Goal: Task Accomplishment & Management: Complete application form

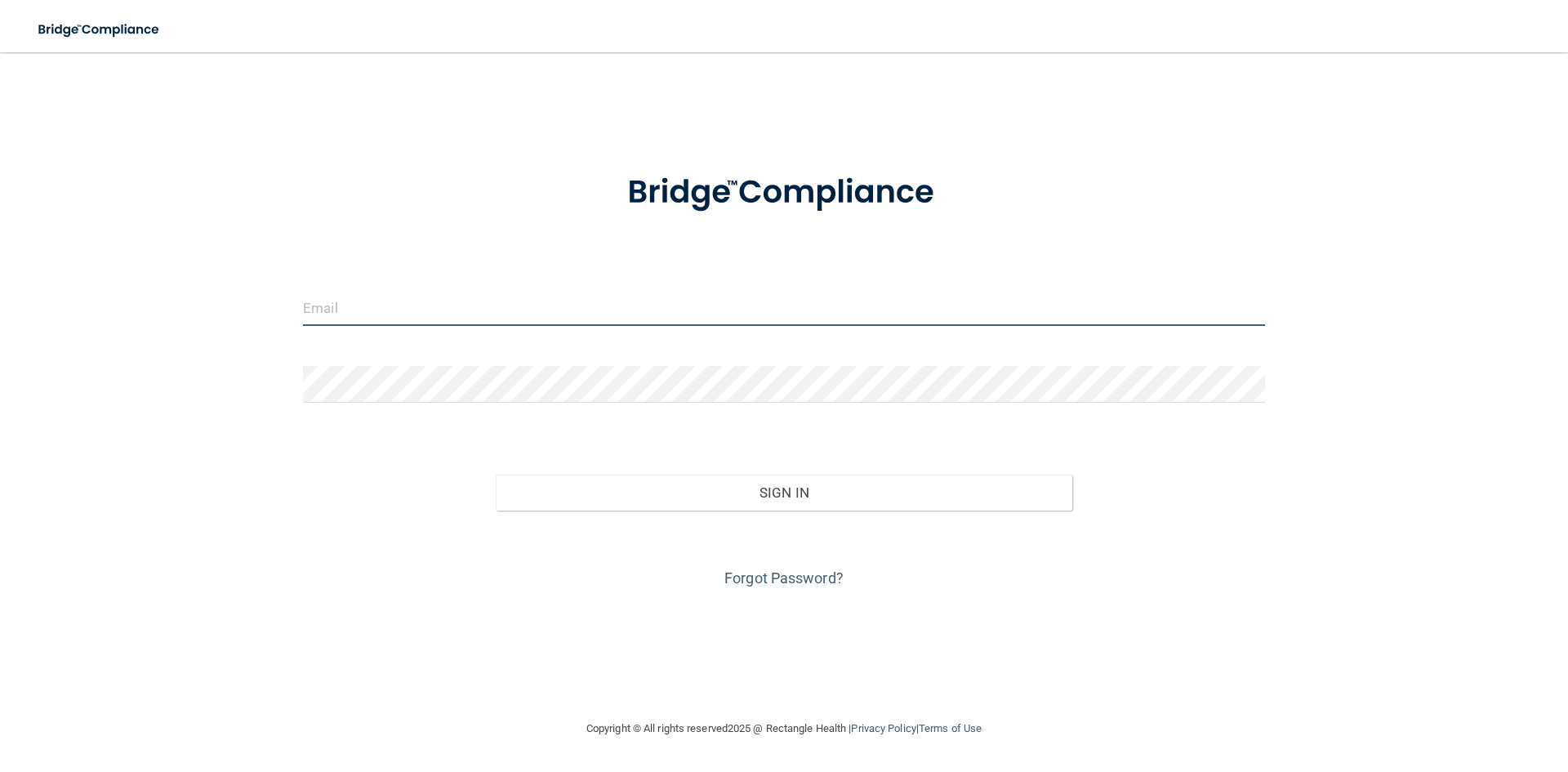
type input "[PERSON_NAME][EMAIL_ADDRESS][DOMAIN_NAME]"
drag, startPoint x: 471, startPoint y: 310, endPoint x: 0, endPoint y: 277, distance: 472.2
click at [0, 277] on main "adrianakhachi@yahoo.com Invalid email/password. You don't have permission to ac…" at bounding box center [784, 412] width 1568 height 719
type input "tiffanystreeter08@gmail.com"
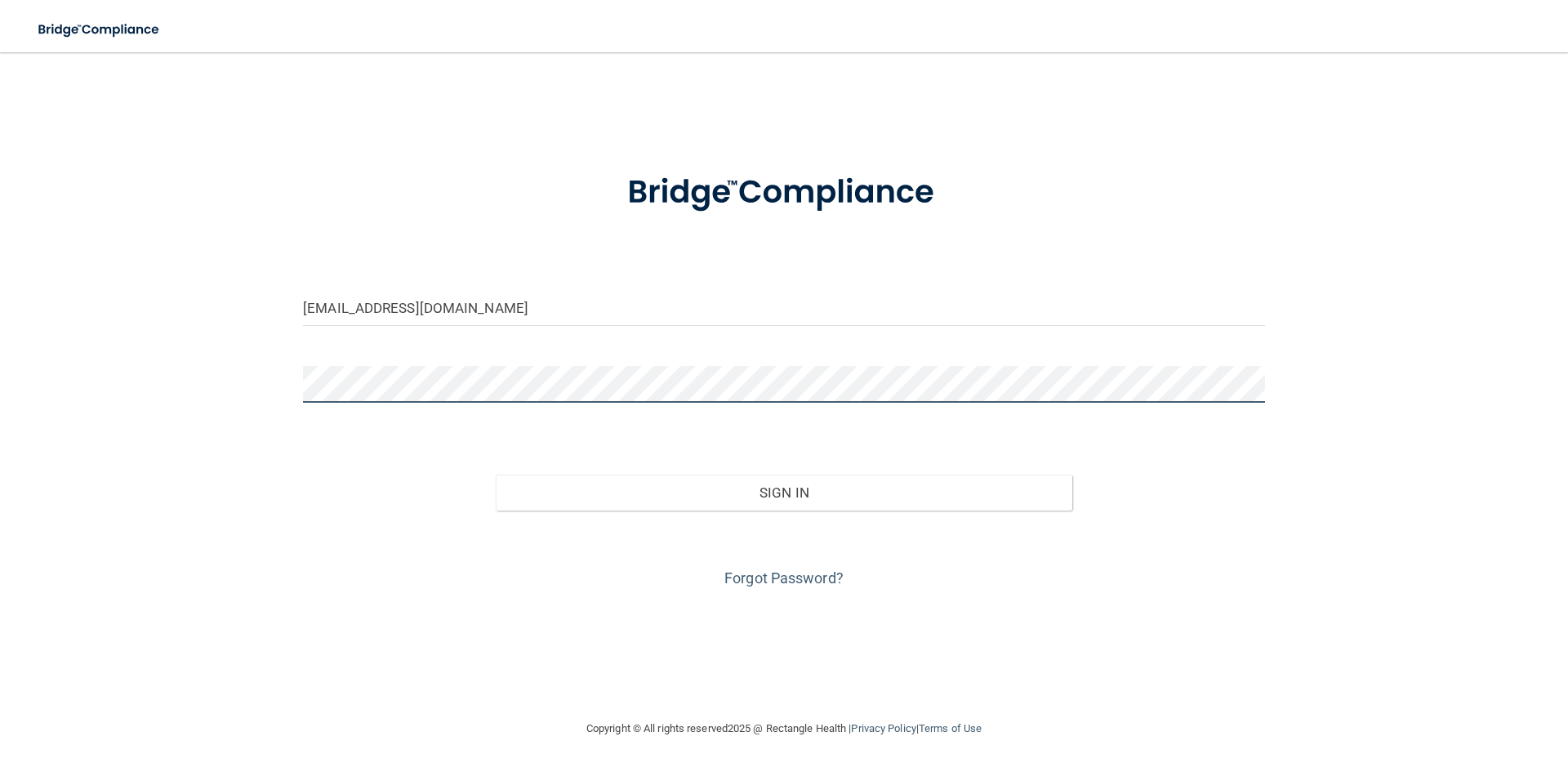
click at [0, 382] on main "tiffanystreeter08@gmail.com Invalid email/password. You don't have permission t…" at bounding box center [784, 412] width 1568 height 719
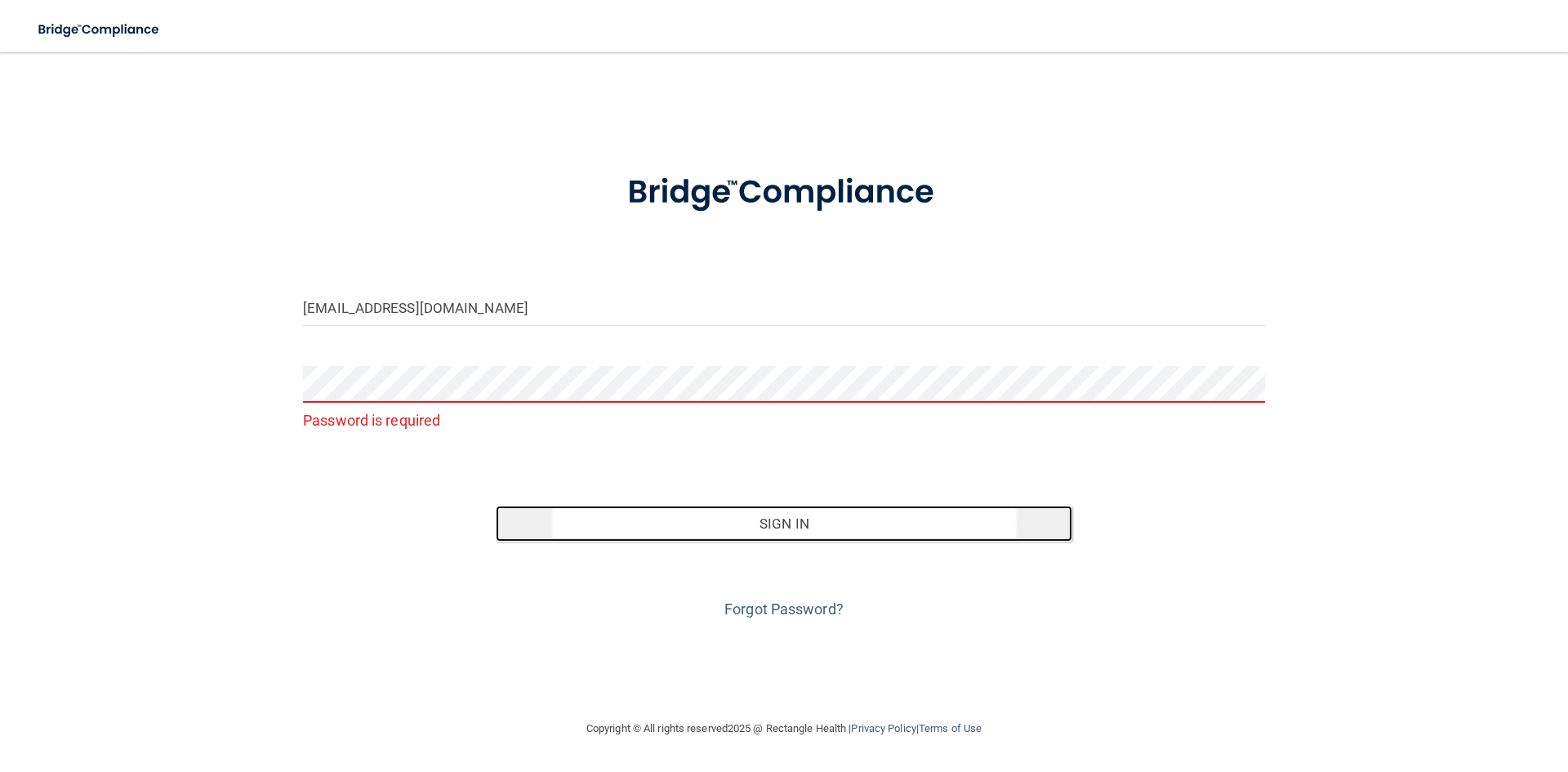
click at [794, 526] on button "Sign In" at bounding box center [784, 523] width 578 height 36
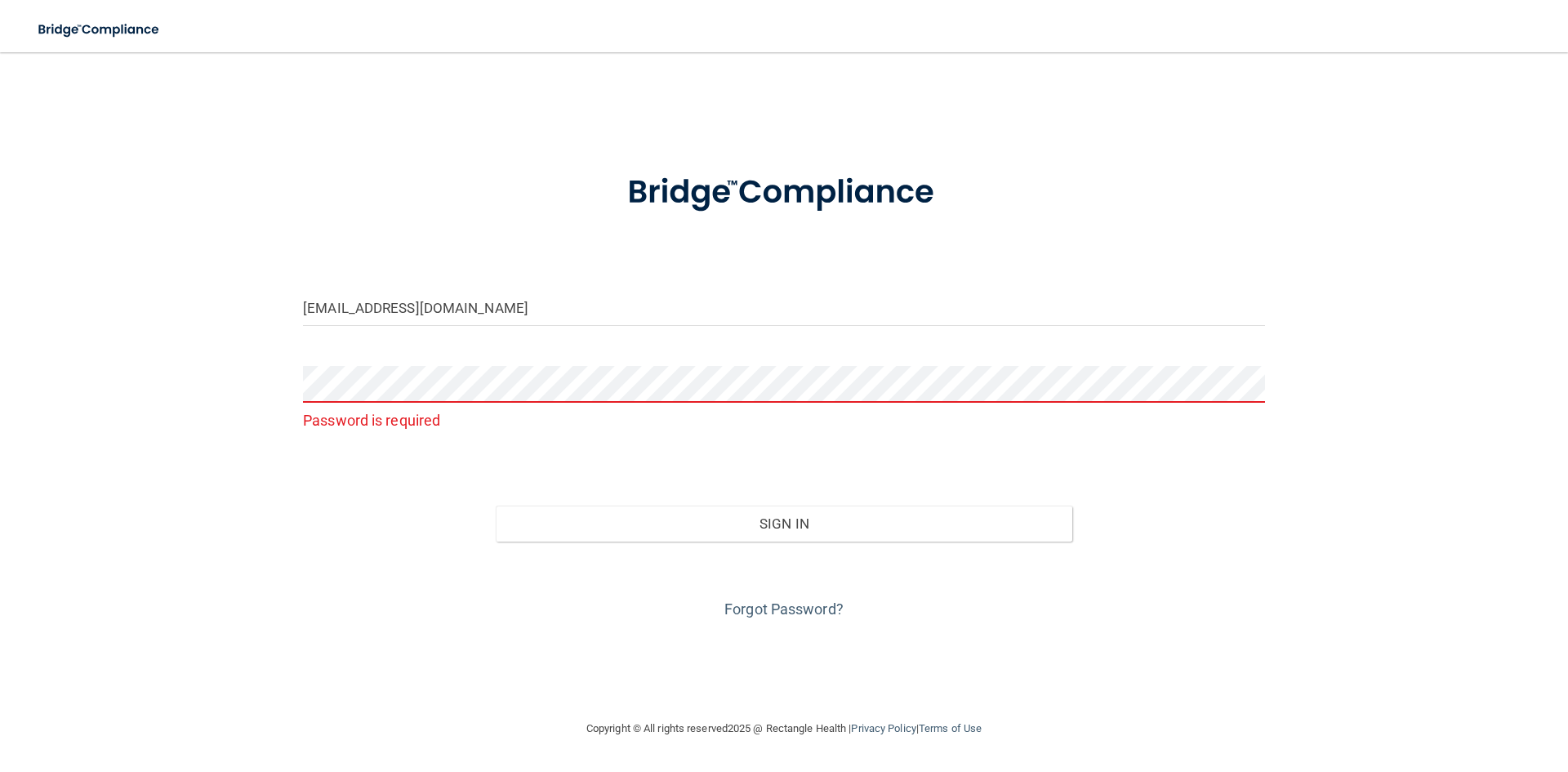
click at [394, 365] on form "tiffanystreeter08@gmail.com Password is required Invalid email/password. You do…" at bounding box center [784, 386] width 962 height 473
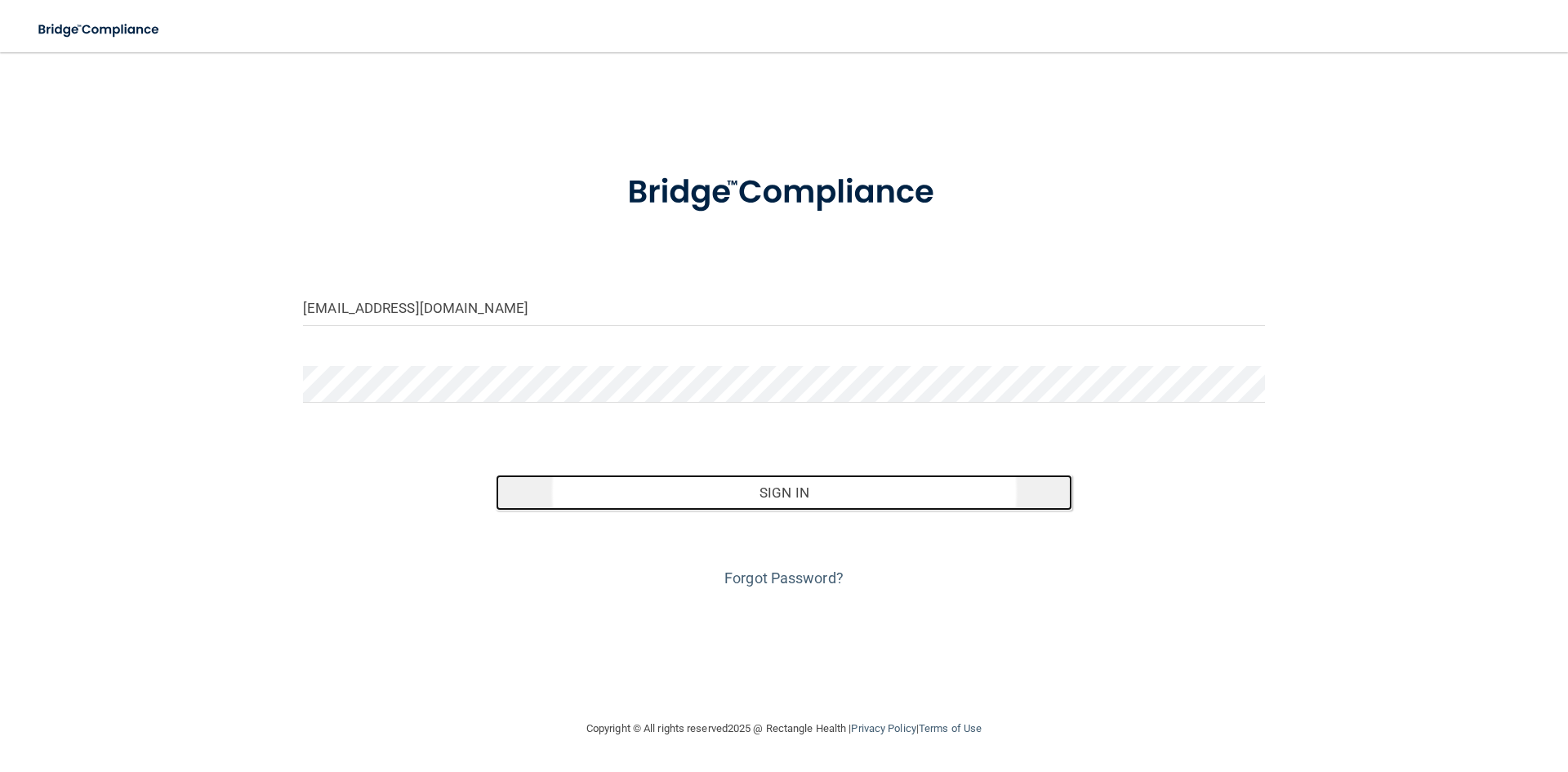
click at [780, 498] on button "Sign In" at bounding box center [784, 493] width 578 height 36
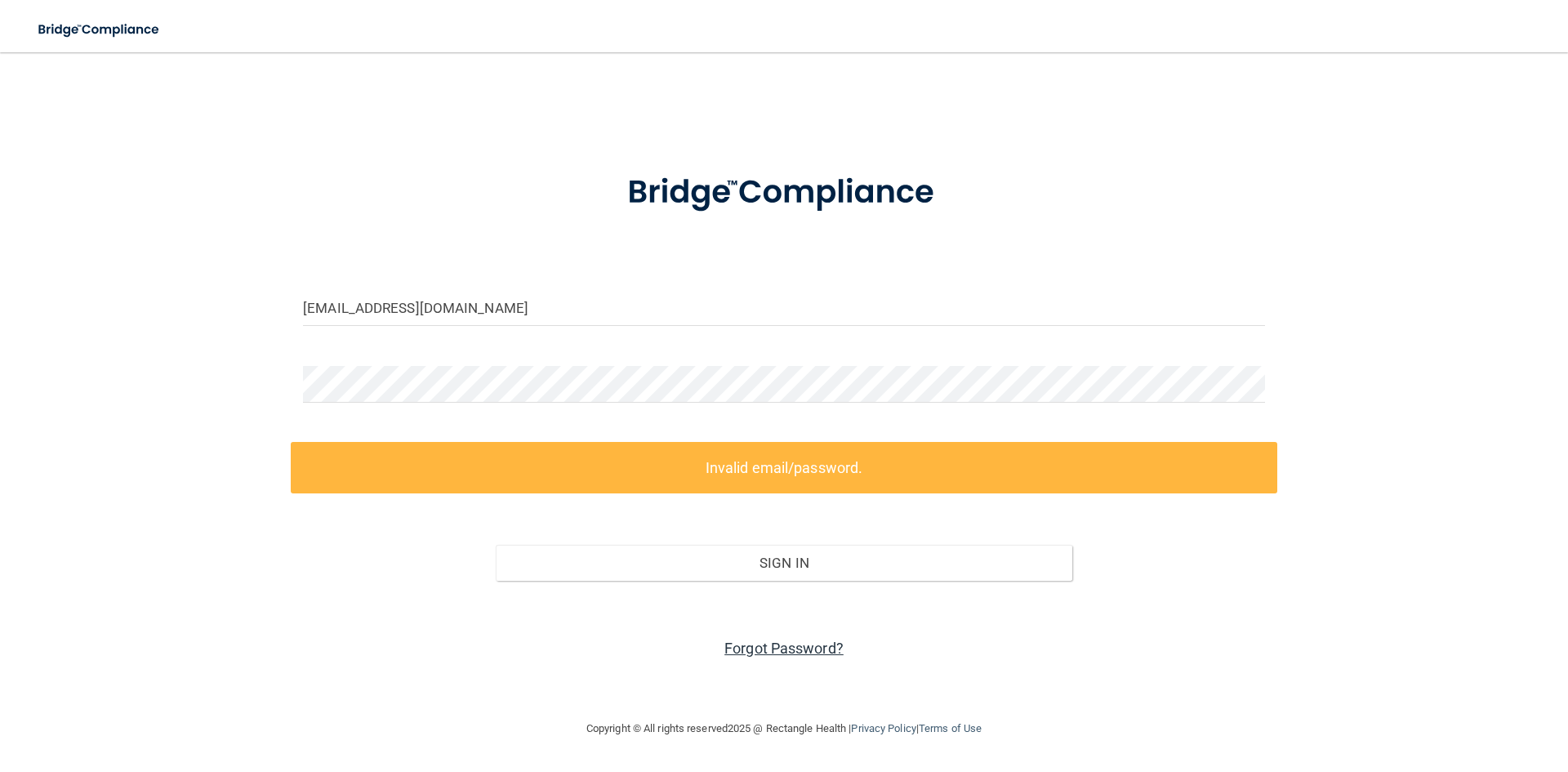
click at [797, 649] on link "Forgot Password?" at bounding box center [784, 648] width 120 height 17
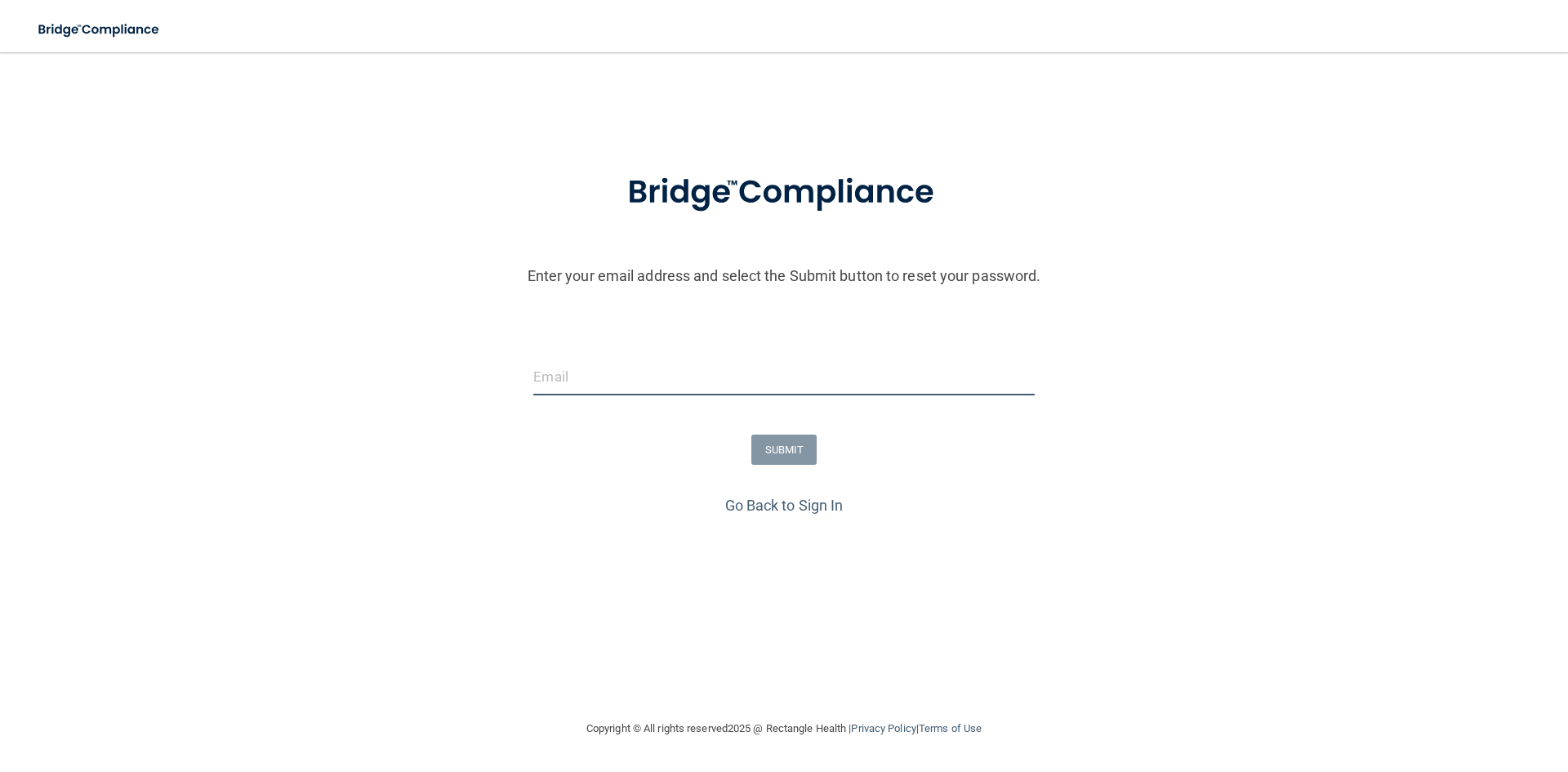
click at [660, 390] on input "email" at bounding box center [784, 377] width 500 height 36
type input "[EMAIL_ADDRESS][DOMAIN_NAME]"
click at [783, 448] on button "SUBMIT" at bounding box center [784, 450] width 66 height 31
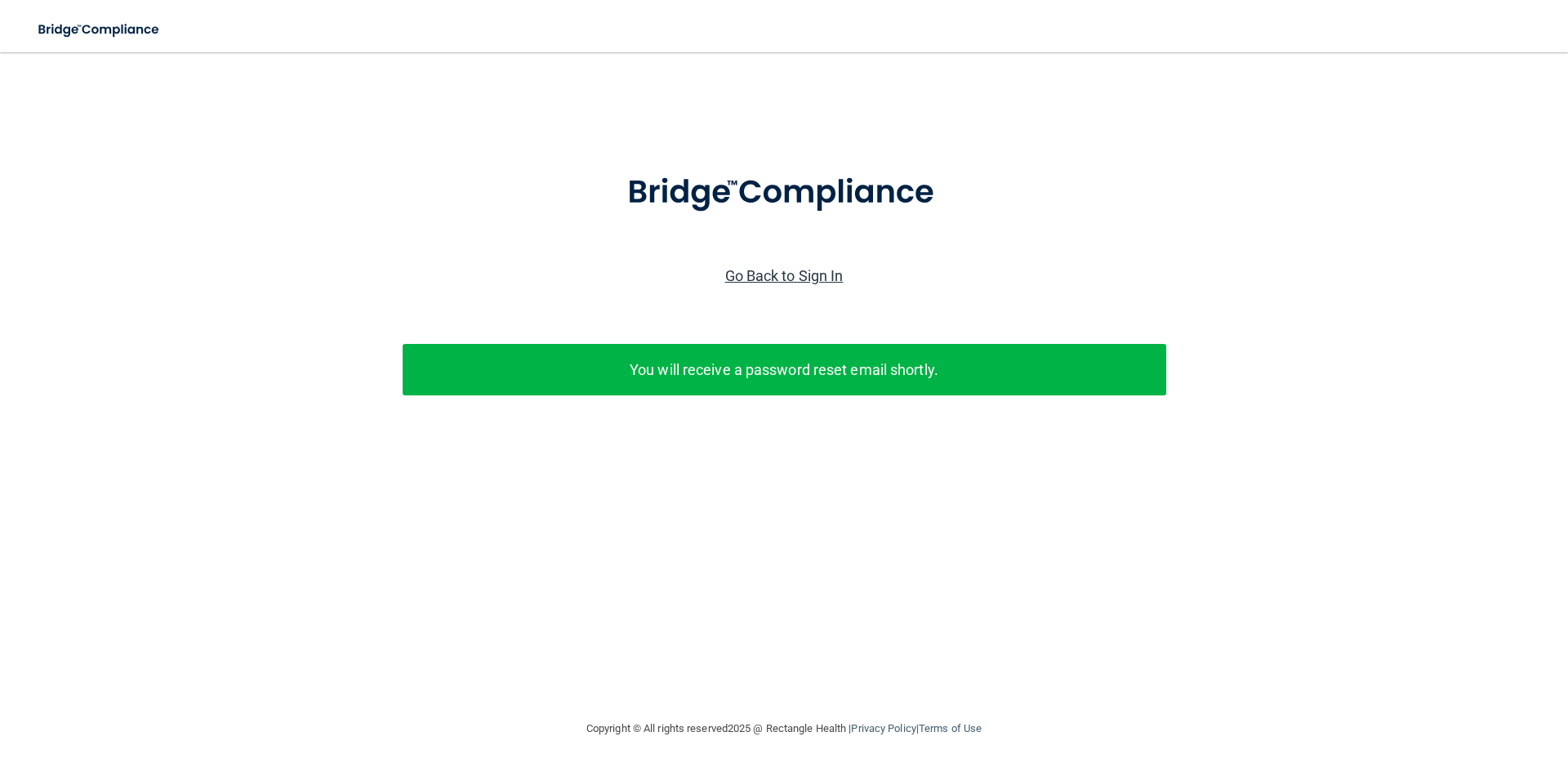
click at [801, 269] on link "Go Back to Sign In" at bounding box center [784, 276] width 119 height 17
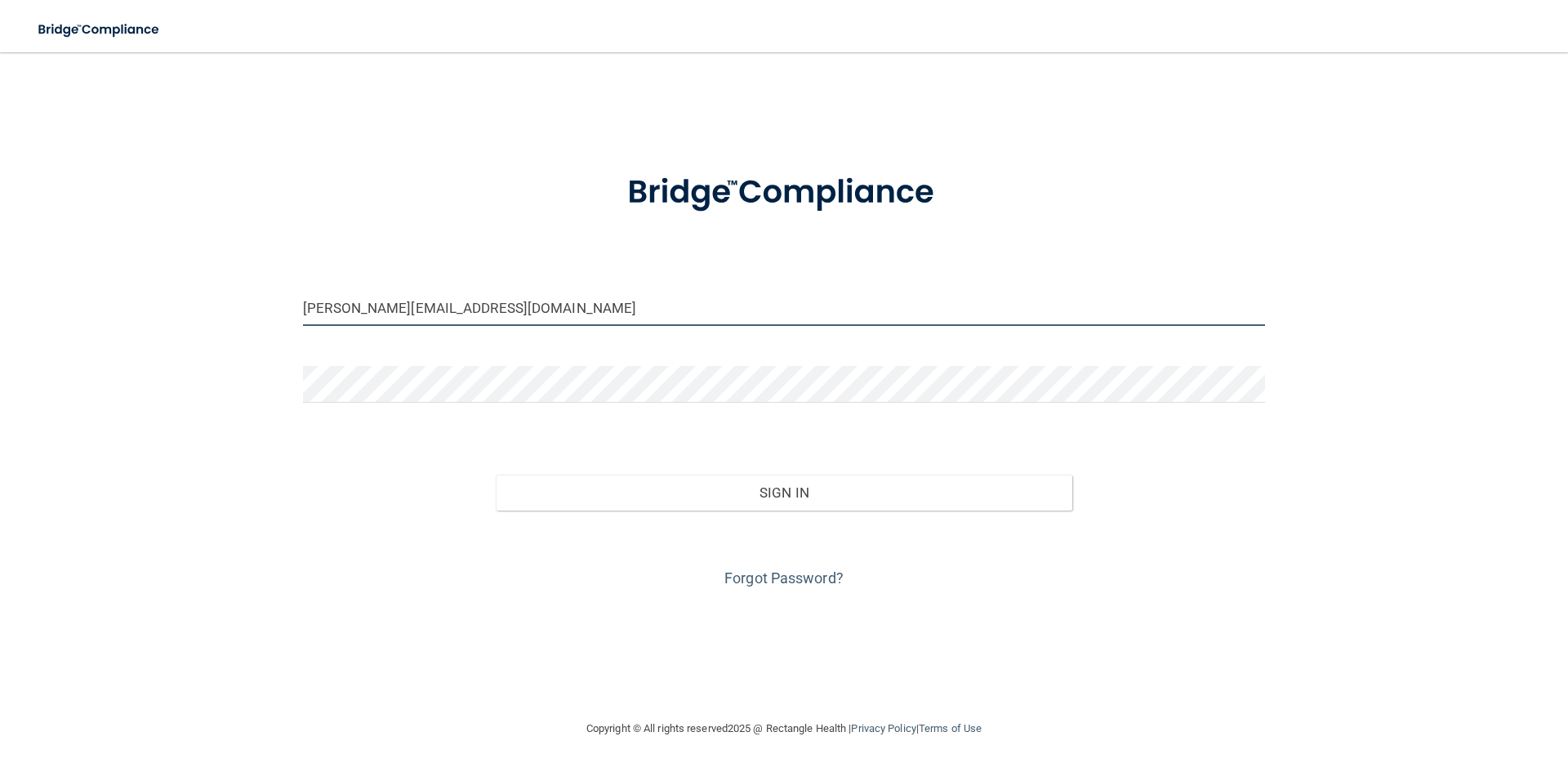
drag, startPoint x: 563, startPoint y: 314, endPoint x: 3, endPoint y: 294, distance: 560.4
click at [2, 294] on main "adrianakhachi@yahoo.com Invalid email/password. You don't have permission to ac…" at bounding box center [784, 412] width 1568 height 719
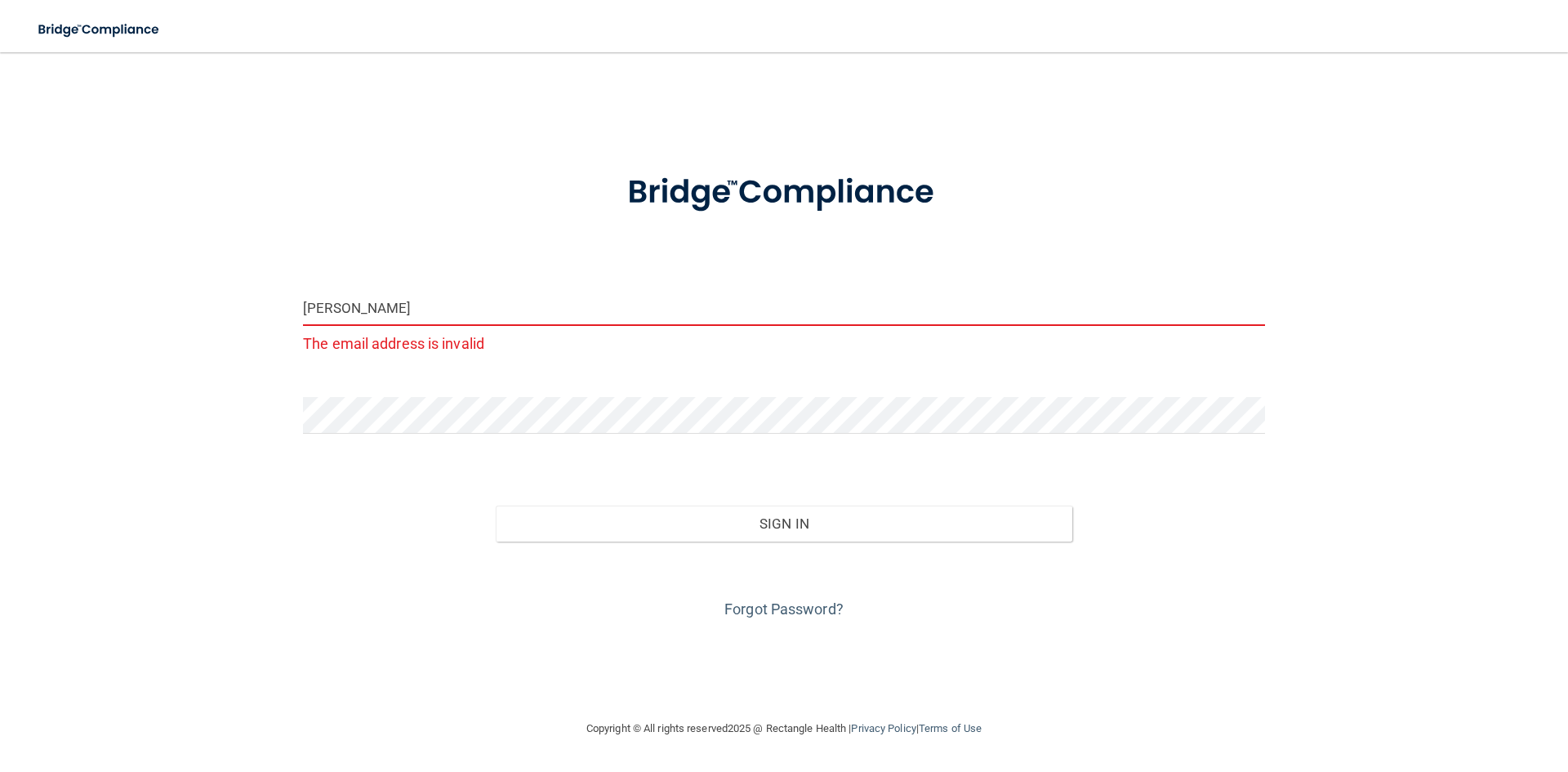
type input "[EMAIL_ADDRESS][DOMAIN_NAME]"
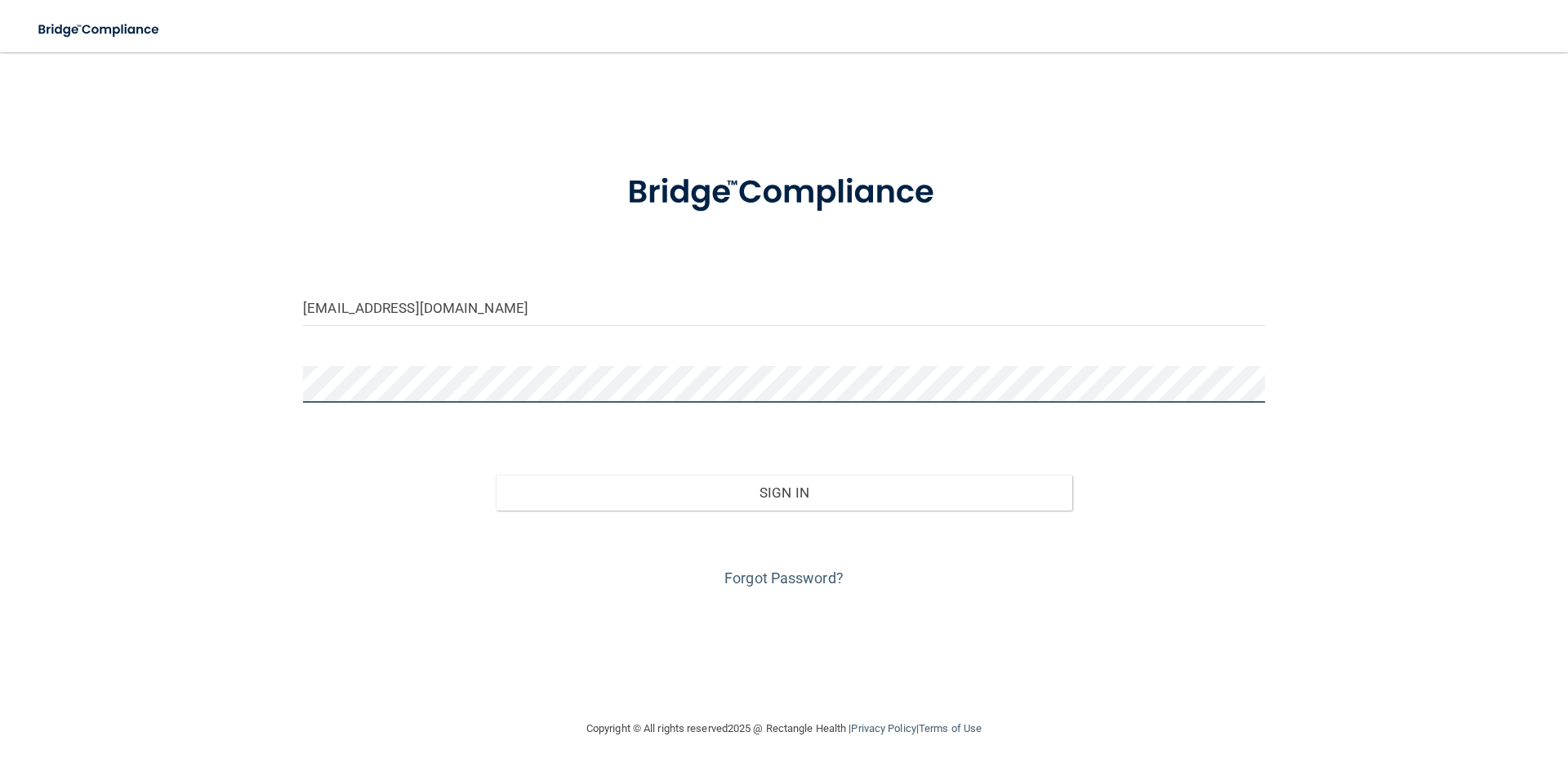
click at [14, 404] on main "tiffanystreeter08@gmail.com Invalid email/password. You don't have permission t…" at bounding box center [784, 412] width 1568 height 719
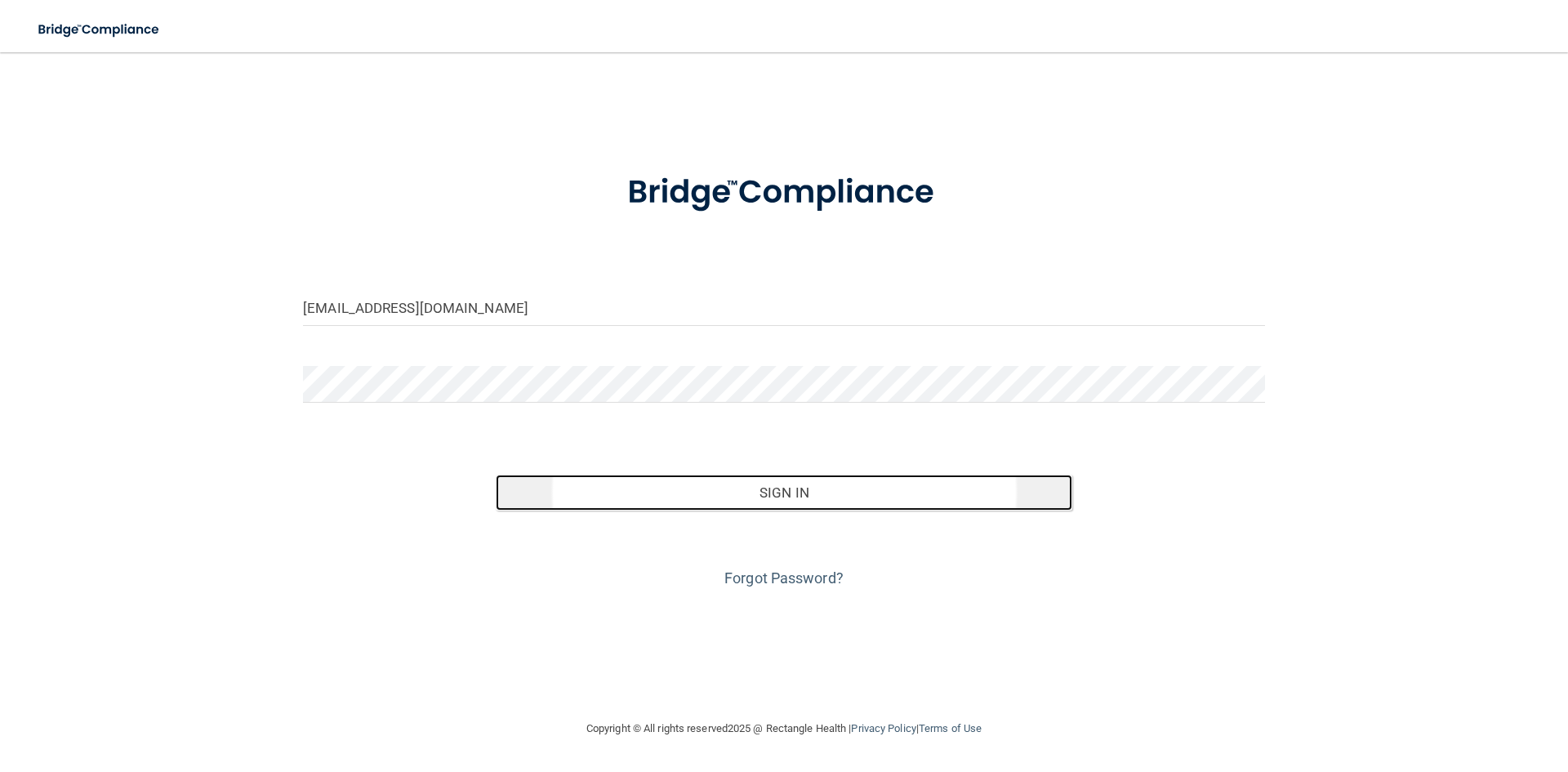
click at [821, 492] on button "Sign In" at bounding box center [784, 493] width 578 height 36
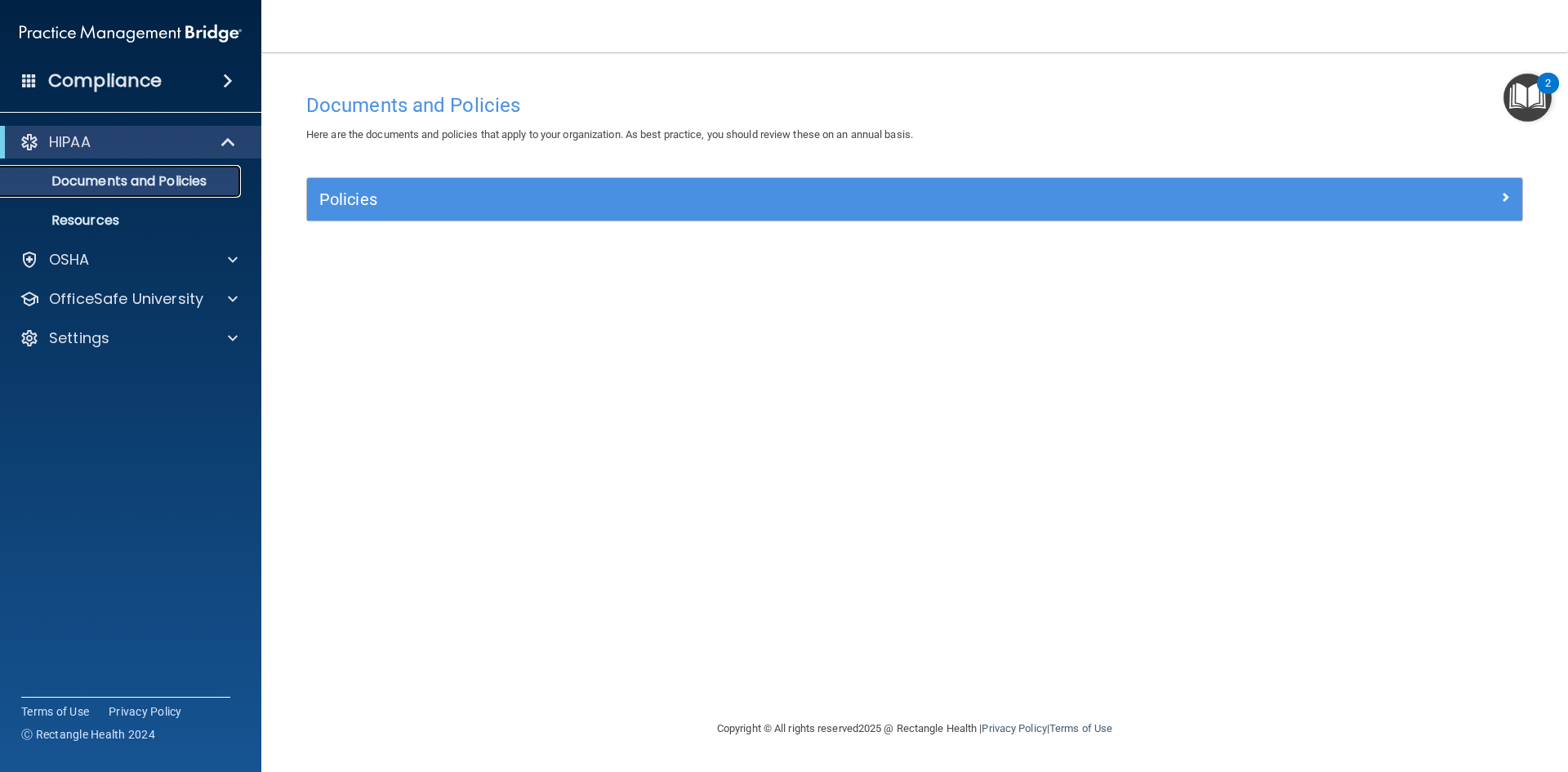
click at [86, 182] on p "Documents and Policies" at bounding box center [122, 181] width 223 height 16
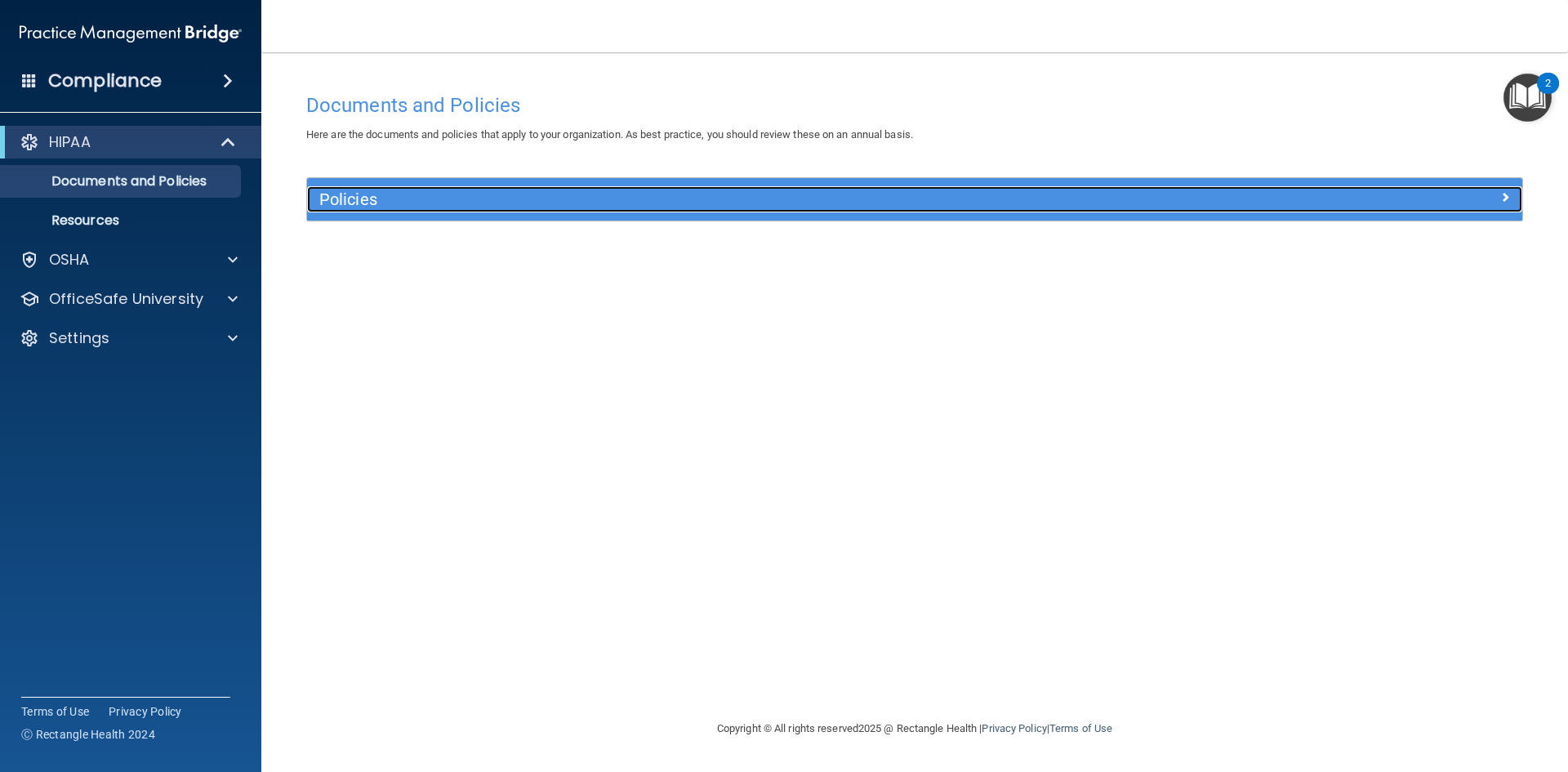
click at [365, 199] on h5 "Policies" at bounding box center [763, 199] width 887 height 18
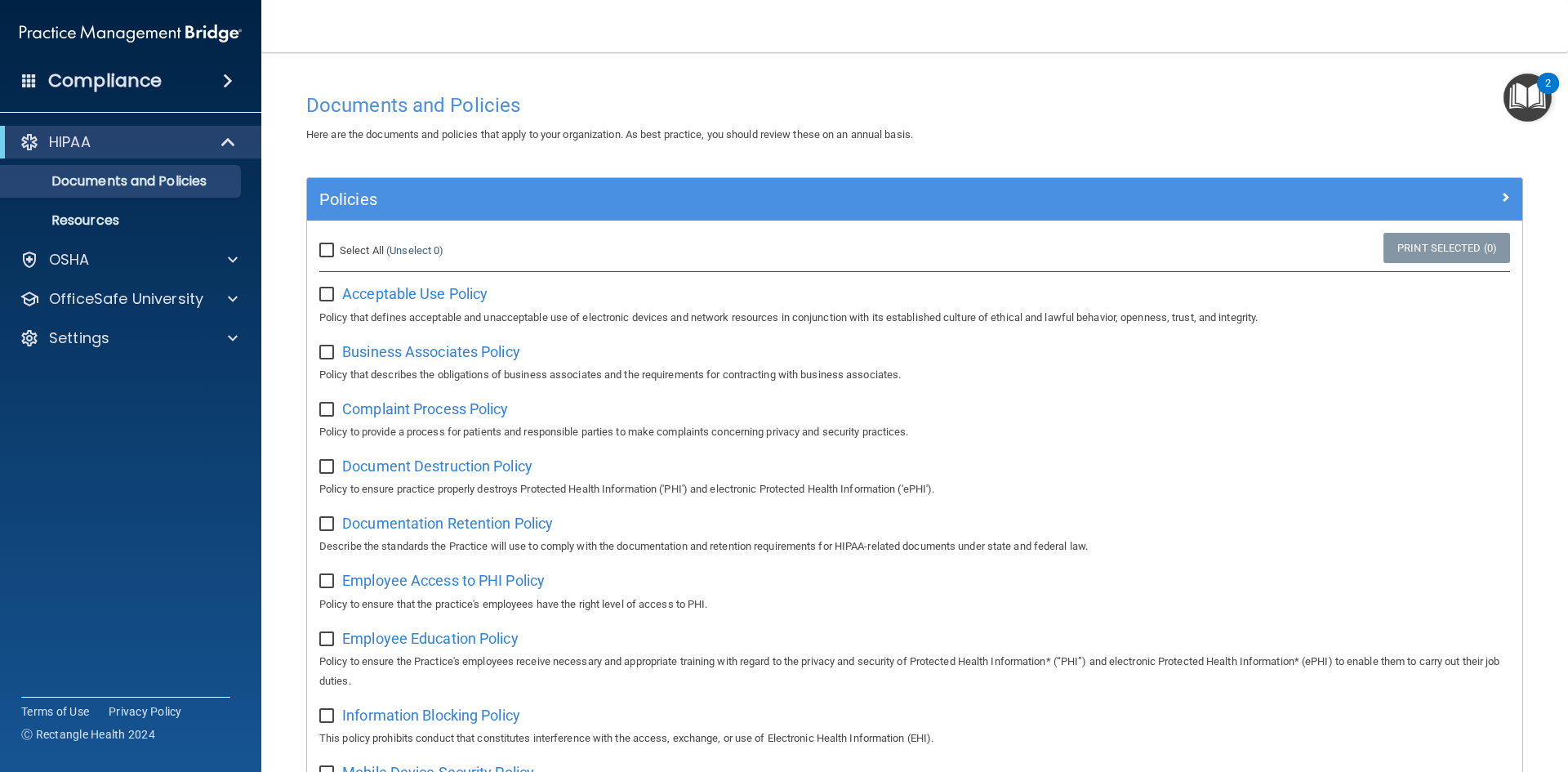
click at [321, 258] on label "Select All (Unselect 0) Unselect All" at bounding box center [382, 250] width 124 height 20
click at [321, 257] on input "Select All (Unselect 0) Unselect All" at bounding box center [329, 250] width 19 height 13
checkbox input "true"
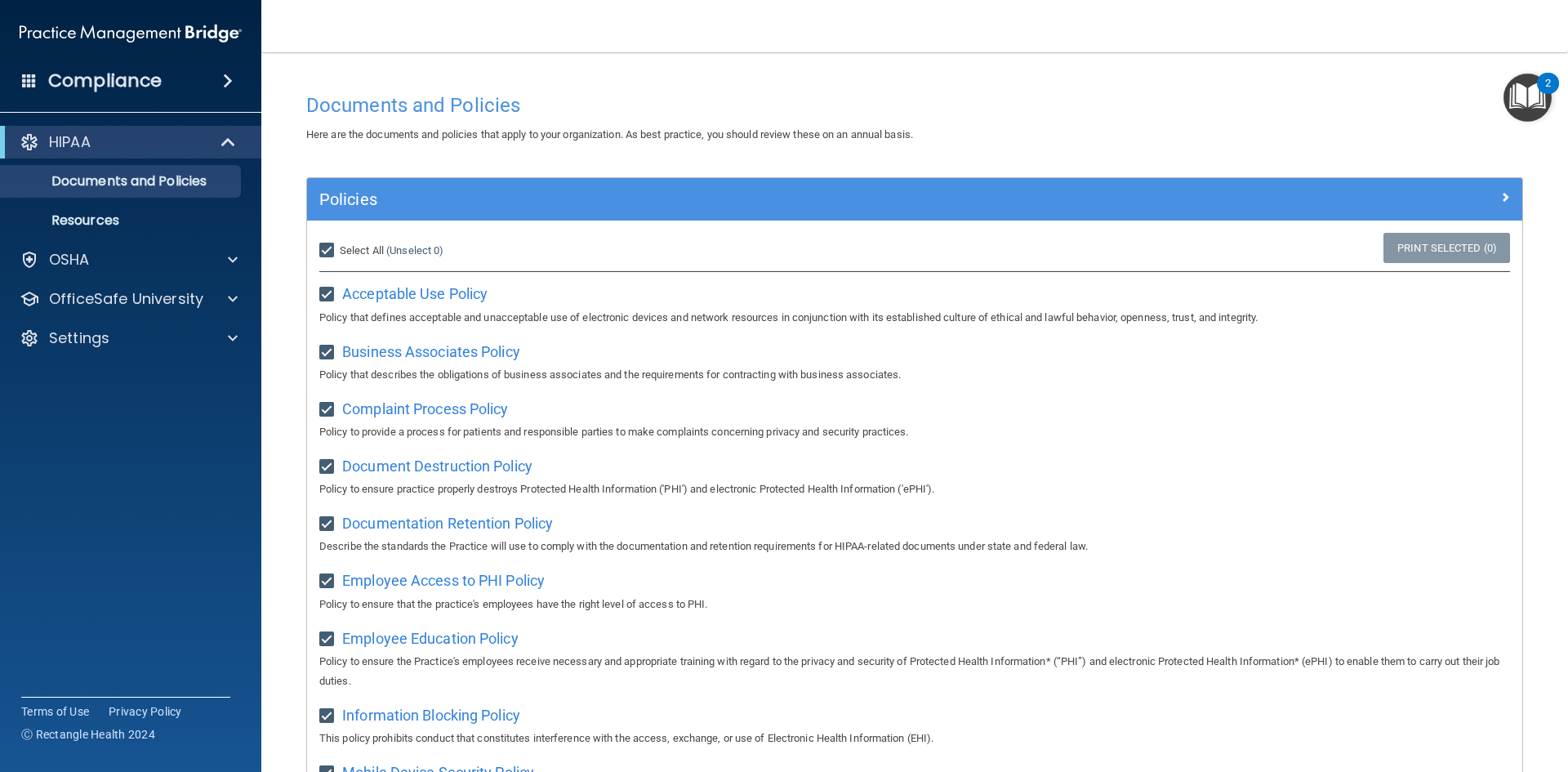
checkbox input "true"
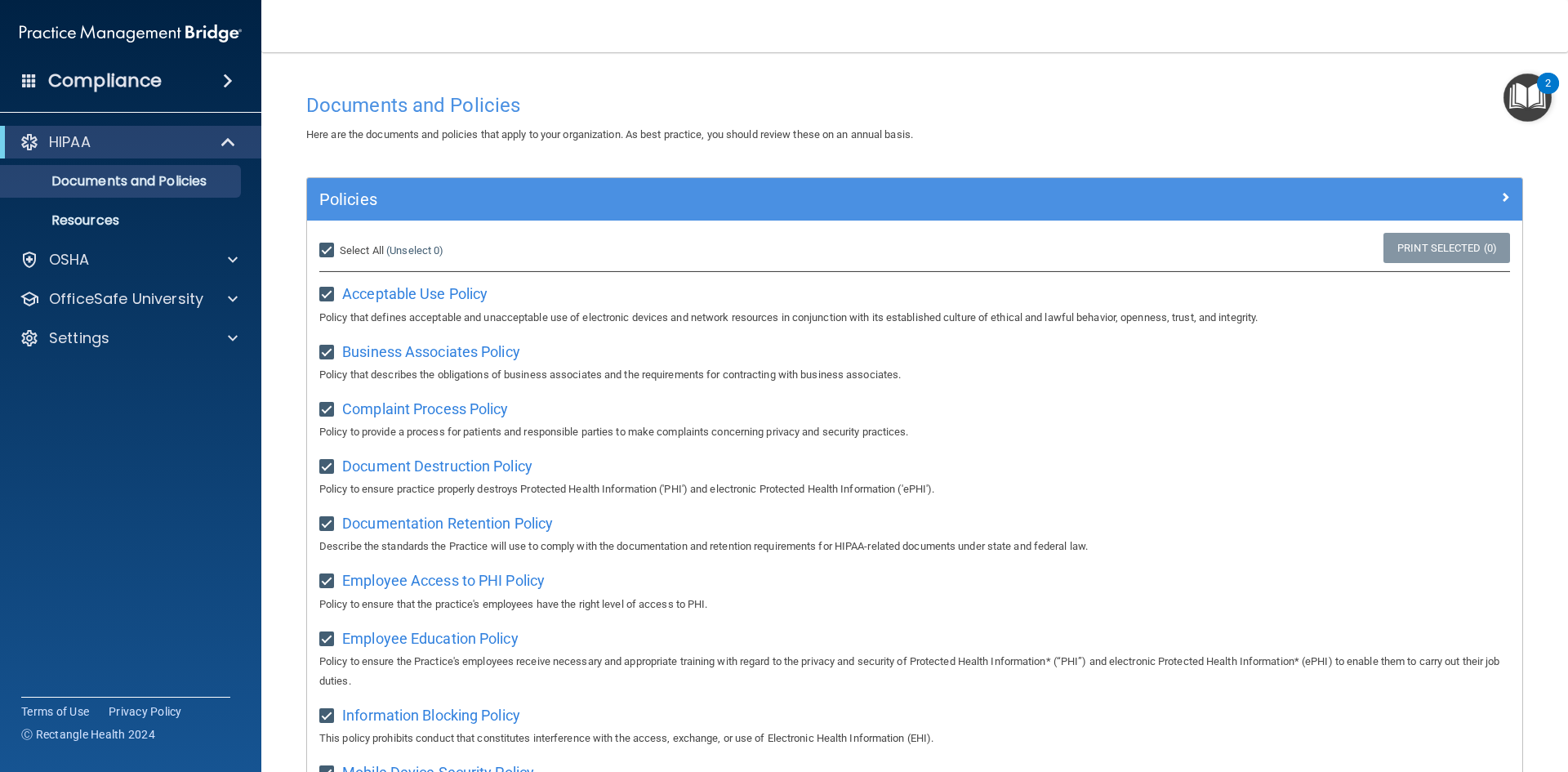
checkbox input "true"
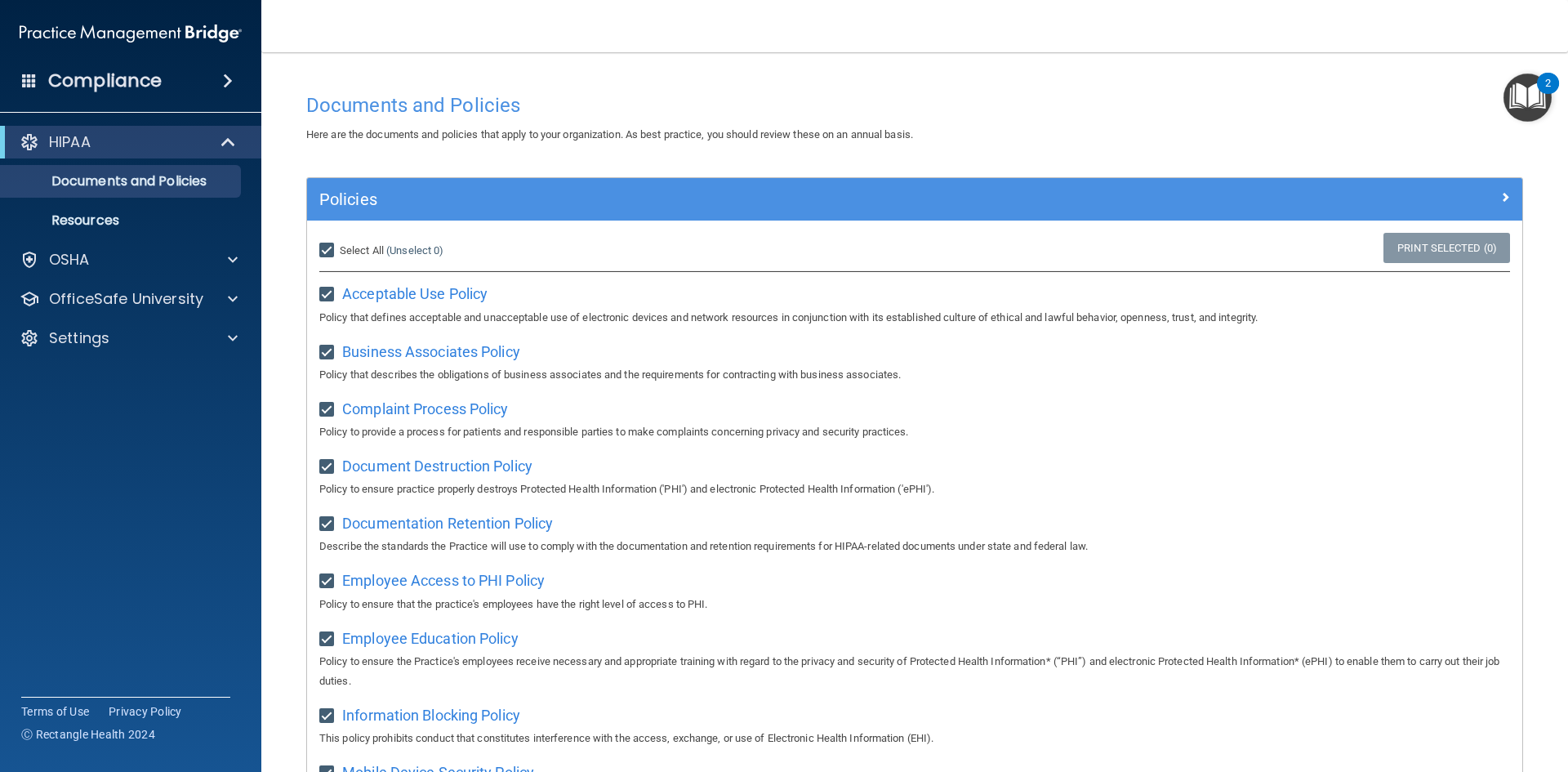
checkbox input "true"
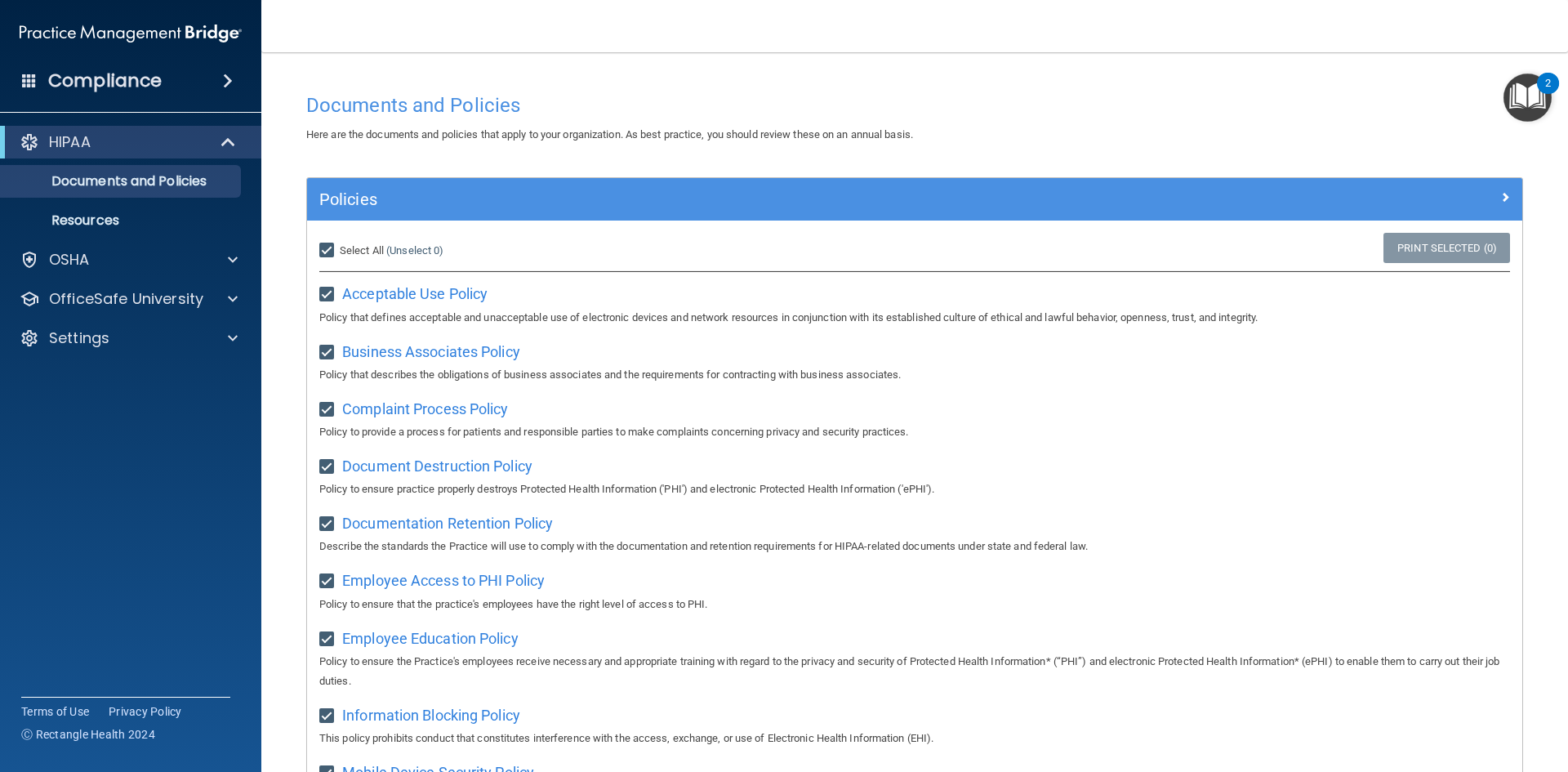
checkbox input "true"
click at [331, 250] on input "Select All (Unselect 21) Unselect All" at bounding box center [329, 250] width 19 height 13
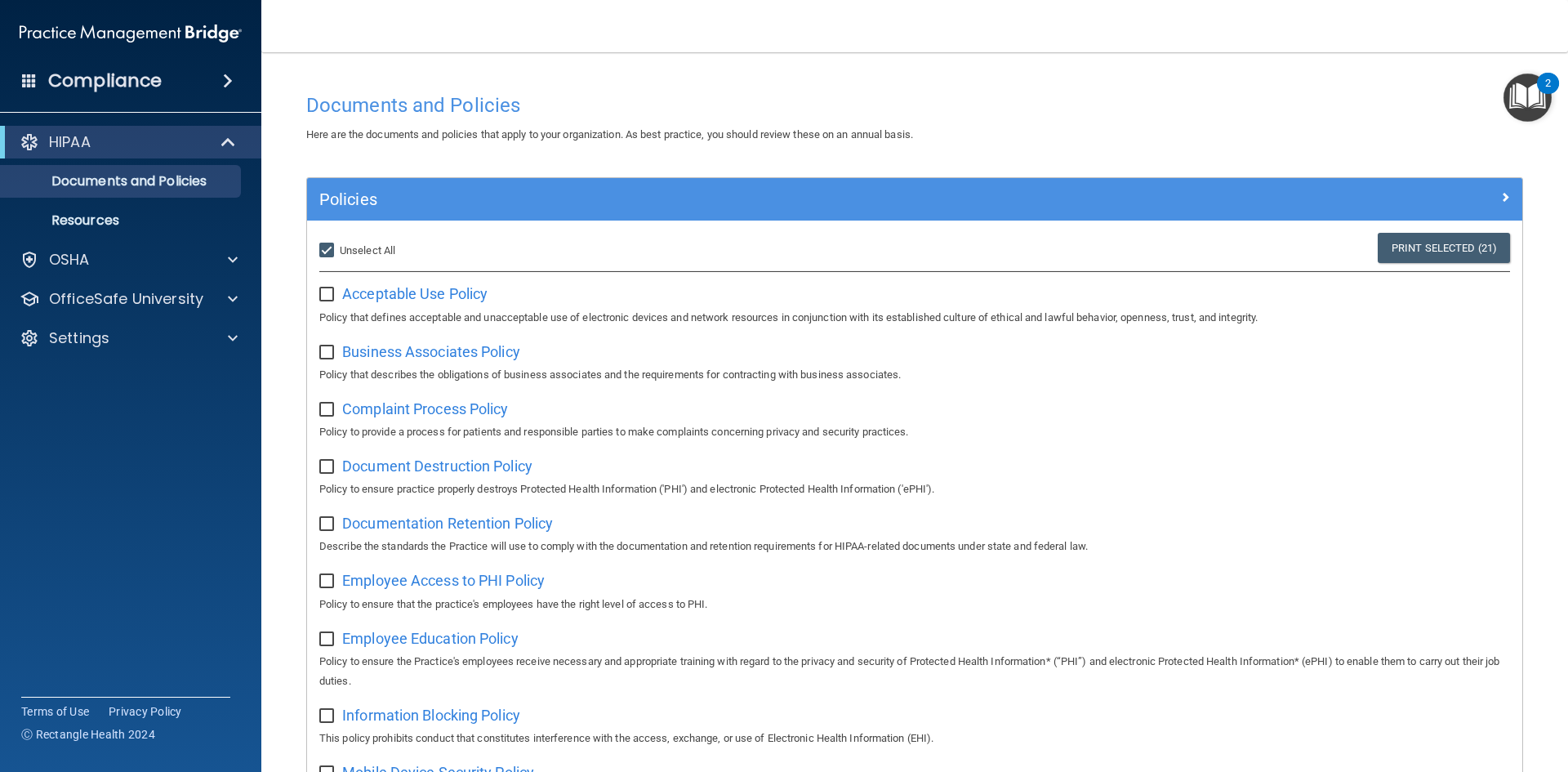
checkbox input "false"
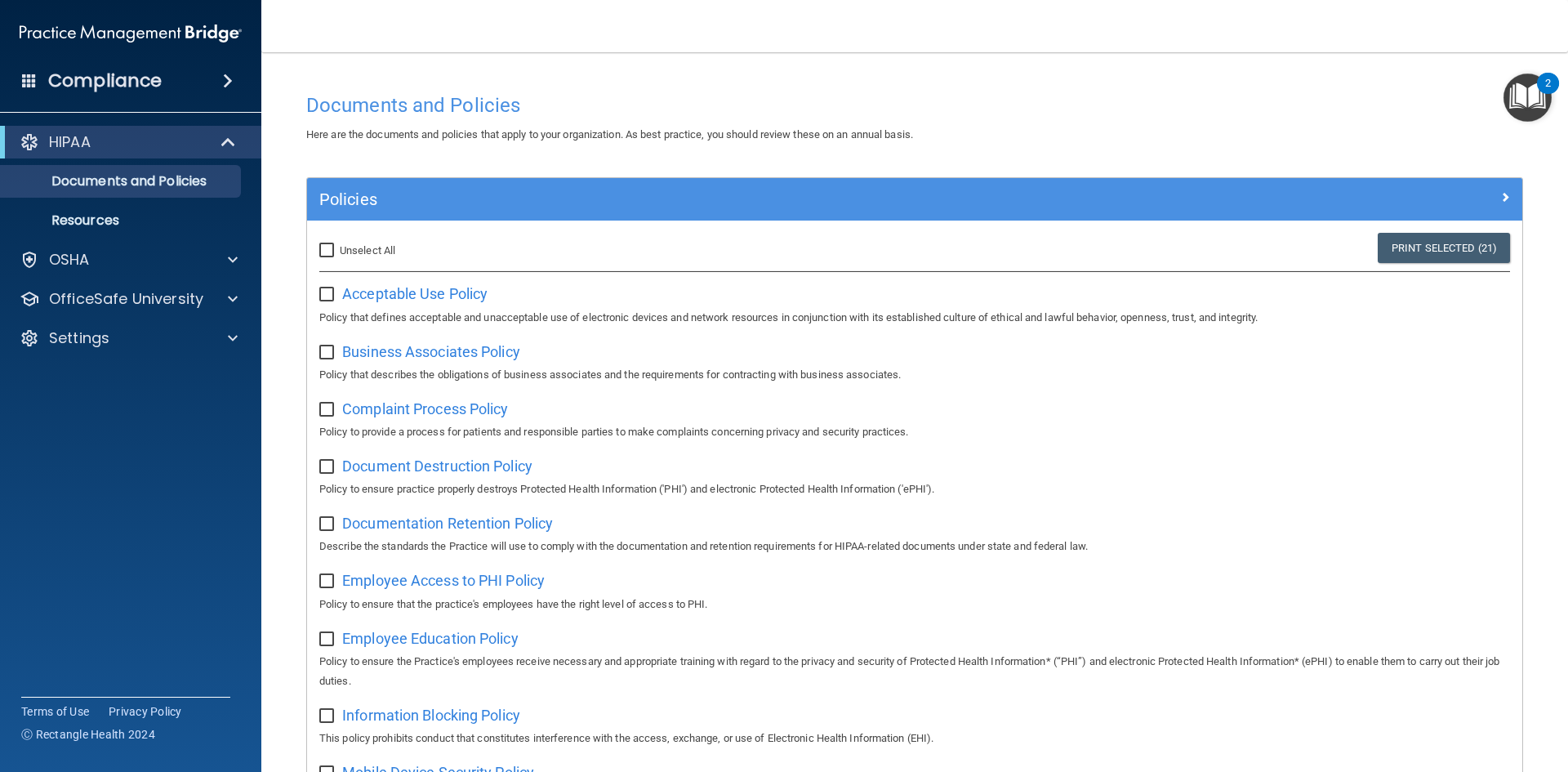
checkbox input "false"
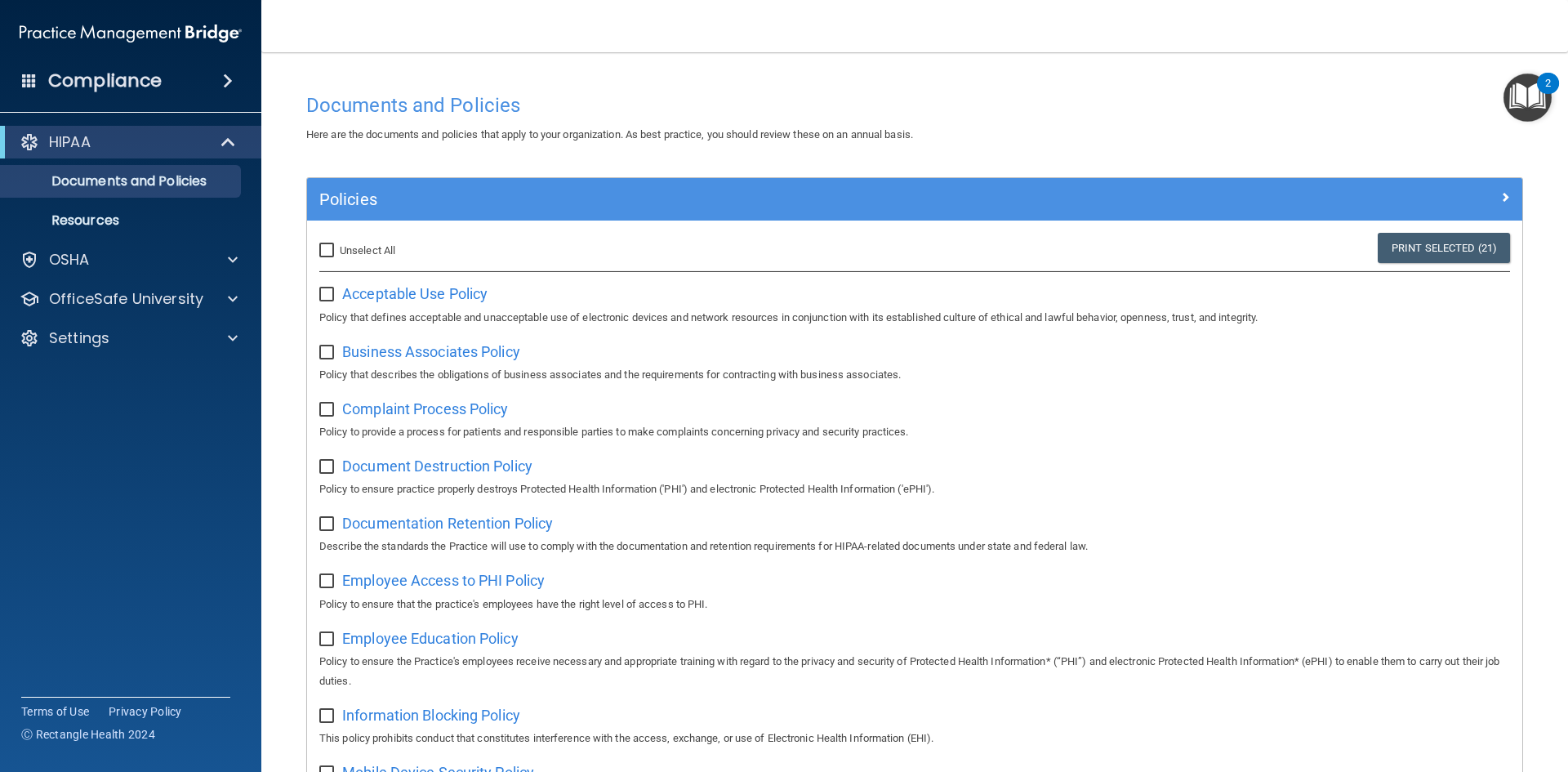
checkbox input "false"
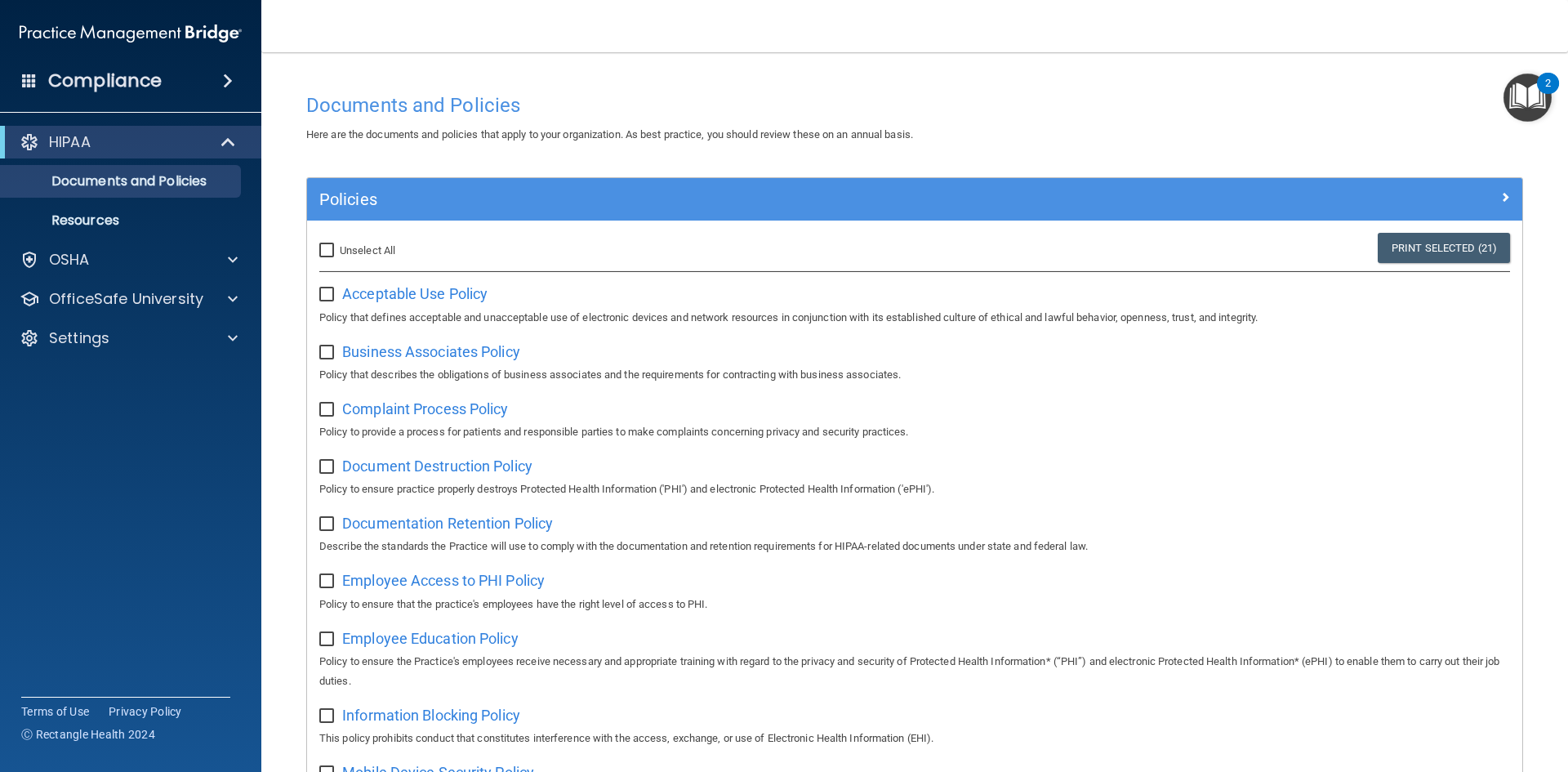
checkbox input "false"
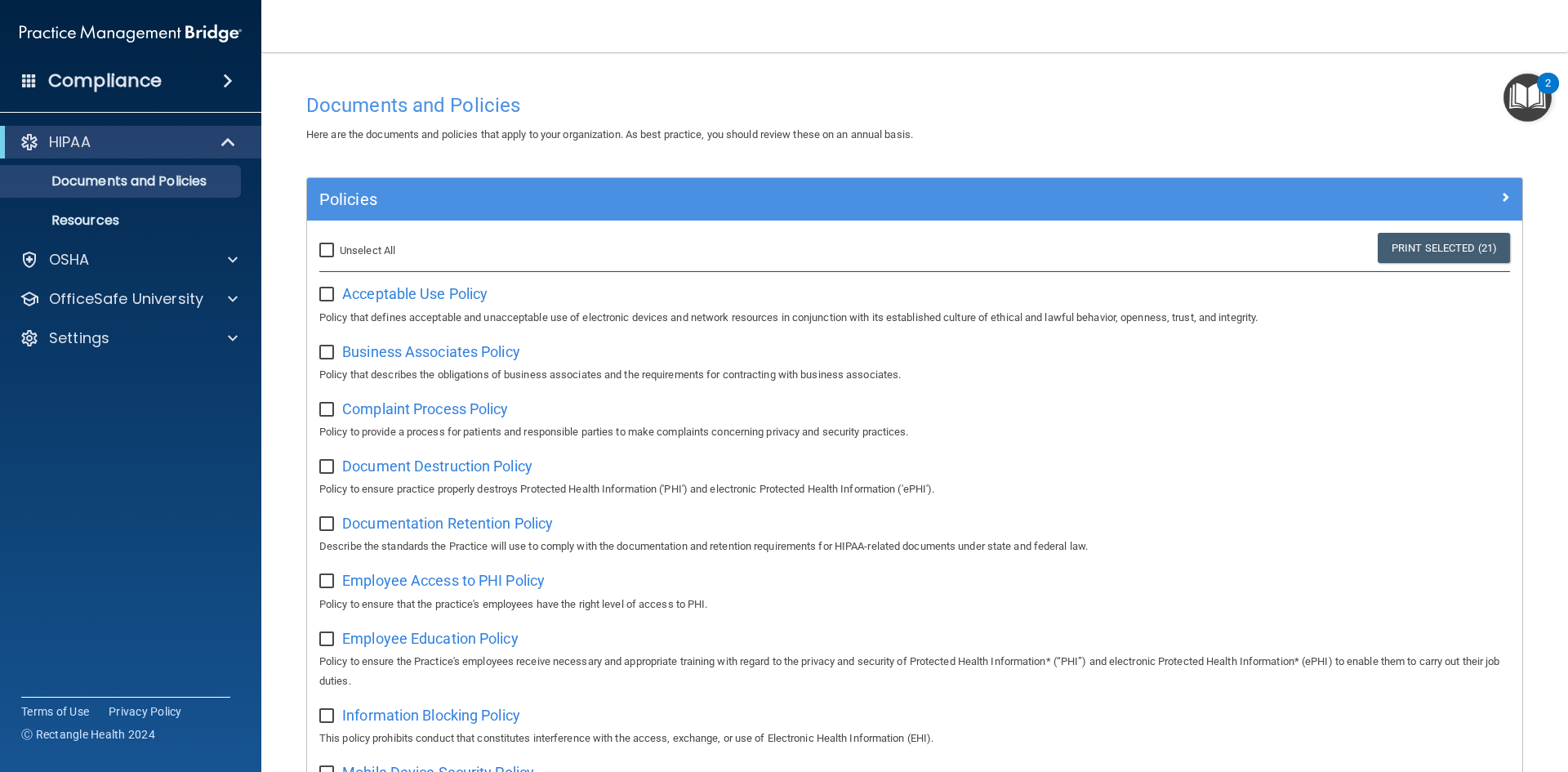
checkbox input "false"
drag, startPoint x: 330, startPoint y: 247, endPoint x: 392, endPoint y: 266, distance: 64.8
click at [329, 250] on input "Select All (Unselect 0) Unselect All" at bounding box center [329, 250] width 19 height 13
checkbox input "true"
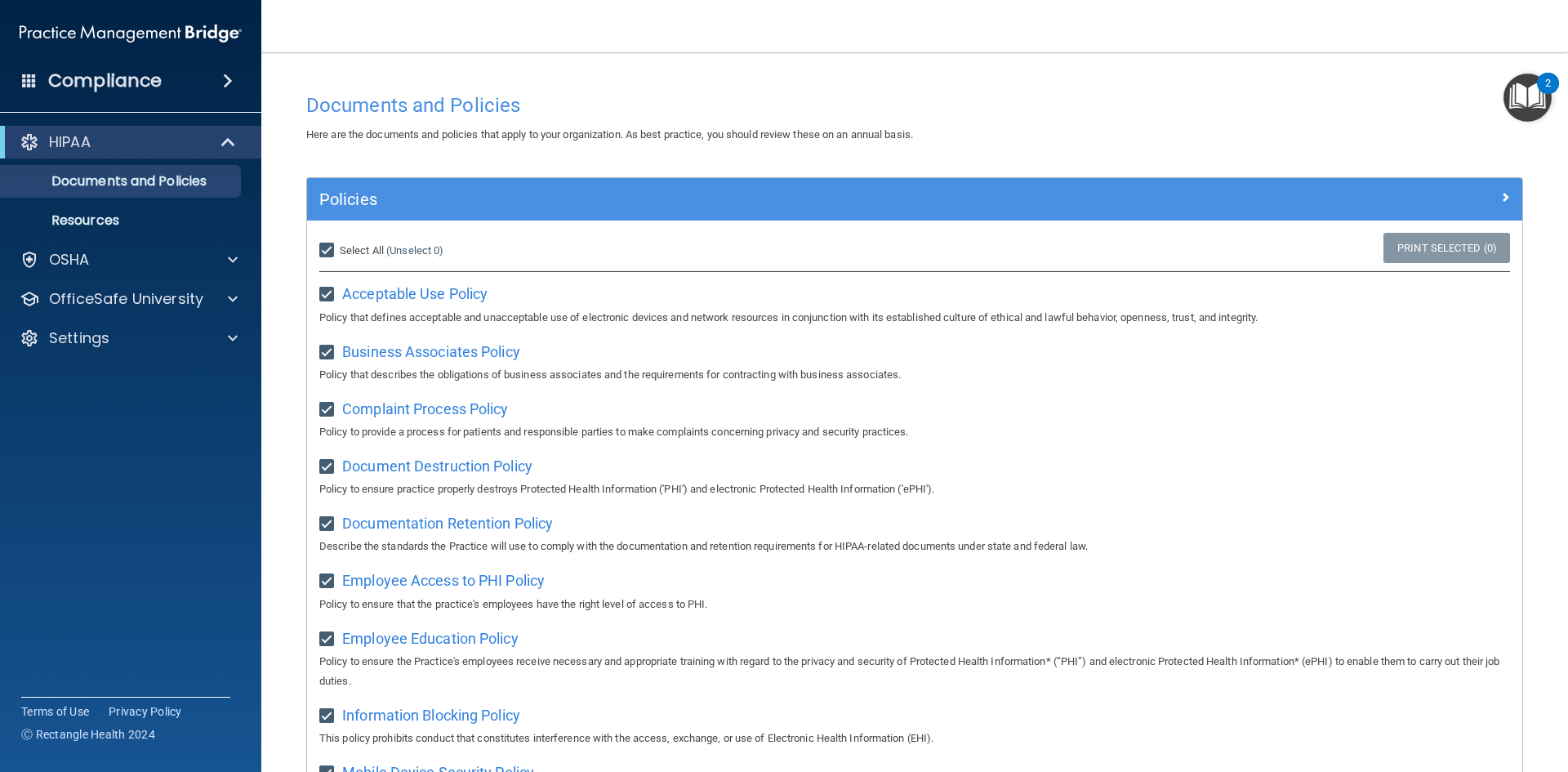
checkbox input "true"
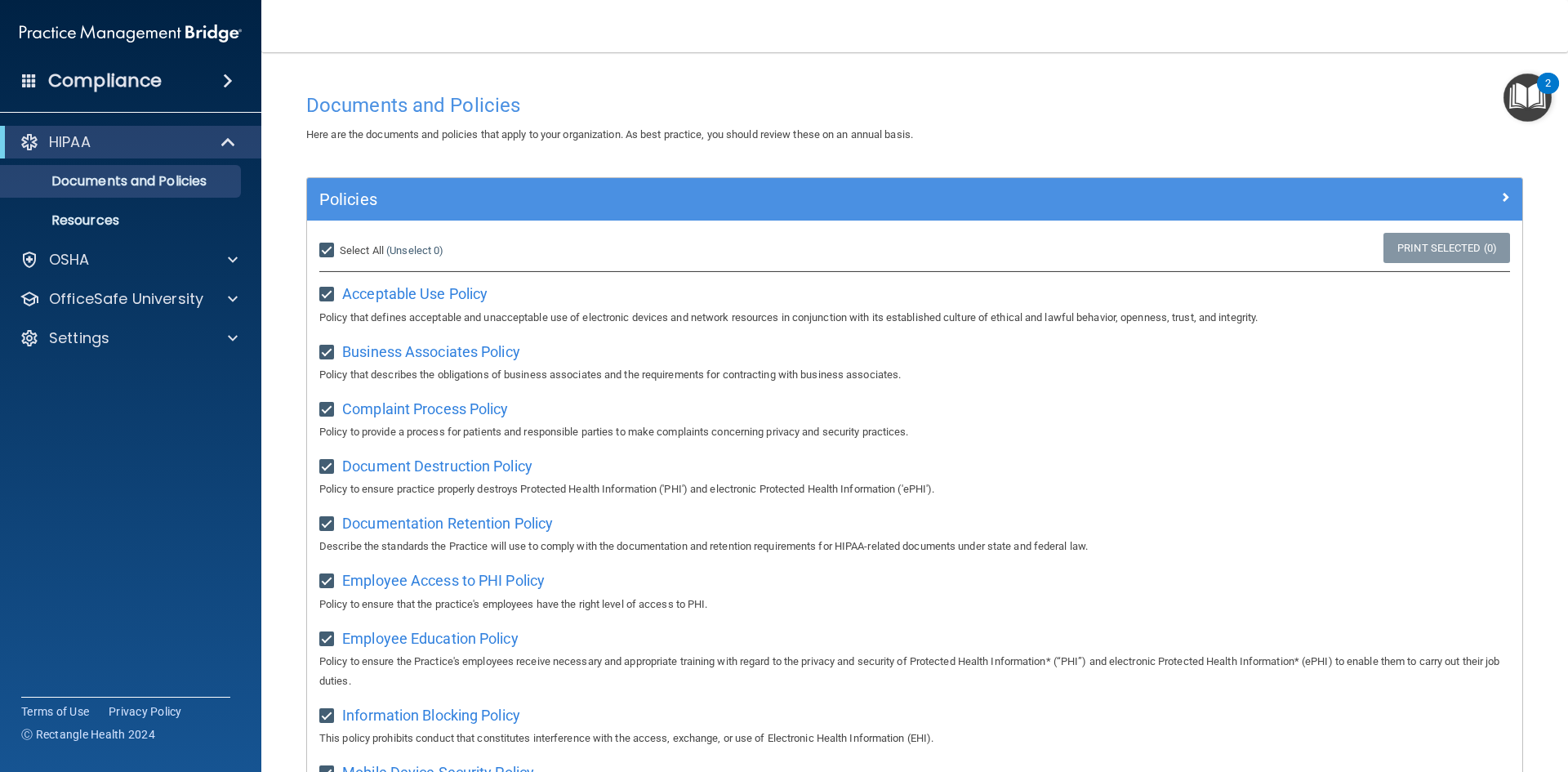
checkbox input "true"
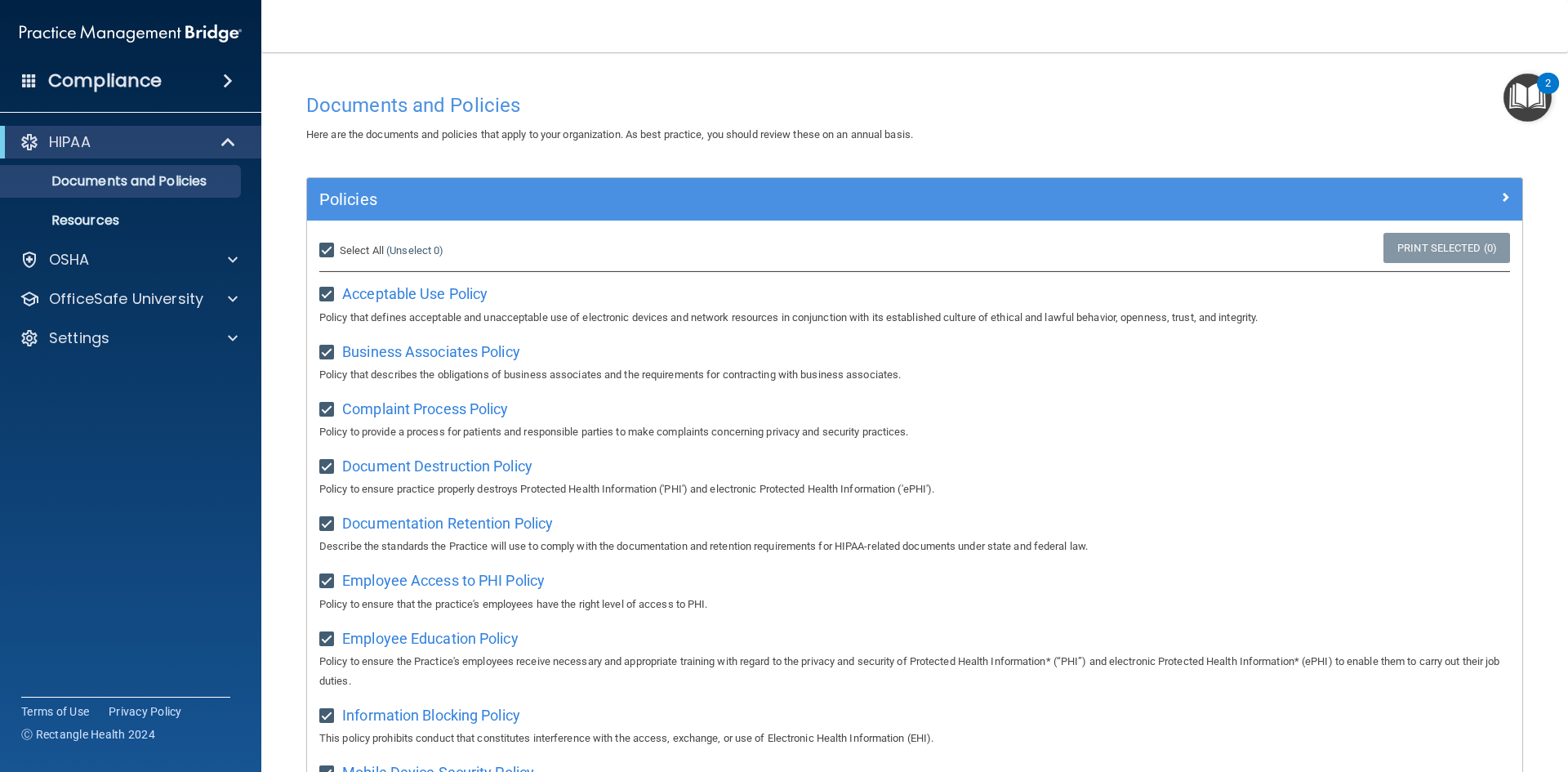
checkbox input "true"
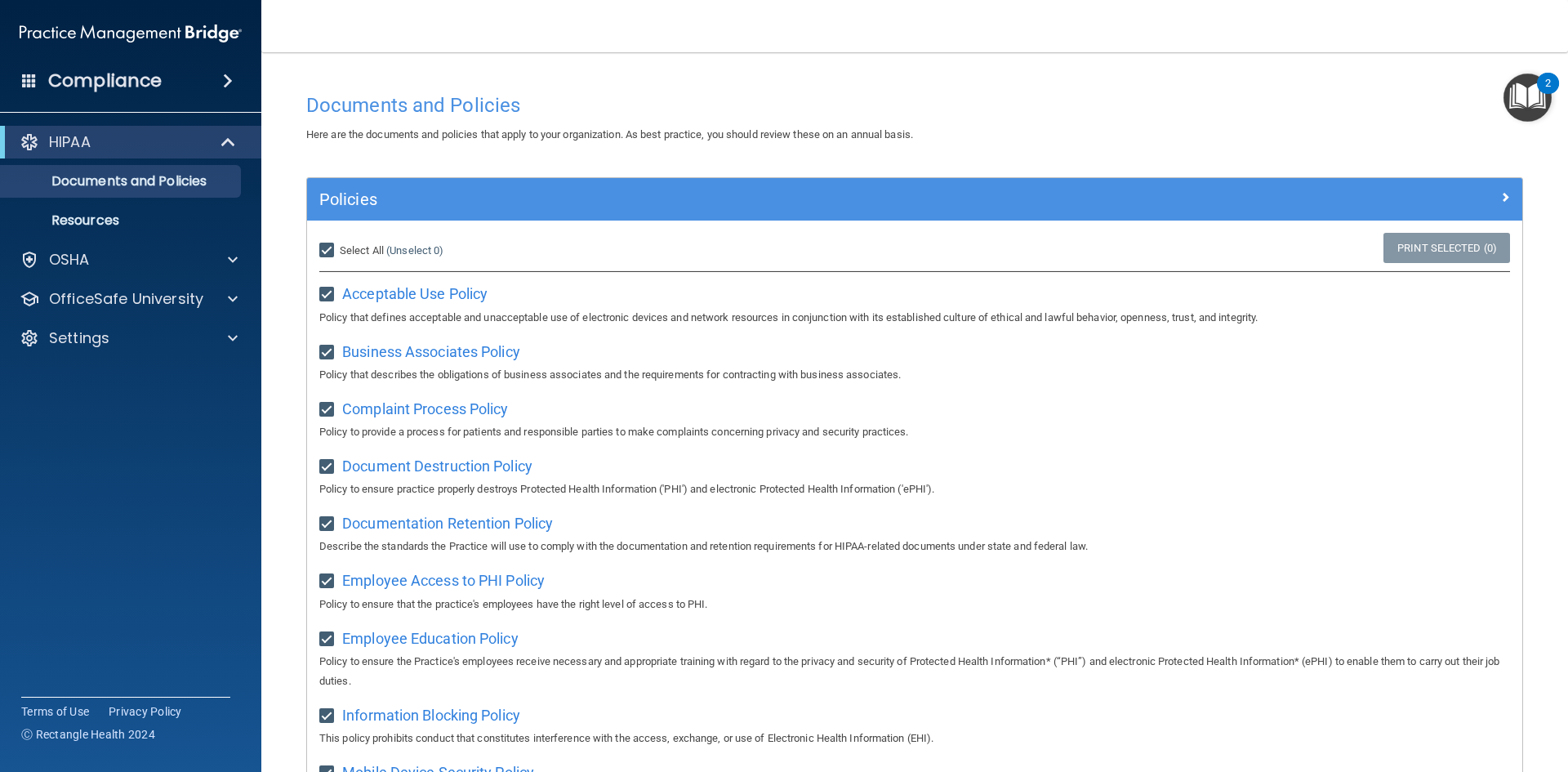
checkbox input "true"
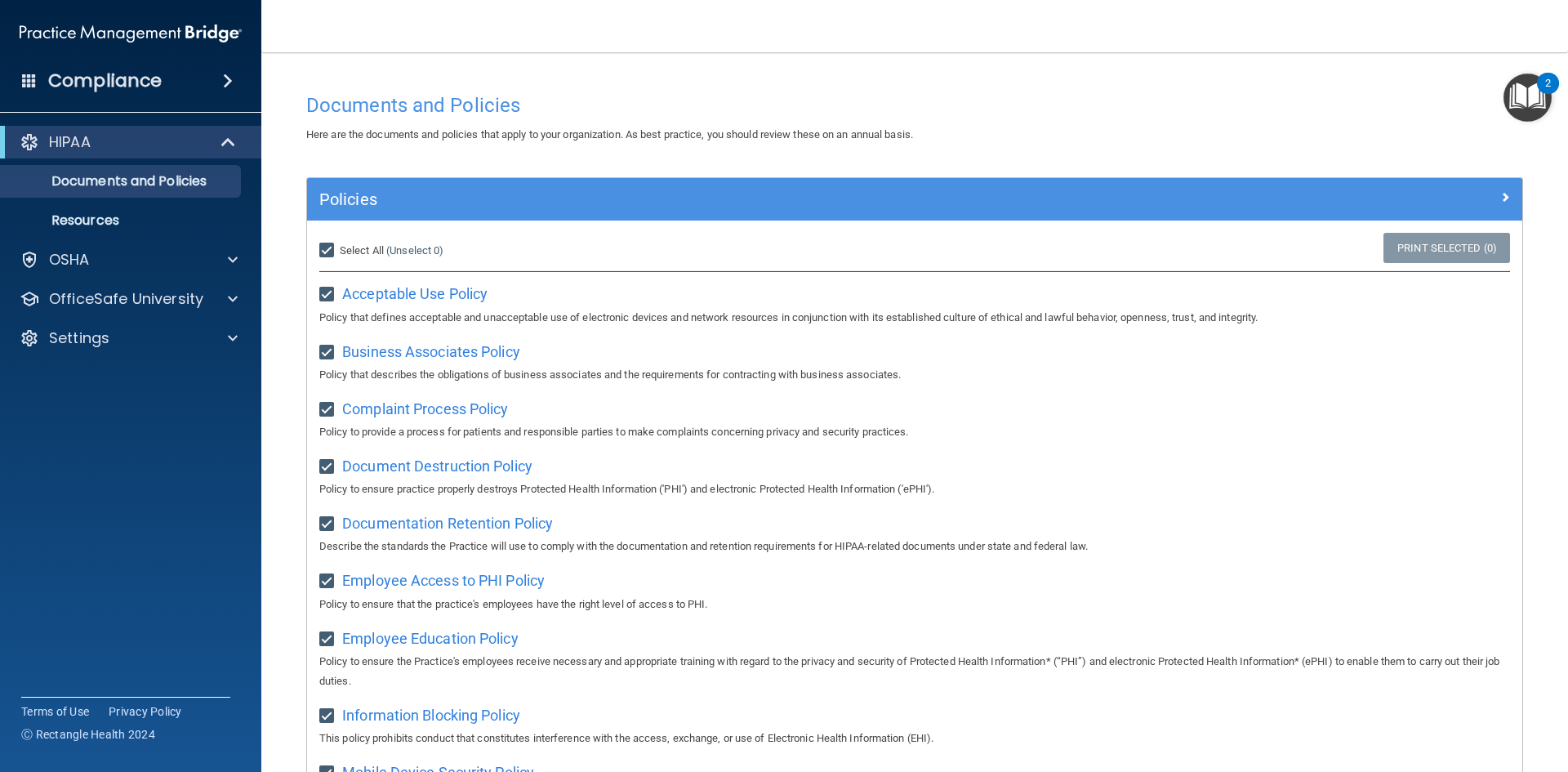
checkbox input "true"
click at [1389, 247] on link "Print Selected (21)" at bounding box center [1444, 248] width 132 height 31
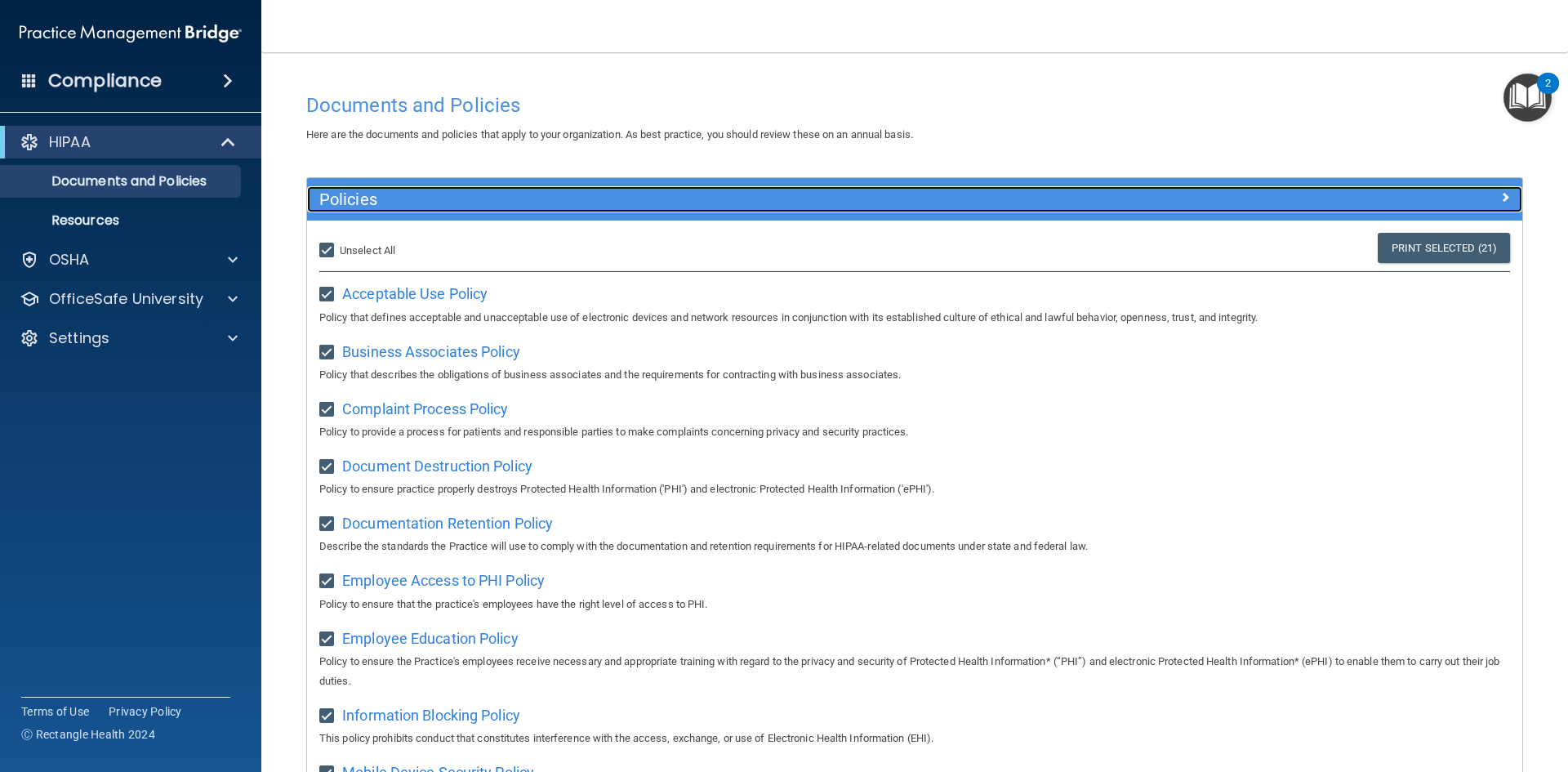
click at [1499, 188] on div at bounding box center [1370, 196] width 304 height 20
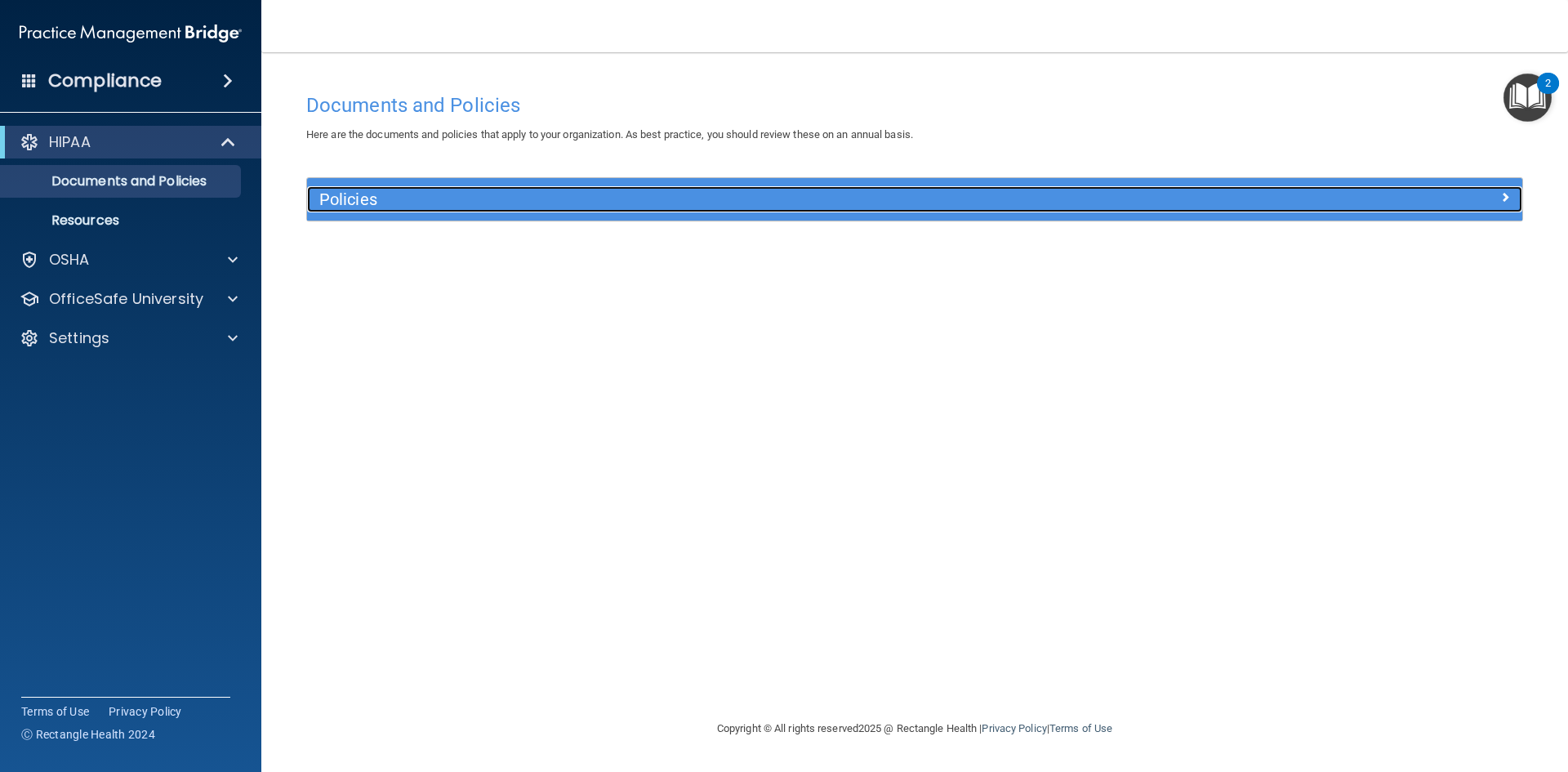
click at [1503, 201] on span at bounding box center [1505, 197] width 10 height 20
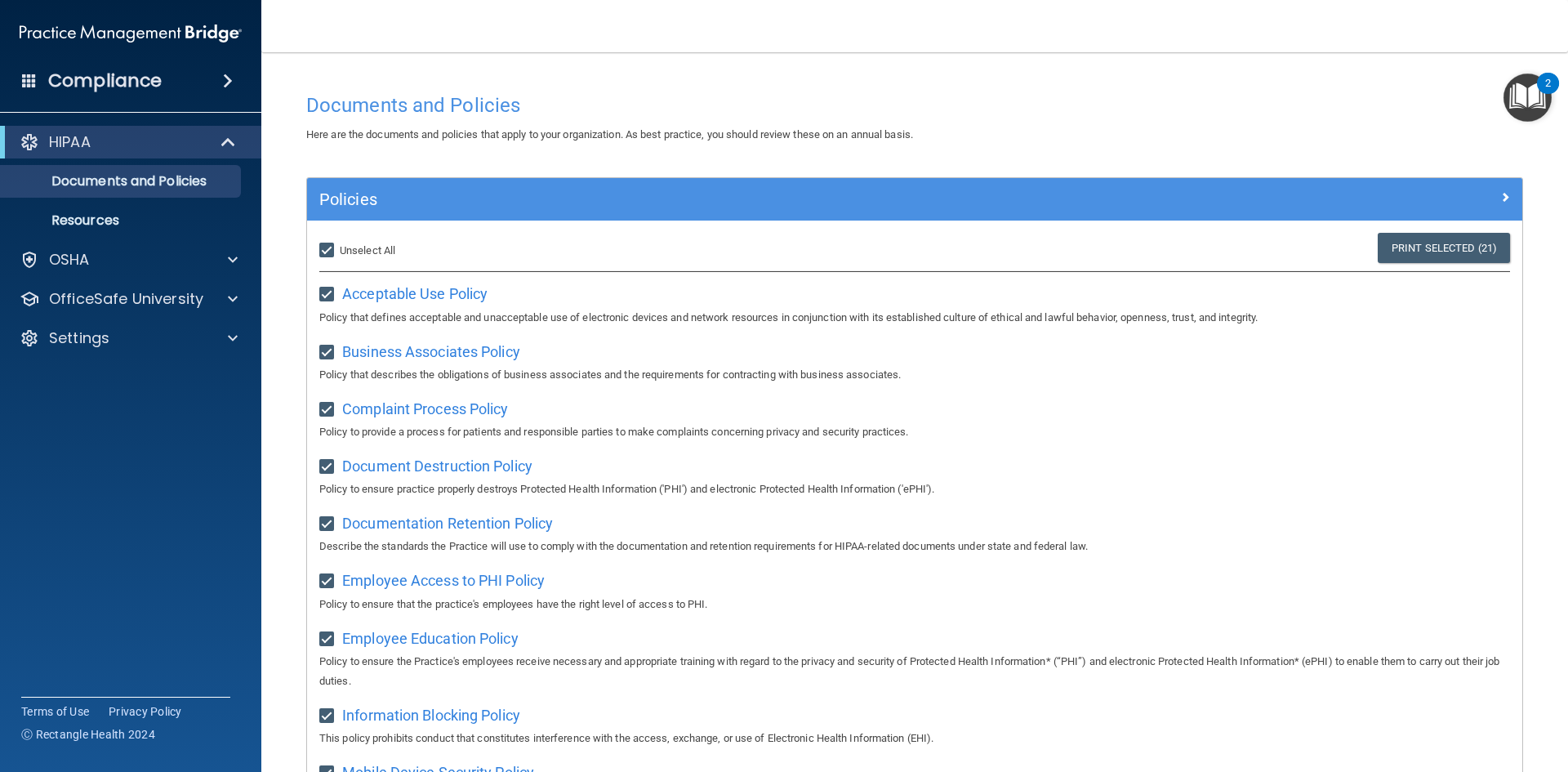
click at [1526, 110] on img "Open Resource Center, 2 new notifications" at bounding box center [1527, 98] width 48 height 48
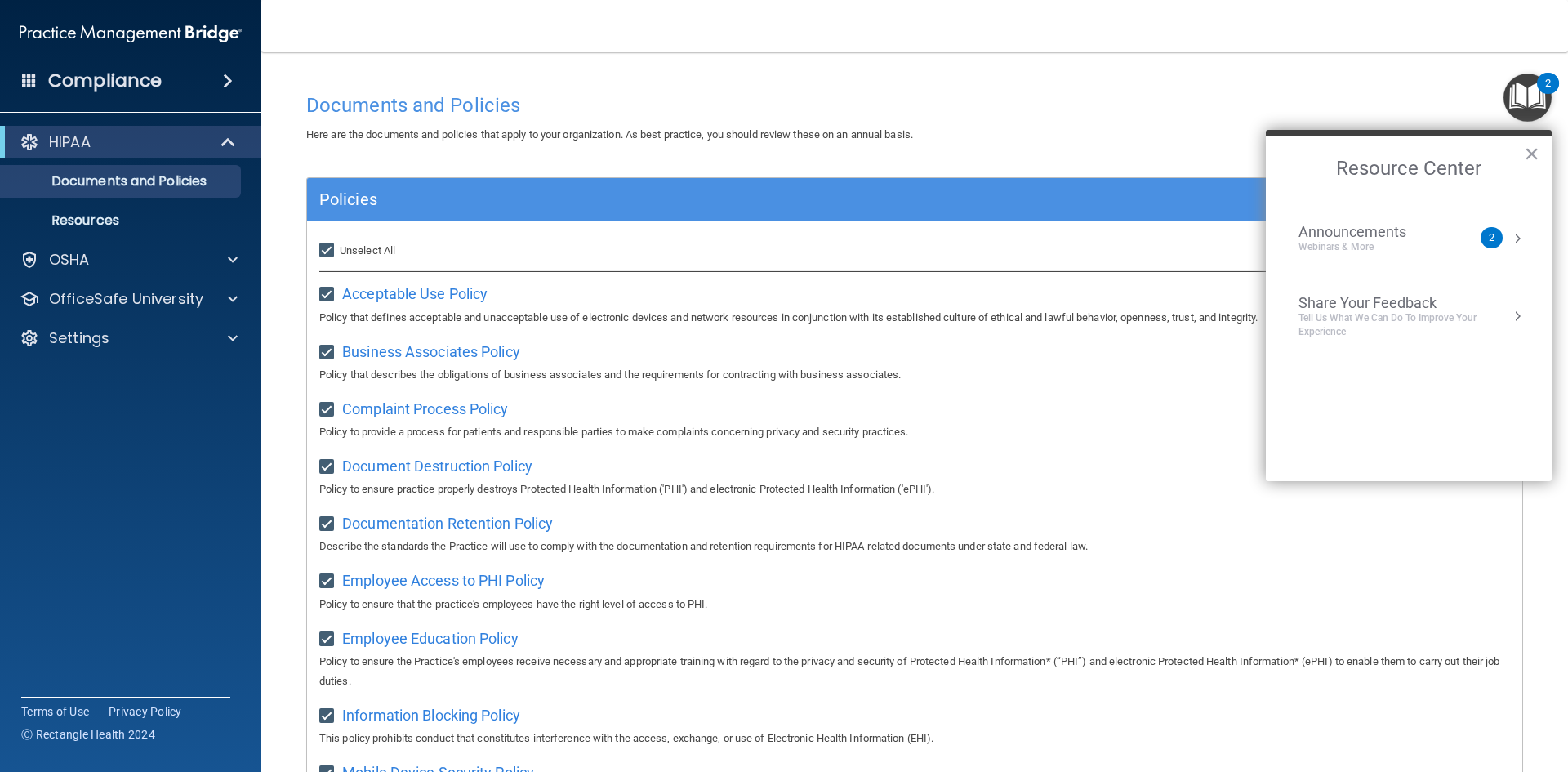
click at [401, 294] on span "Acceptable Use Policy" at bounding box center [415, 294] width 145 height 17
click at [1536, 149] on button "×" at bounding box center [1532, 154] width 15 height 26
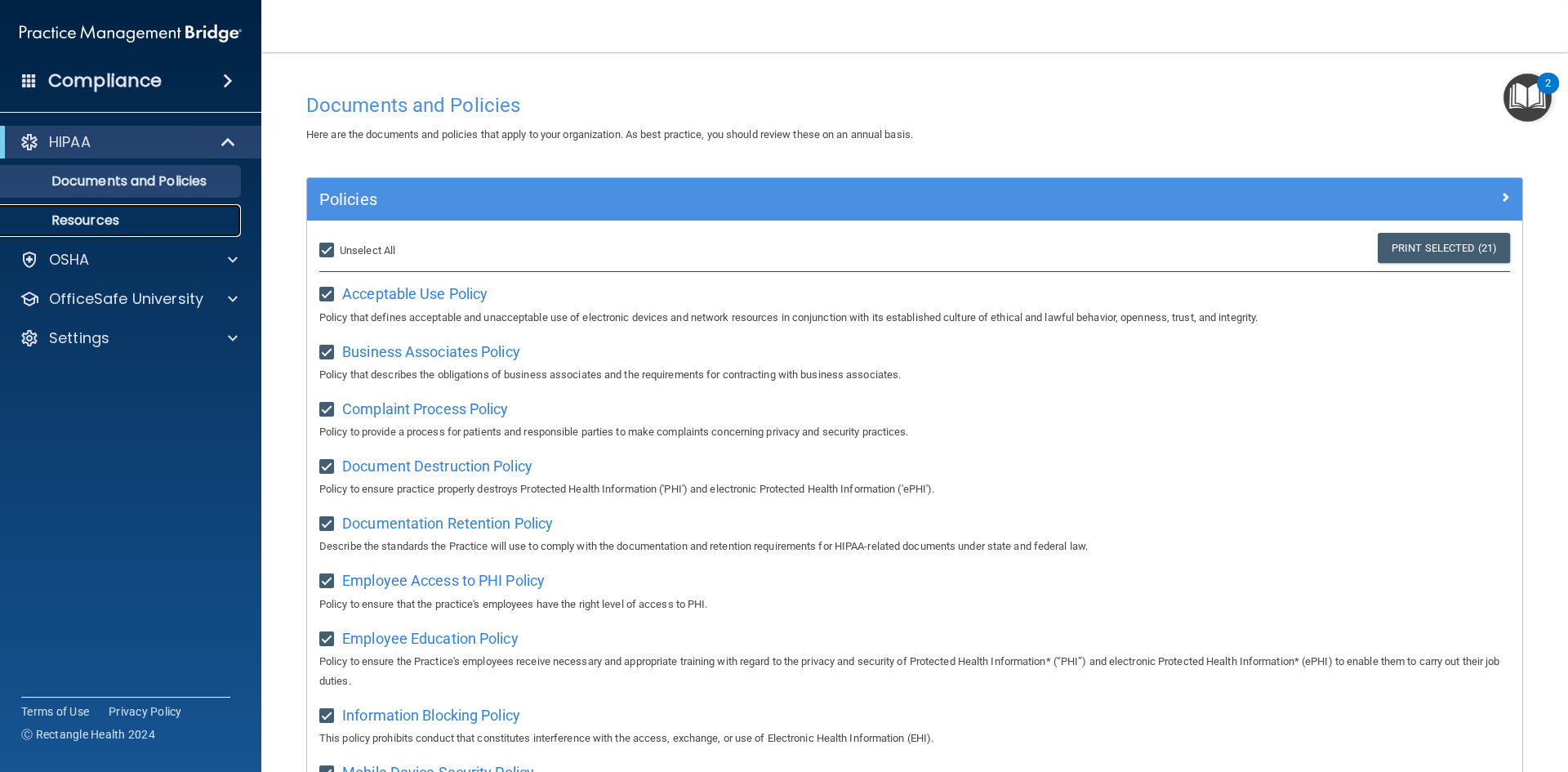
click at [92, 223] on p "Resources" at bounding box center [122, 220] width 223 height 16
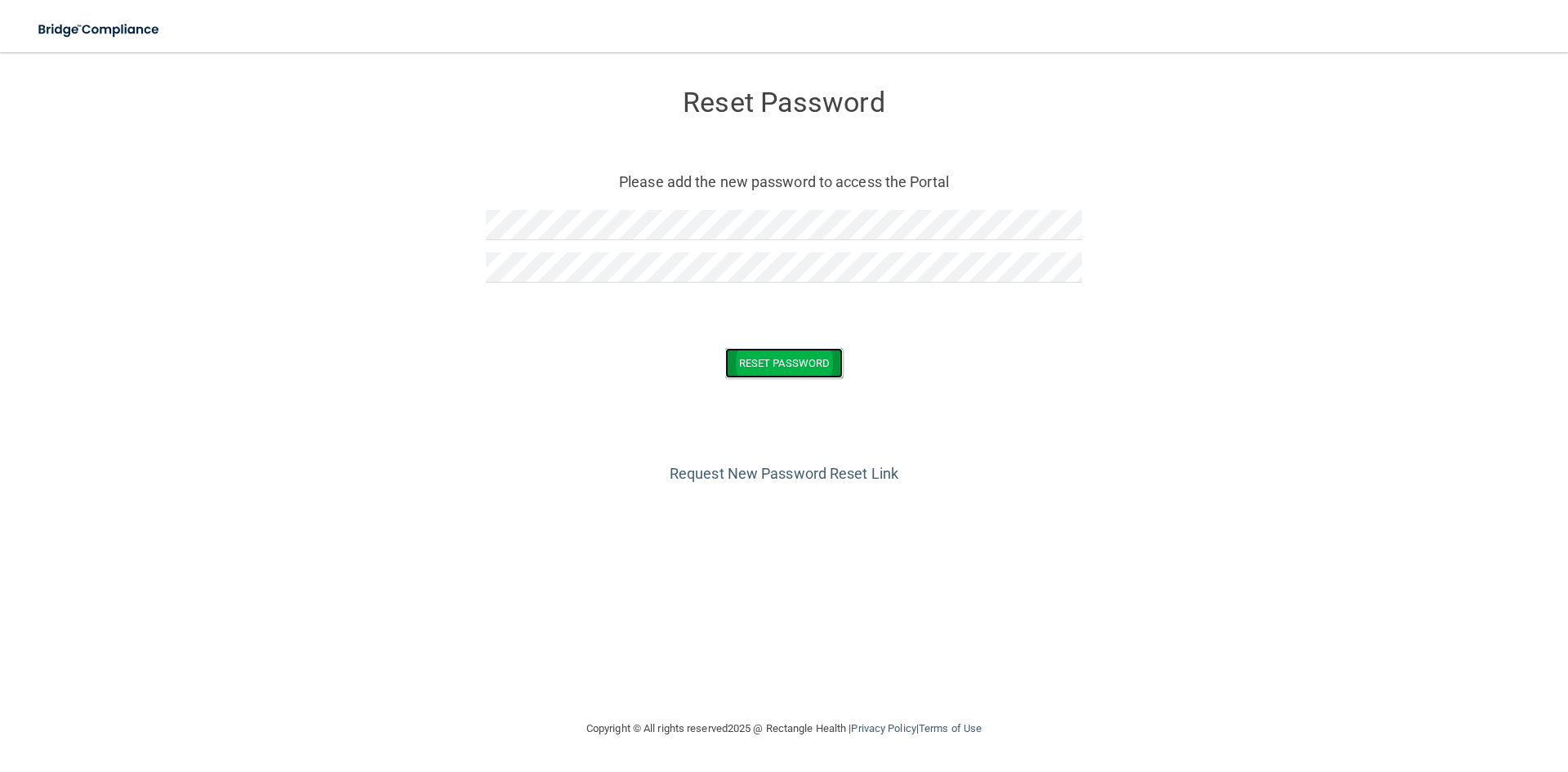
click at [800, 366] on button "Reset Password" at bounding box center [784, 363] width 118 height 31
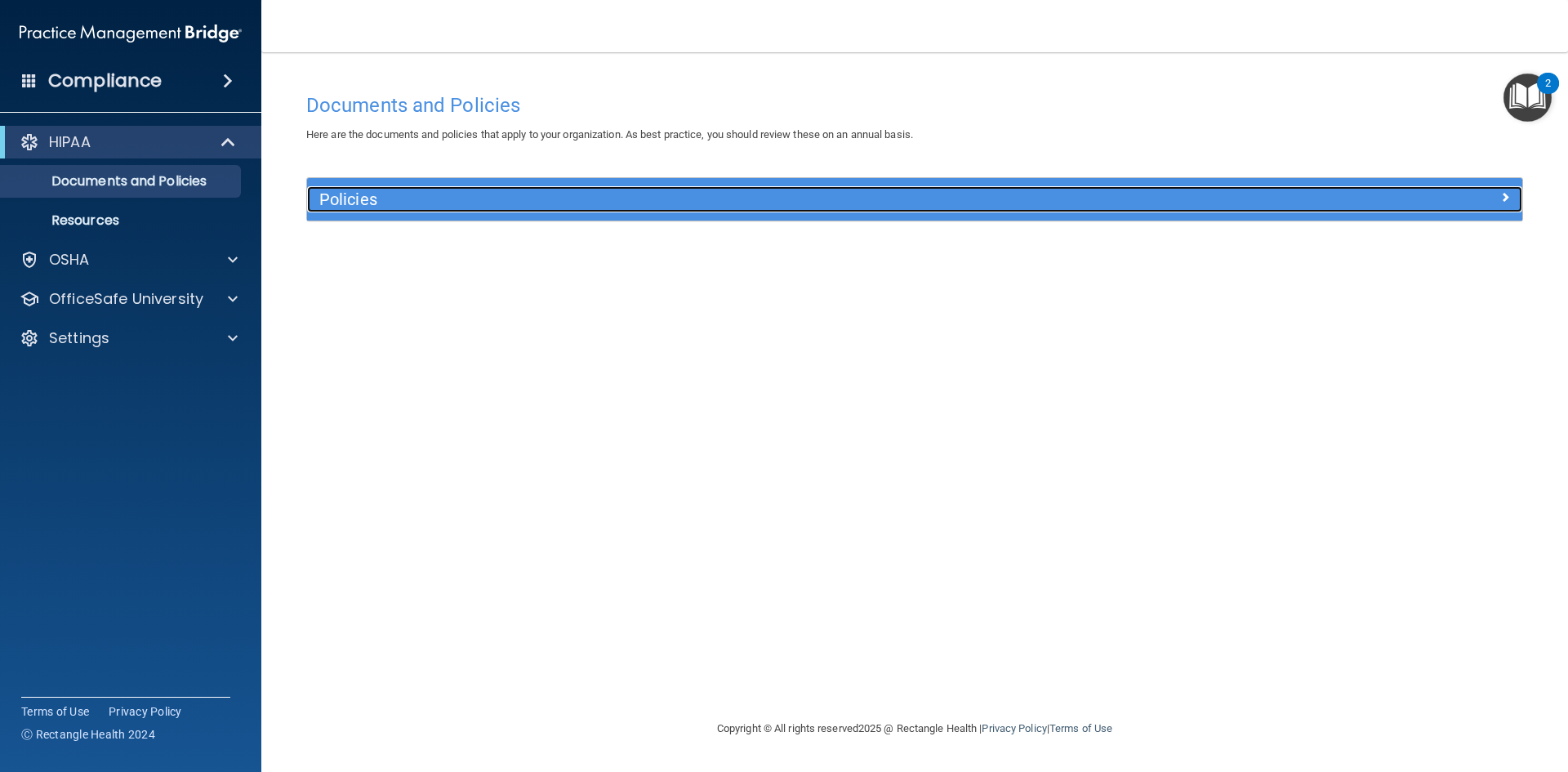
click at [1508, 199] on span at bounding box center [1505, 197] width 10 height 20
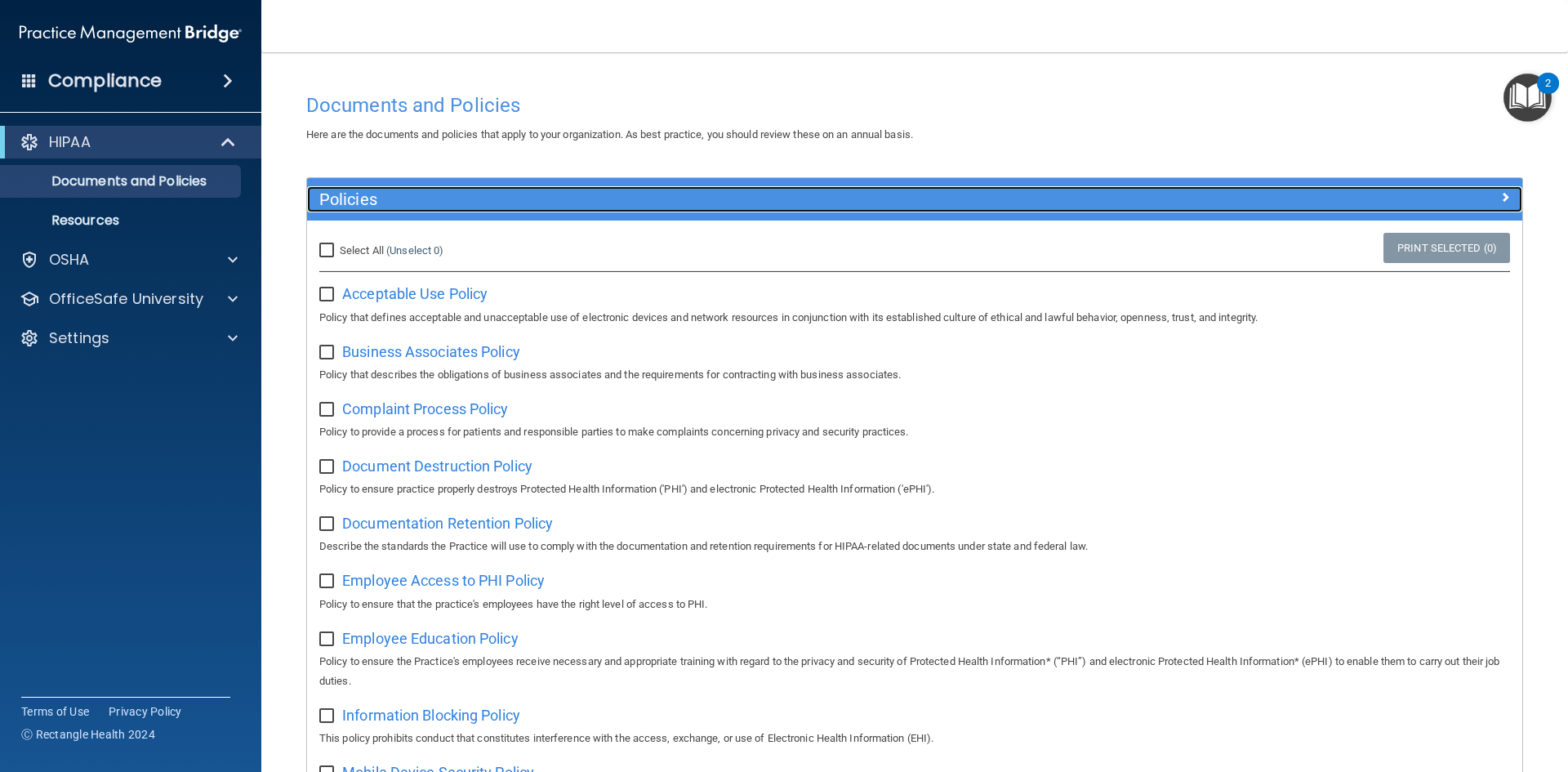
scroll to position [867, 0]
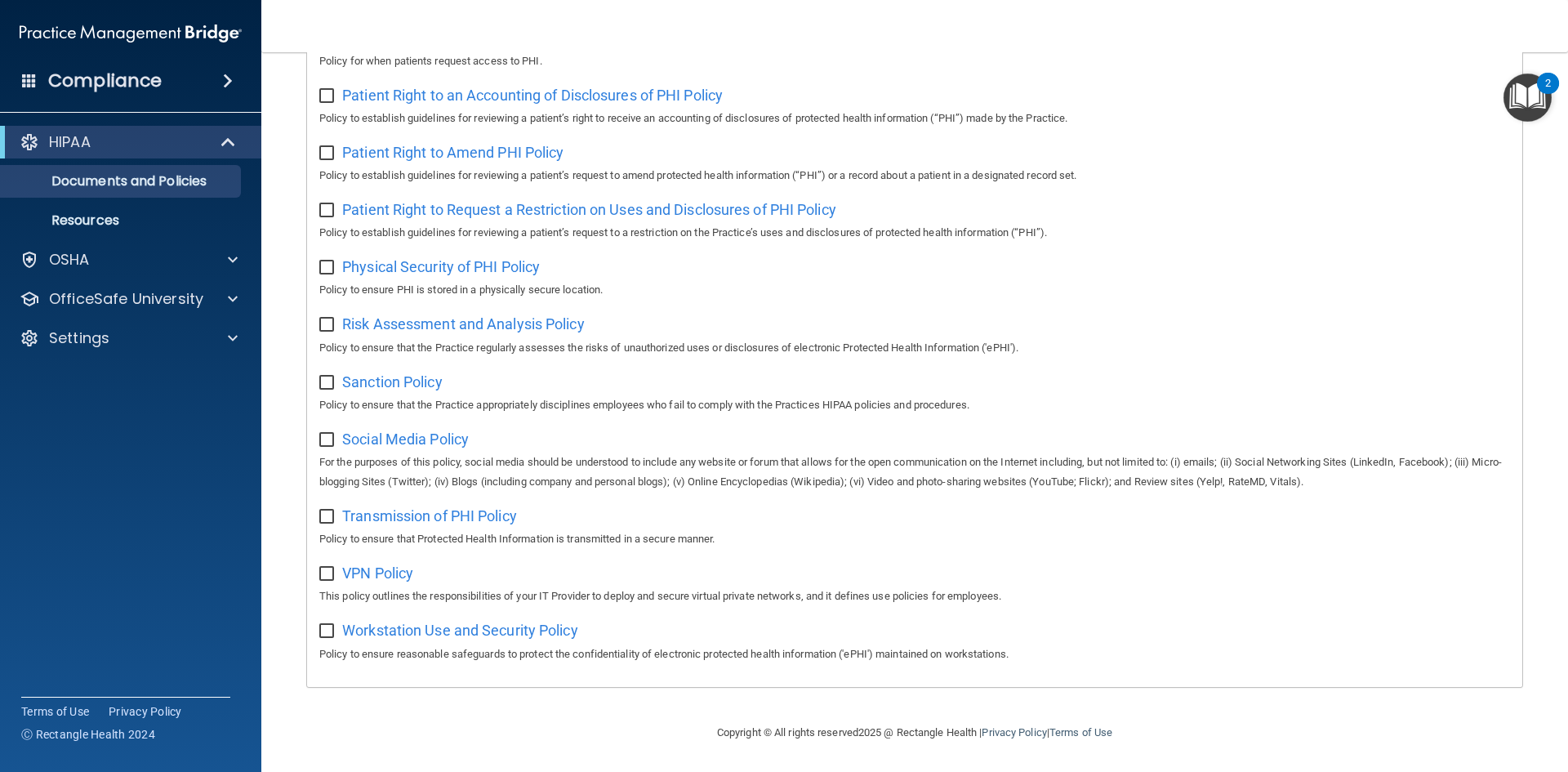
click at [226, 87] on span at bounding box center [228, 81] width 10 height 20
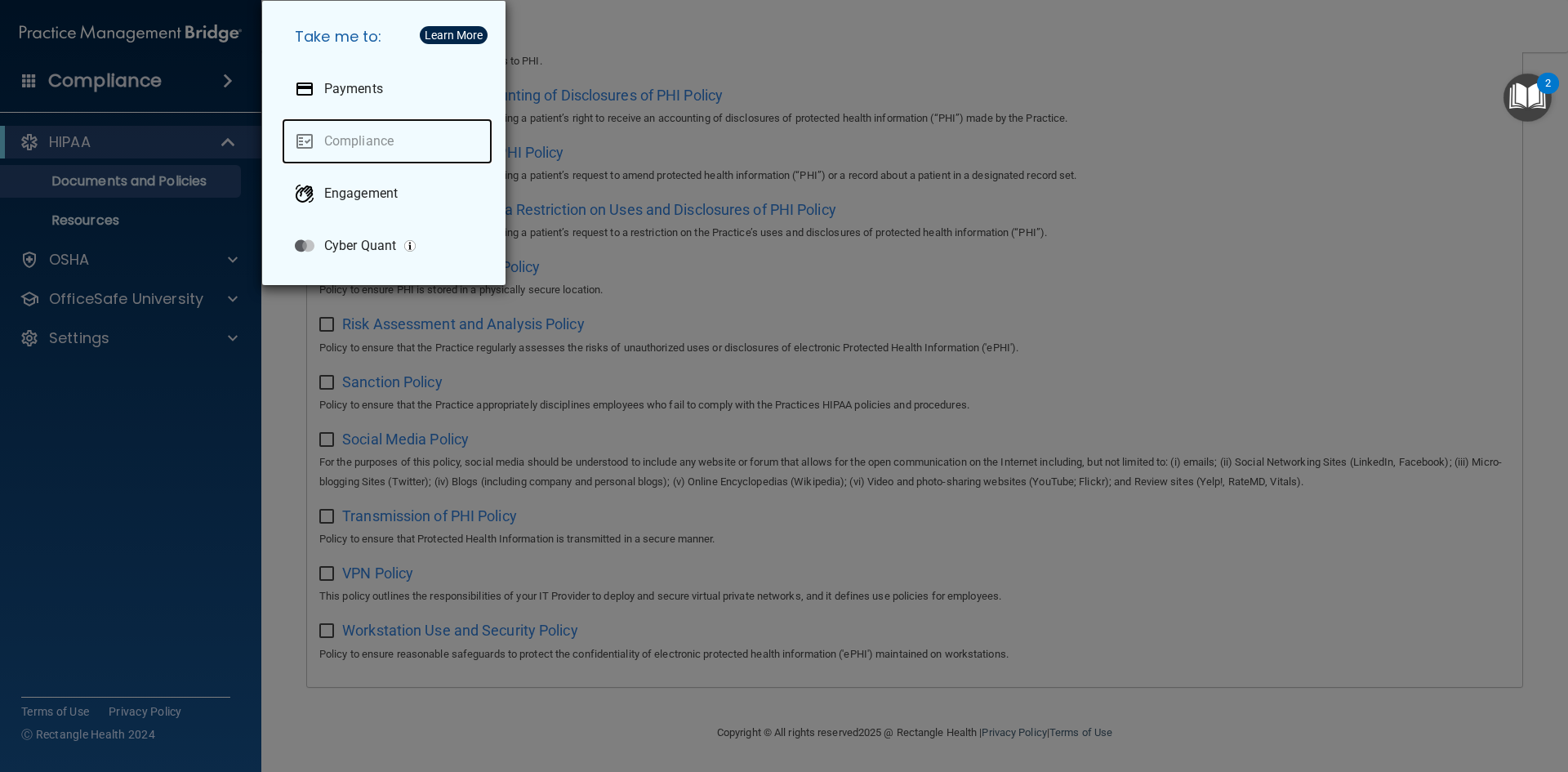
click at [360, 137] on link "Compliance" at bounding box center [387, 142] width 210 height 46
click at [111, 82] on div "Take me to: Payments Compliance Engagement Cyber Quant" at bounding box center [784, 386] width 1568 height 772
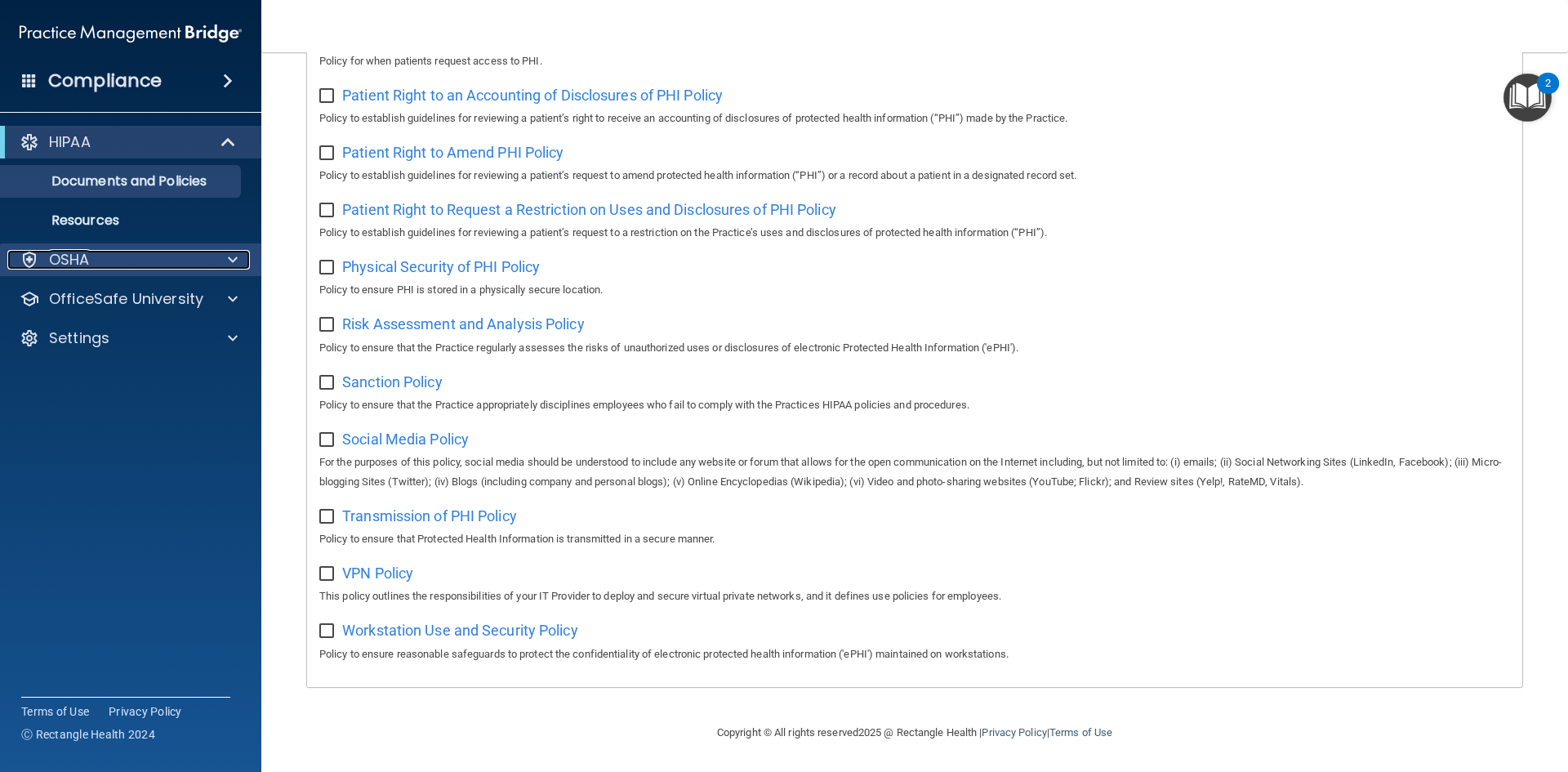
click at [90, 262] on div "OSHA" at bounding box center [109, 260] width 203 height 20
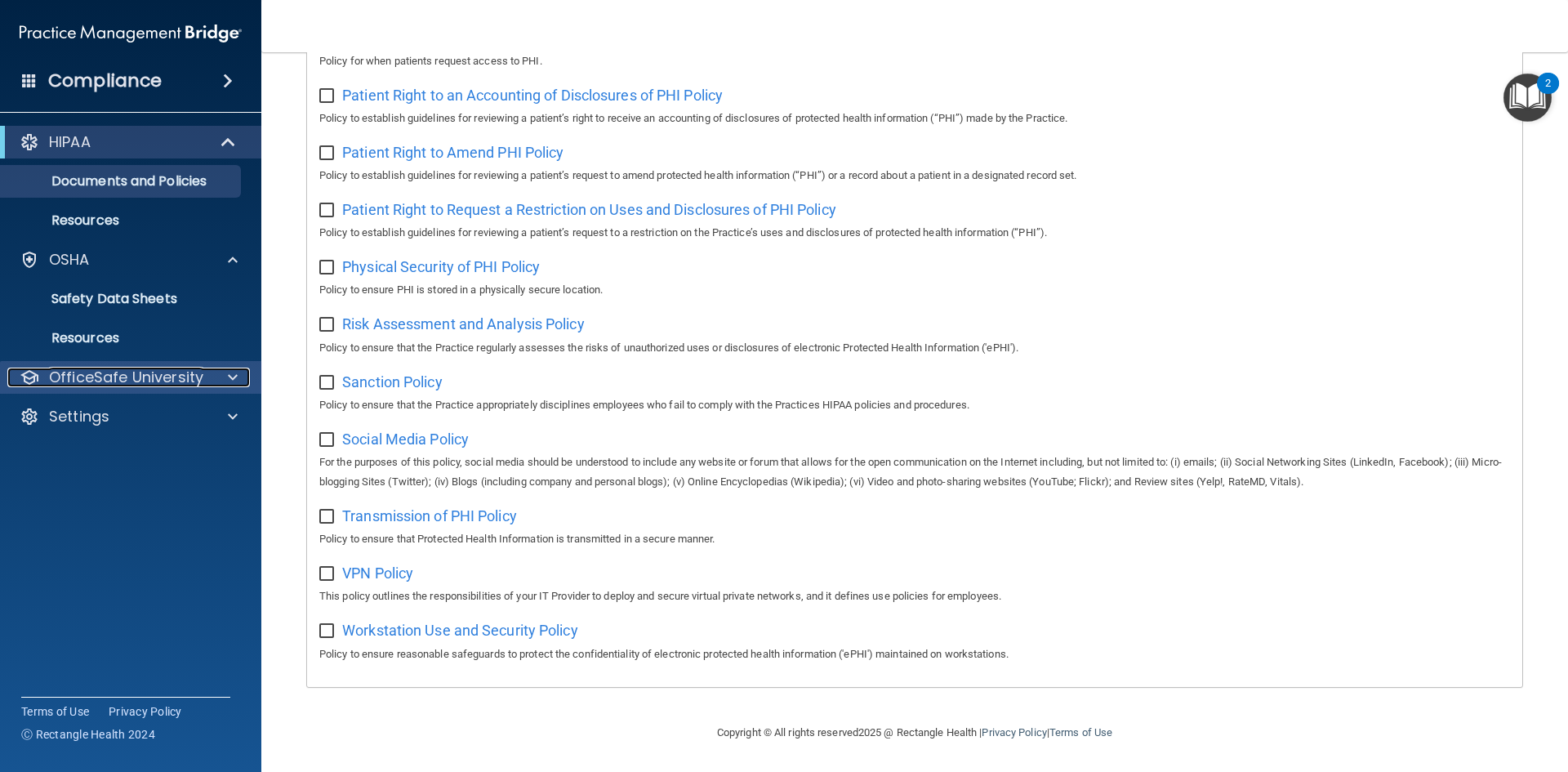
click at [131, 380] on p "OfficeSafe University" at bounding box center [126, 377] width 154 height 20
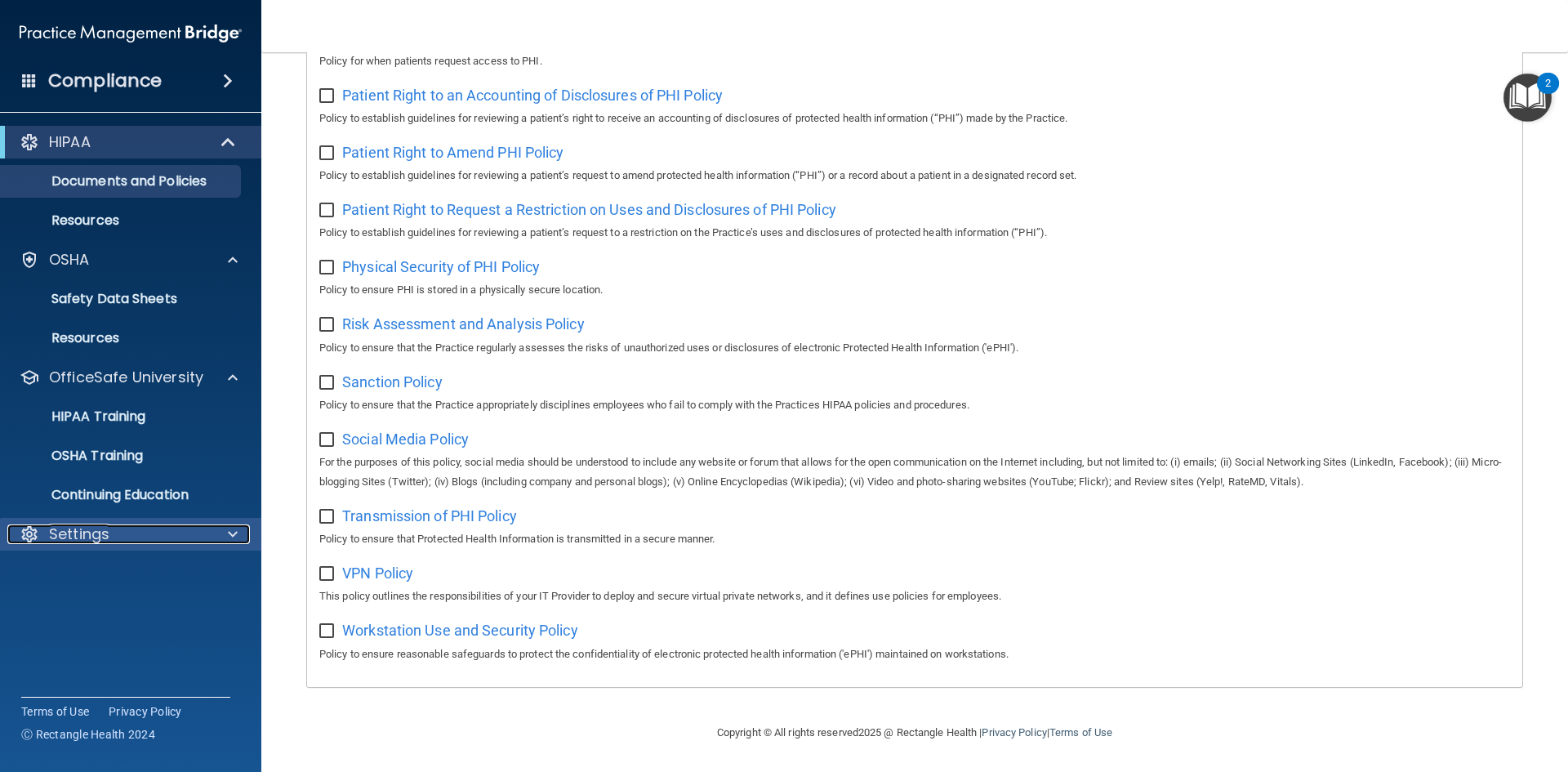
click at [84, 542] on p "Settings" at bounding box center [79, 534] width 60 height 20
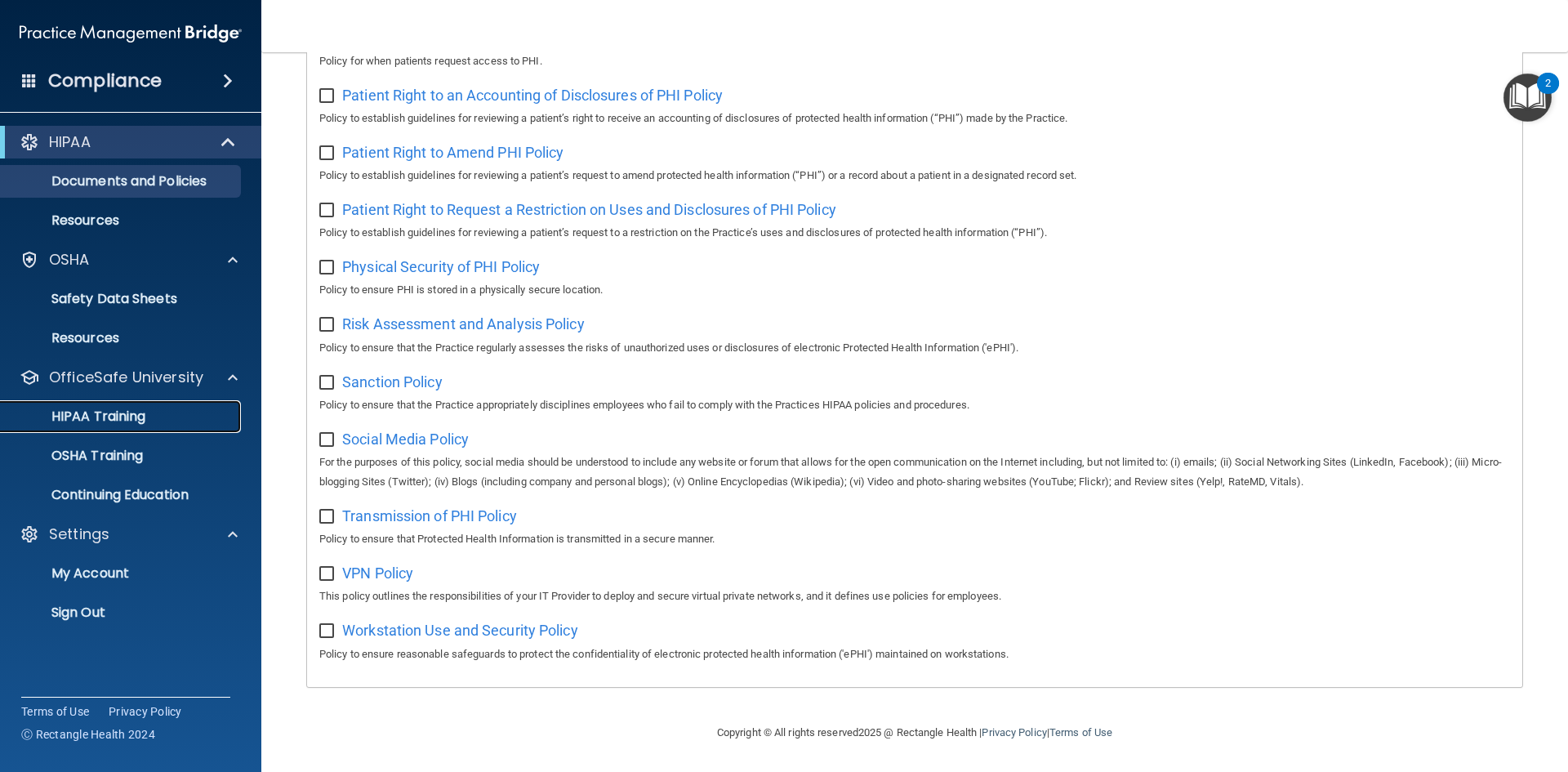
click at [131, 418] on p "HIPAA Training" at bounding box center [78, 417] width 135 height 16
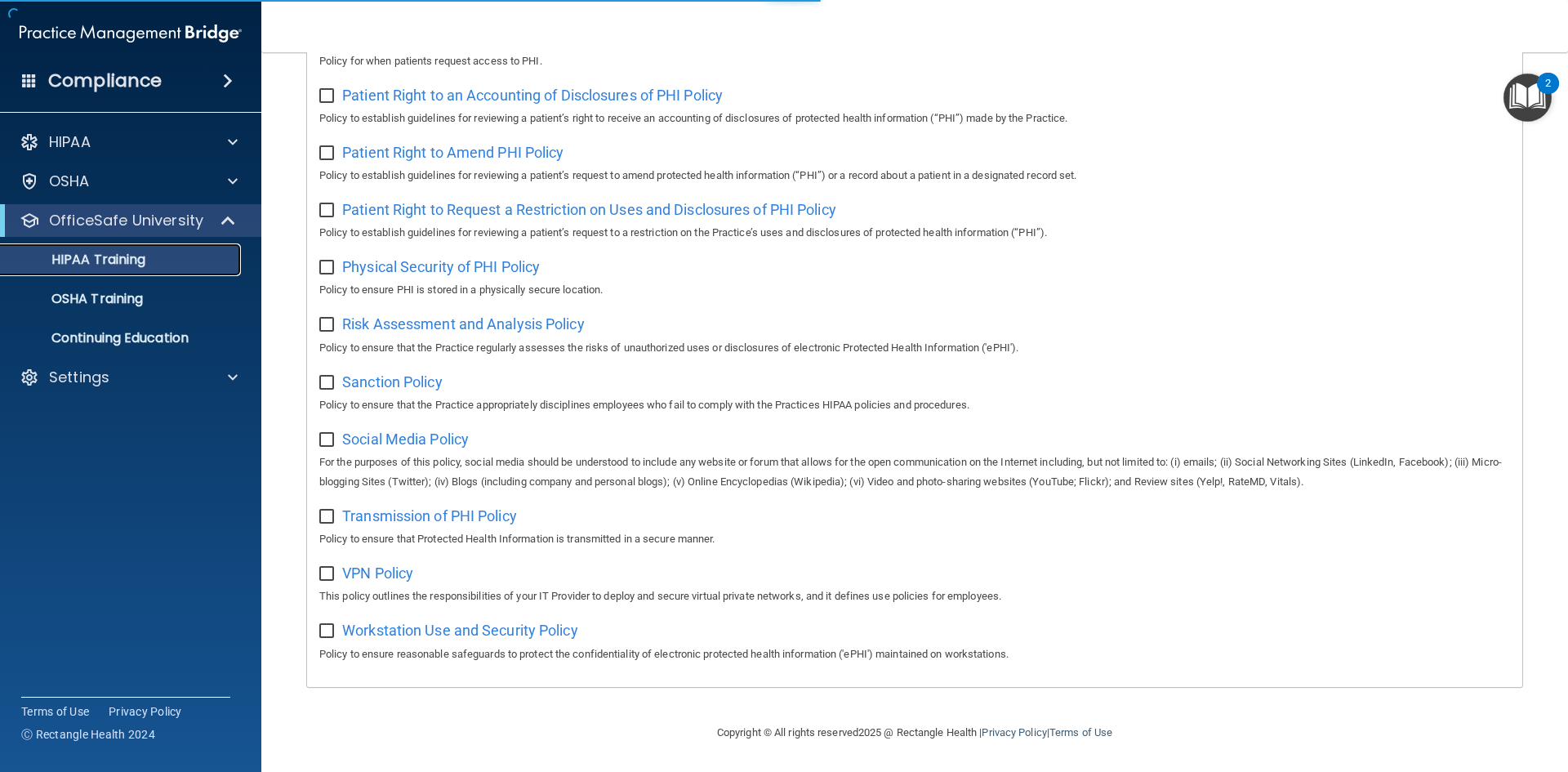
scroll to position [458, 0]
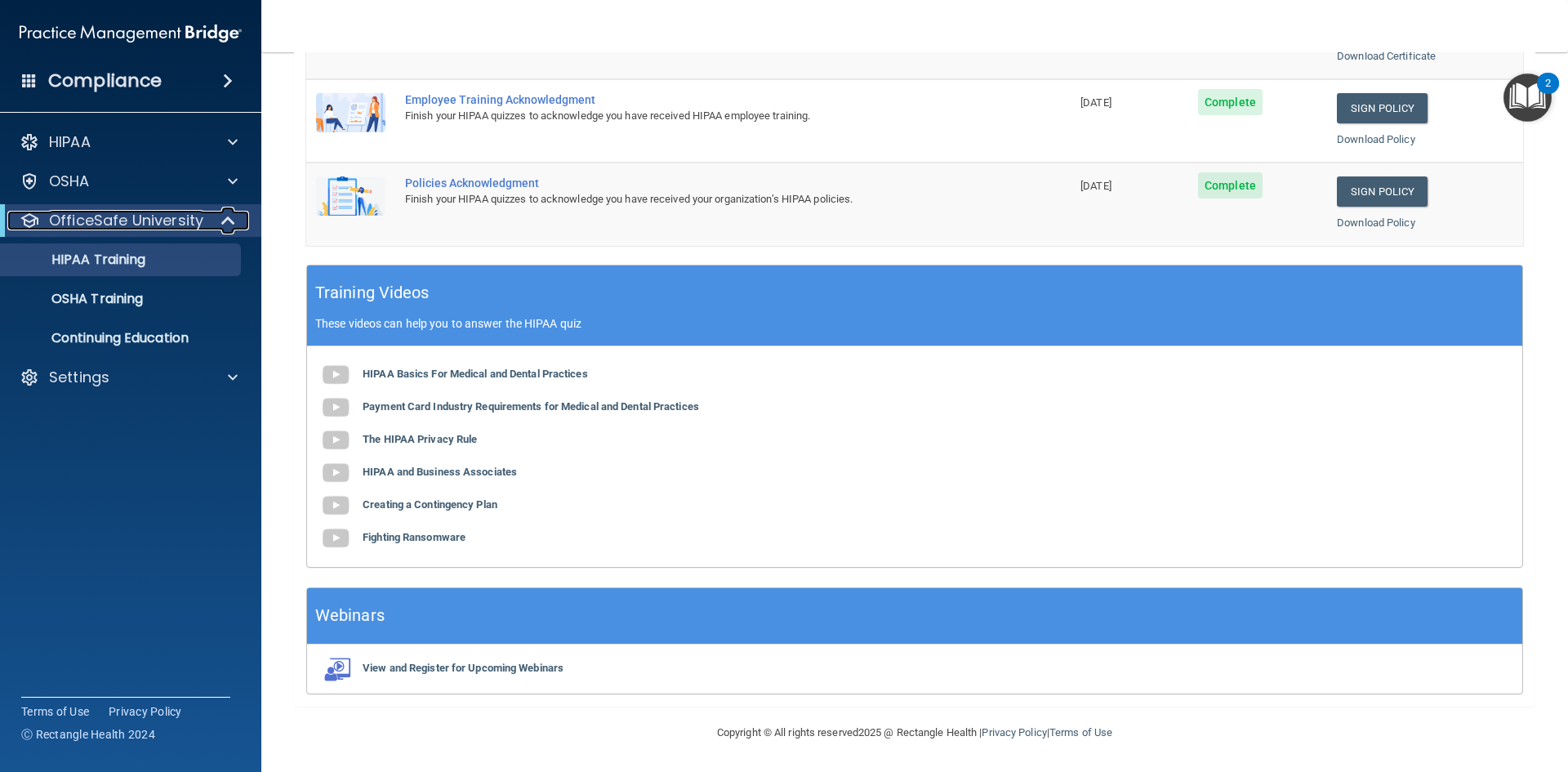
click at [229, 221] on span at bounding box center [230, 220] width 14 height 20
click at [232, 221] on span at bounding box center [232, 220] width 10 height 20
click at [1370, 109] on link "Sign Policy" at bounding box center [1381, 109] width 91 height 31
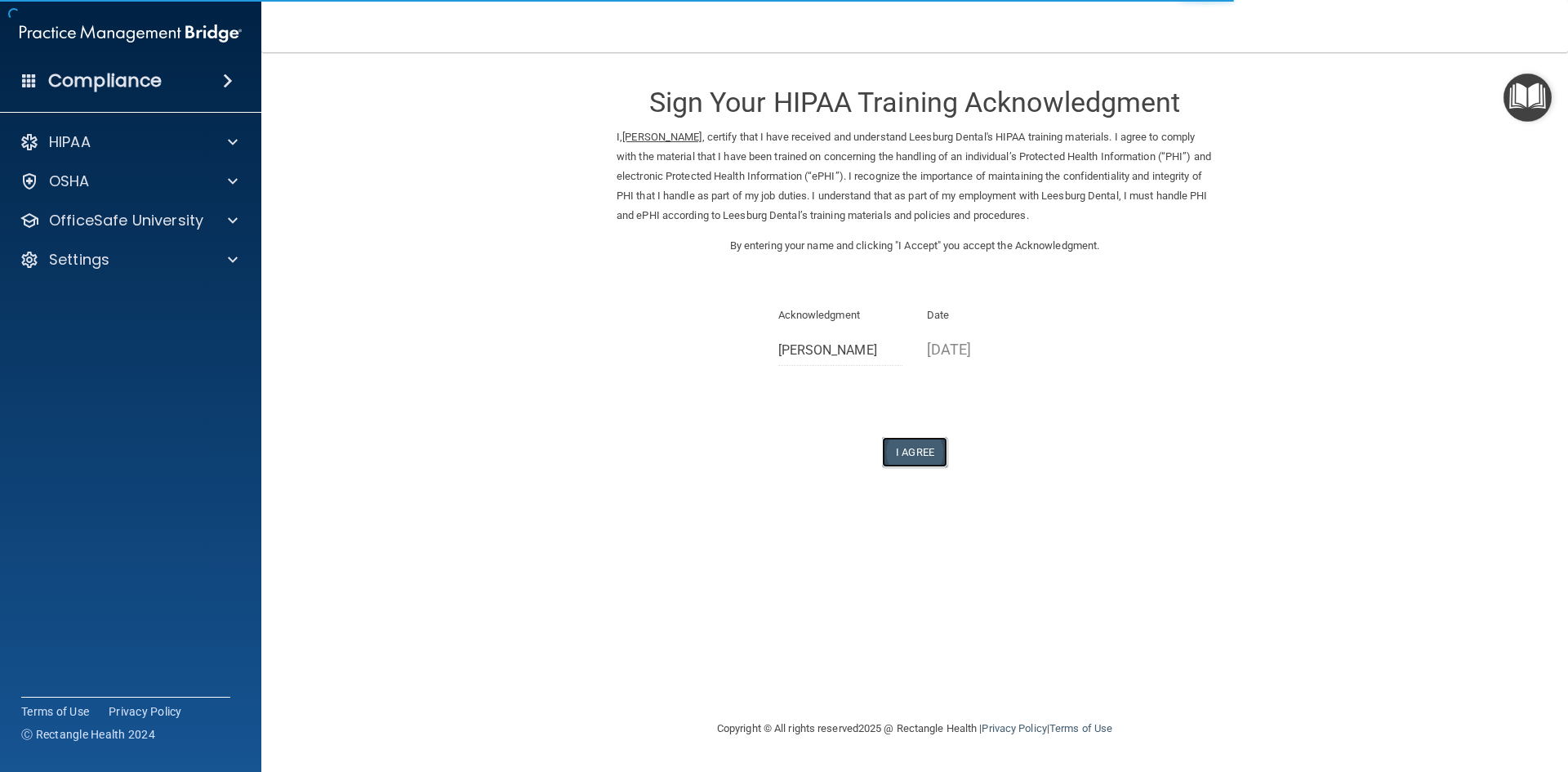
click at [916, 447] on button "I Agree" at bounding box center [914, 452] width 65 height 31
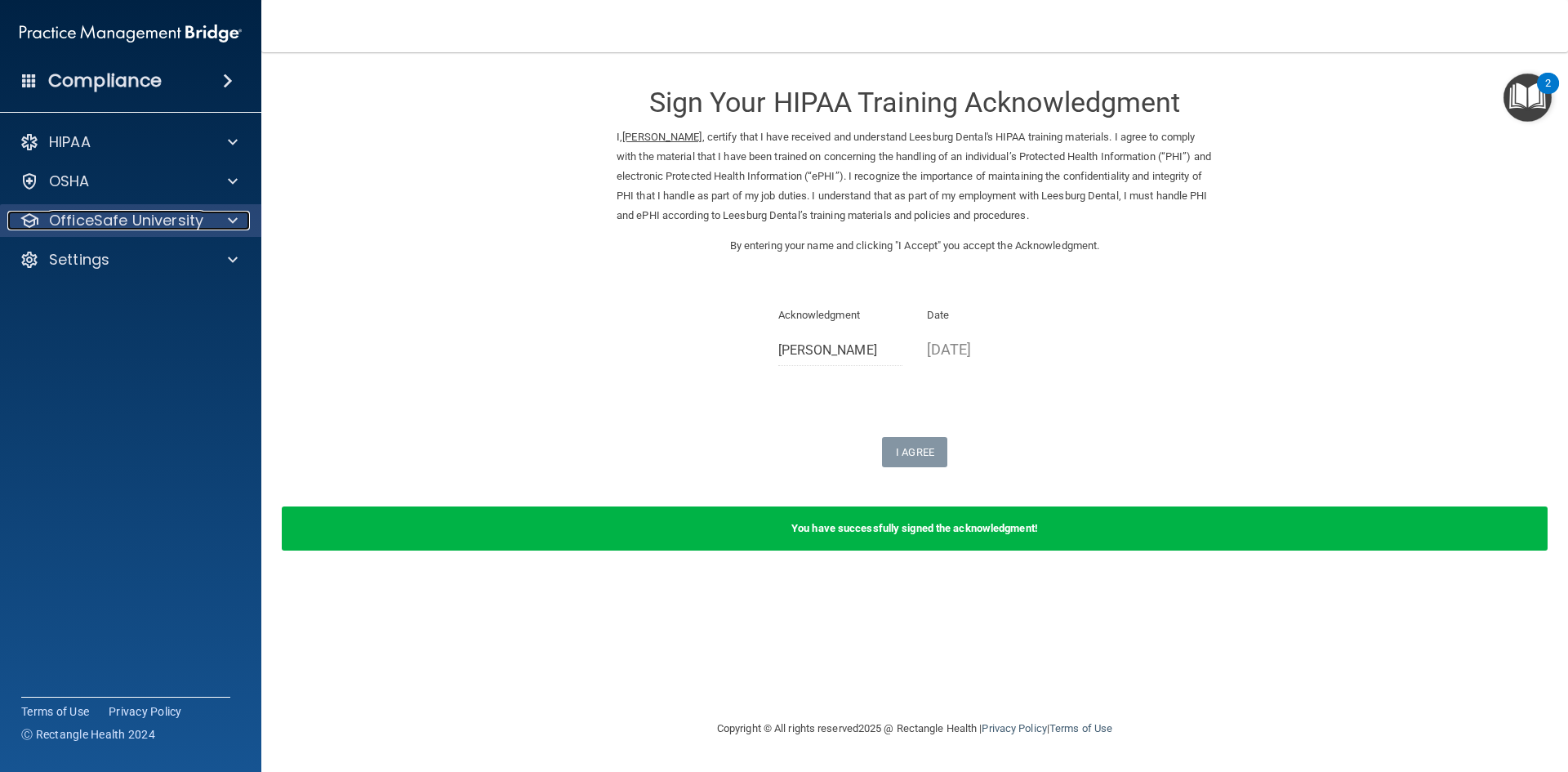
click at [233, 220] on span at bounding box center [233, 220] width 10 height 20
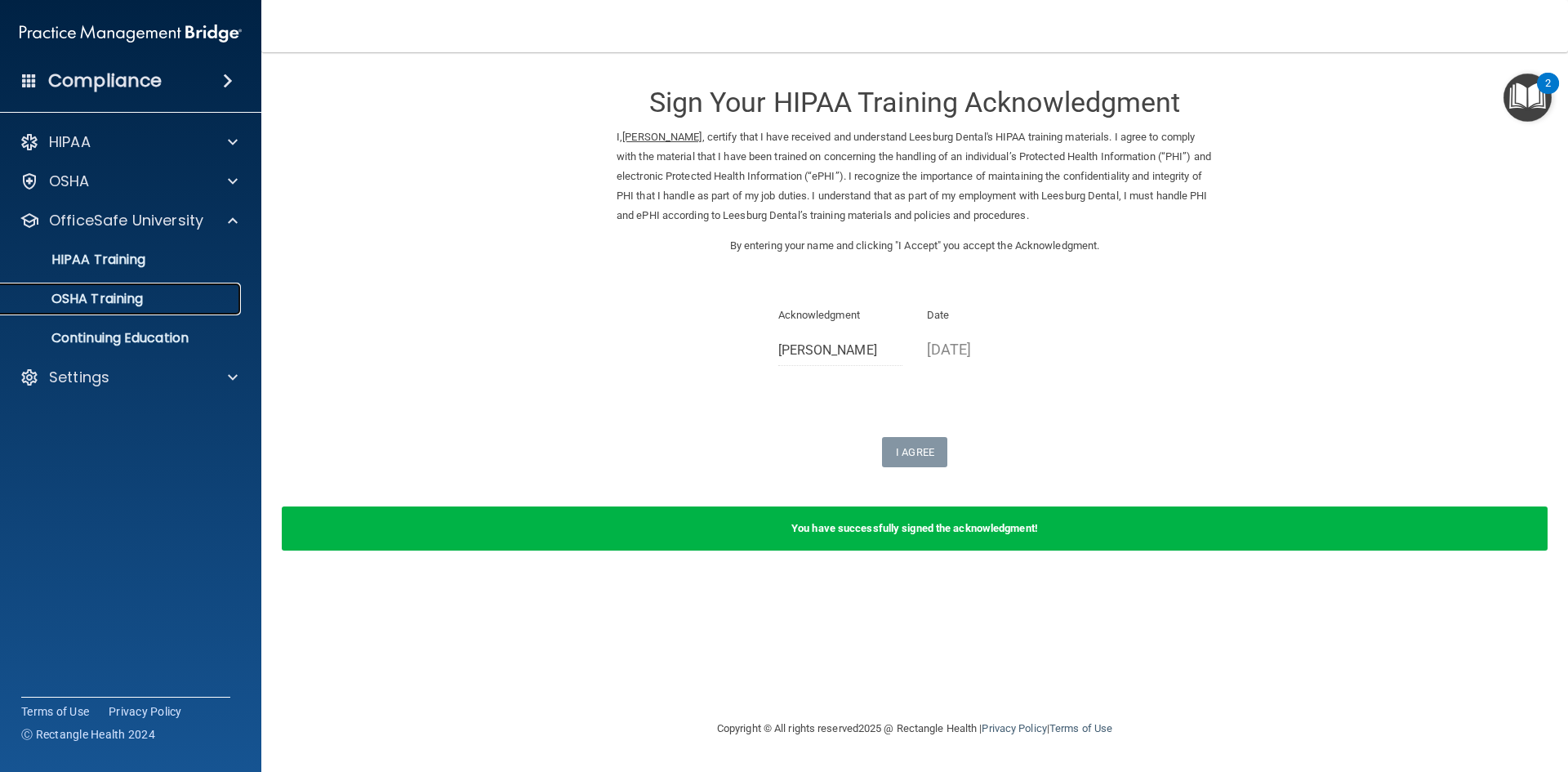
click at [123, 300] on p "OSHA Training" at bounding box center [77, 299] width 132 height 16
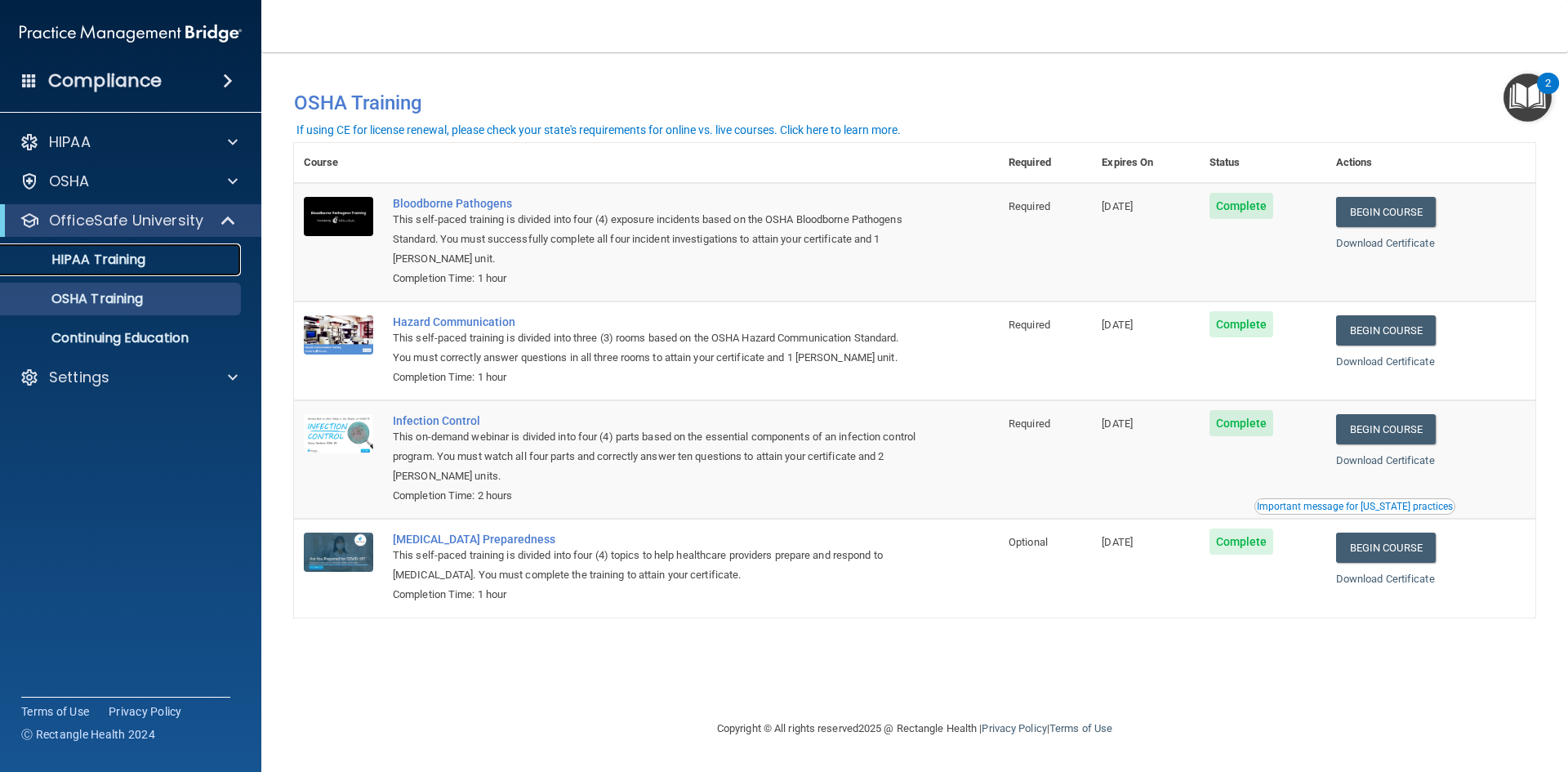
click at [141, 266] on p "HIPAA Training" at bounding box center [78, 260] width 135 height 16
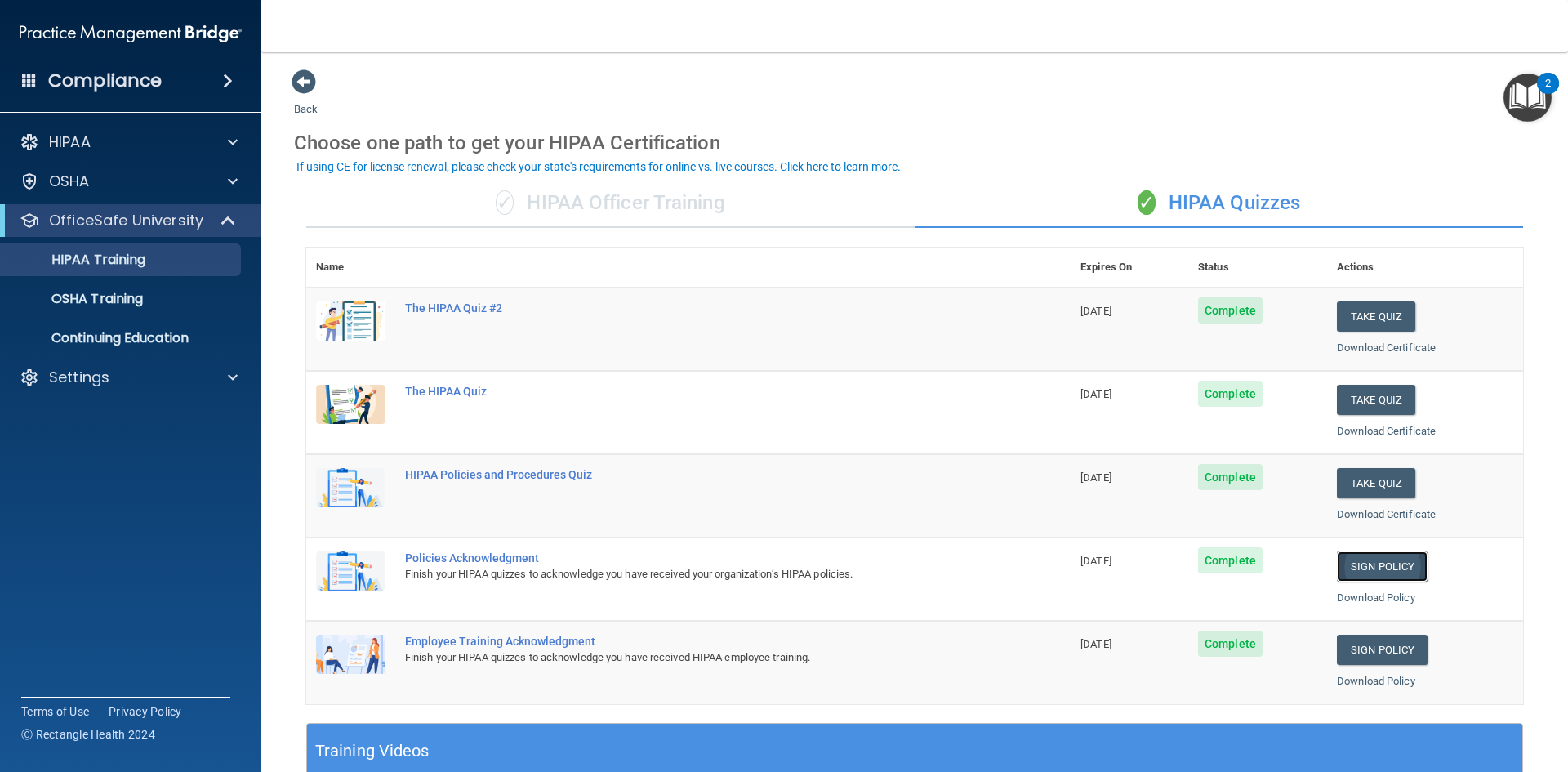
click at [1364, 565] on link "Sign Policy" at bounding box center [1381, 567] width 91 height 31
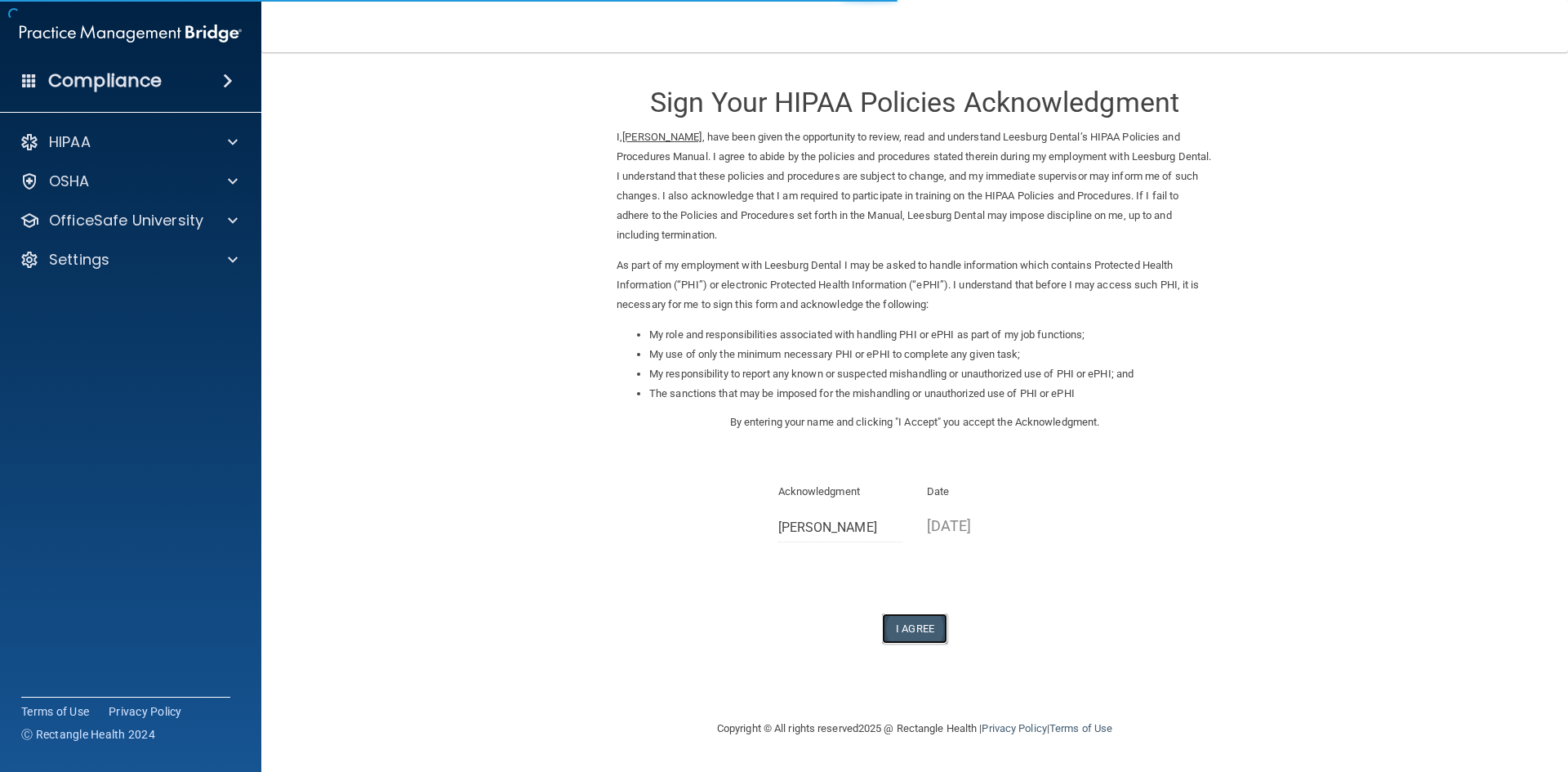
click at [901, 627] on button "I Agree" at bounding box center [914, 629] width 65 height 31
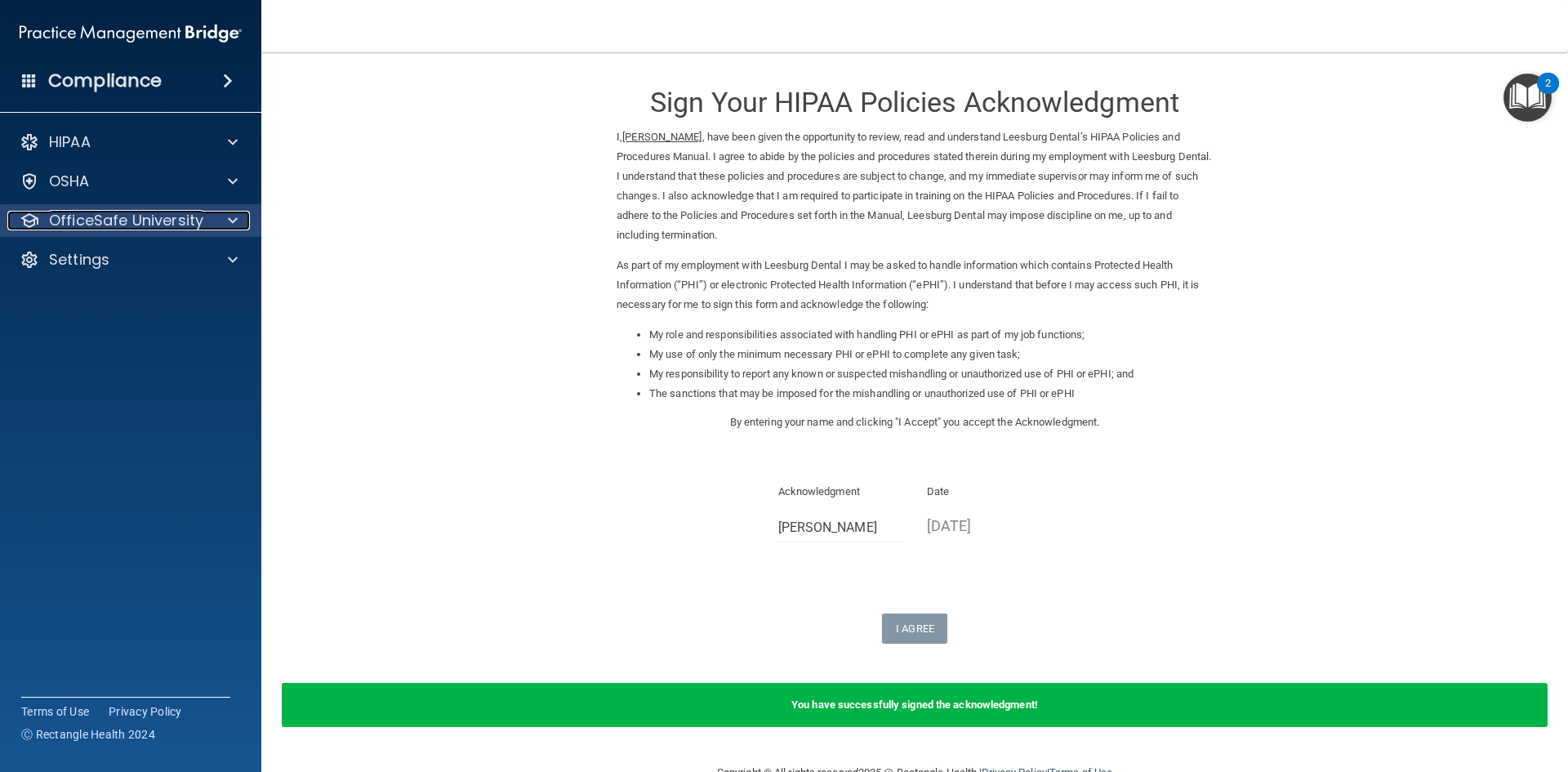
click at [232, 221] on span at bounding box center [233, 220] width 10 height 20
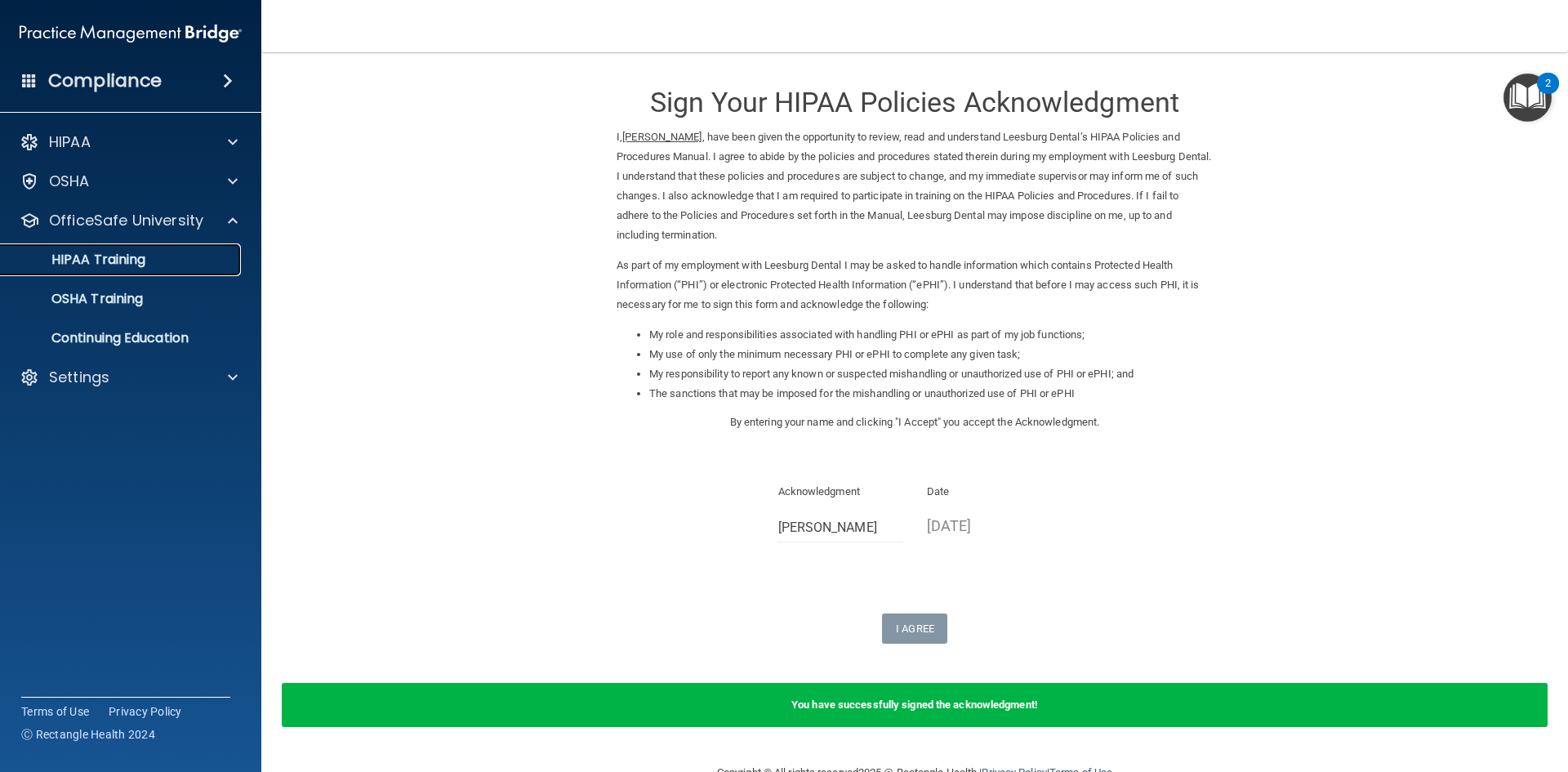
click at [140, 267] on p "HIPAA Training" at bounding box center [78, 260] width 135 height 16
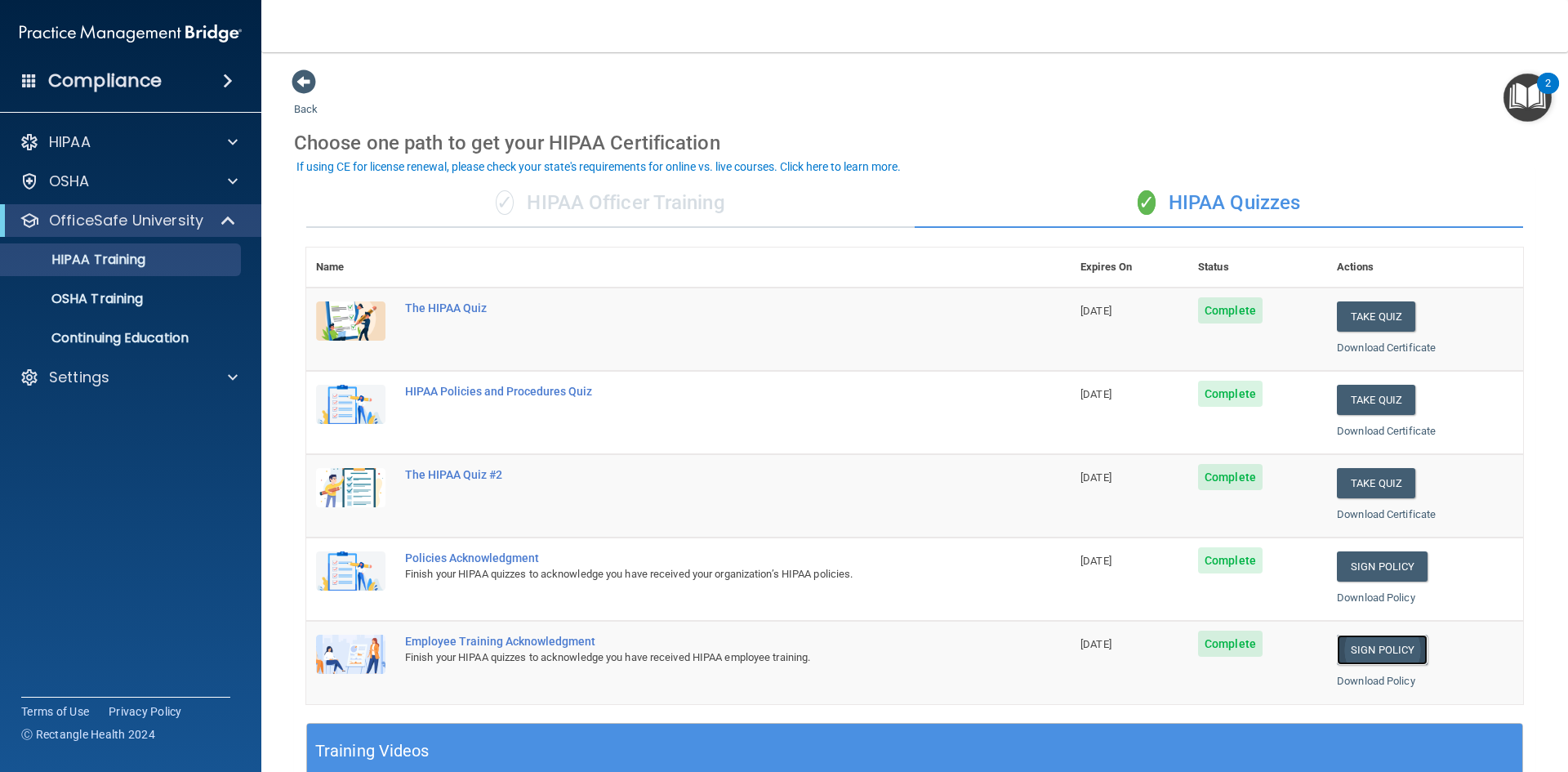
click at [1370, 642] on link "Sign Policy" at bounding box center [1381, 650] width 91 height 31
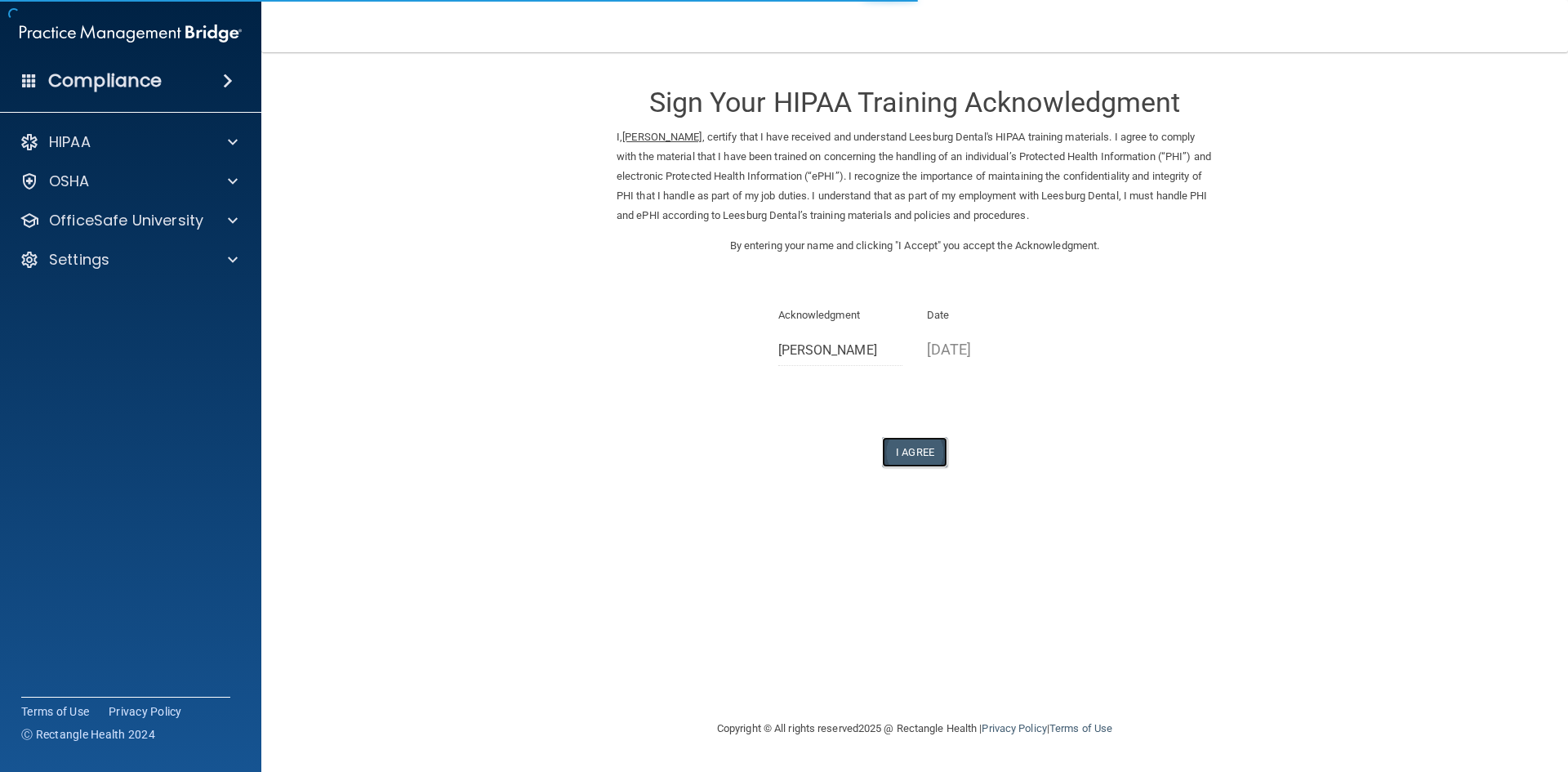
click at [907, 452] on button "I Agree" at bounding box center [914, 452] width 65 height 31
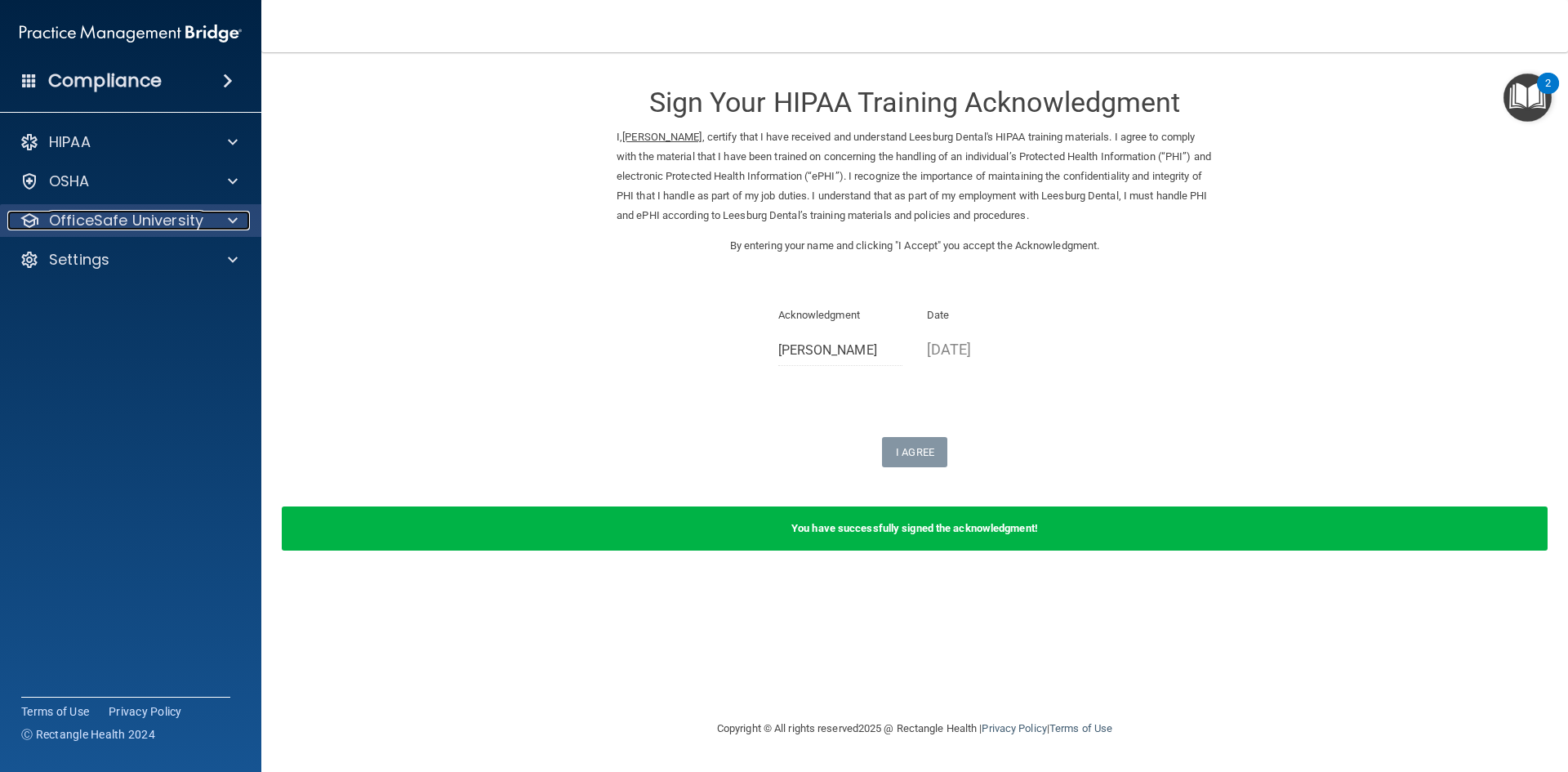
click at [227, 222] on div at bounding box center [230, 220] width 41 height 20
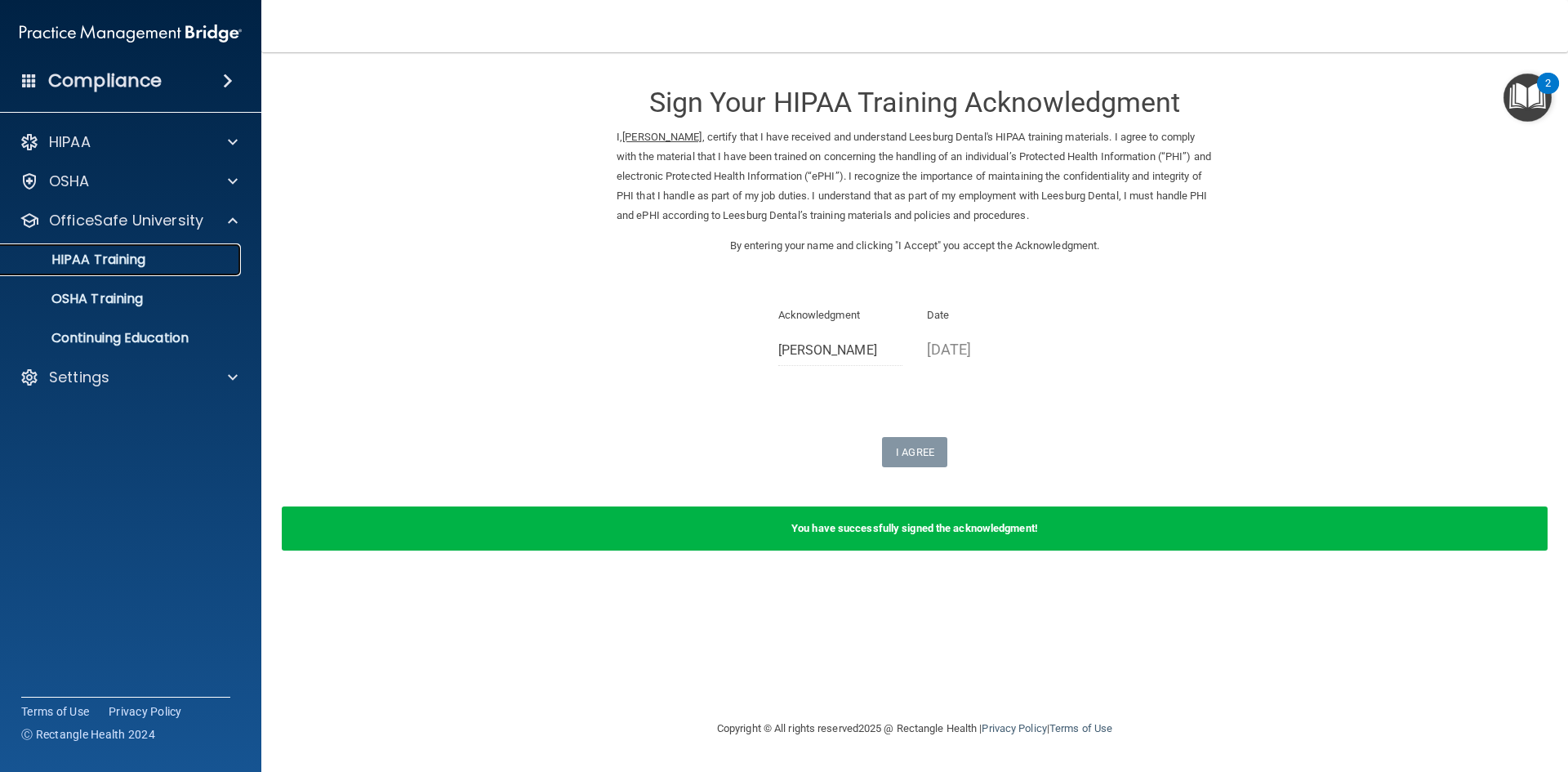
click at [137, 254] on p "HIPAA Training" at bounding box center [78, 260] width 135 height 16
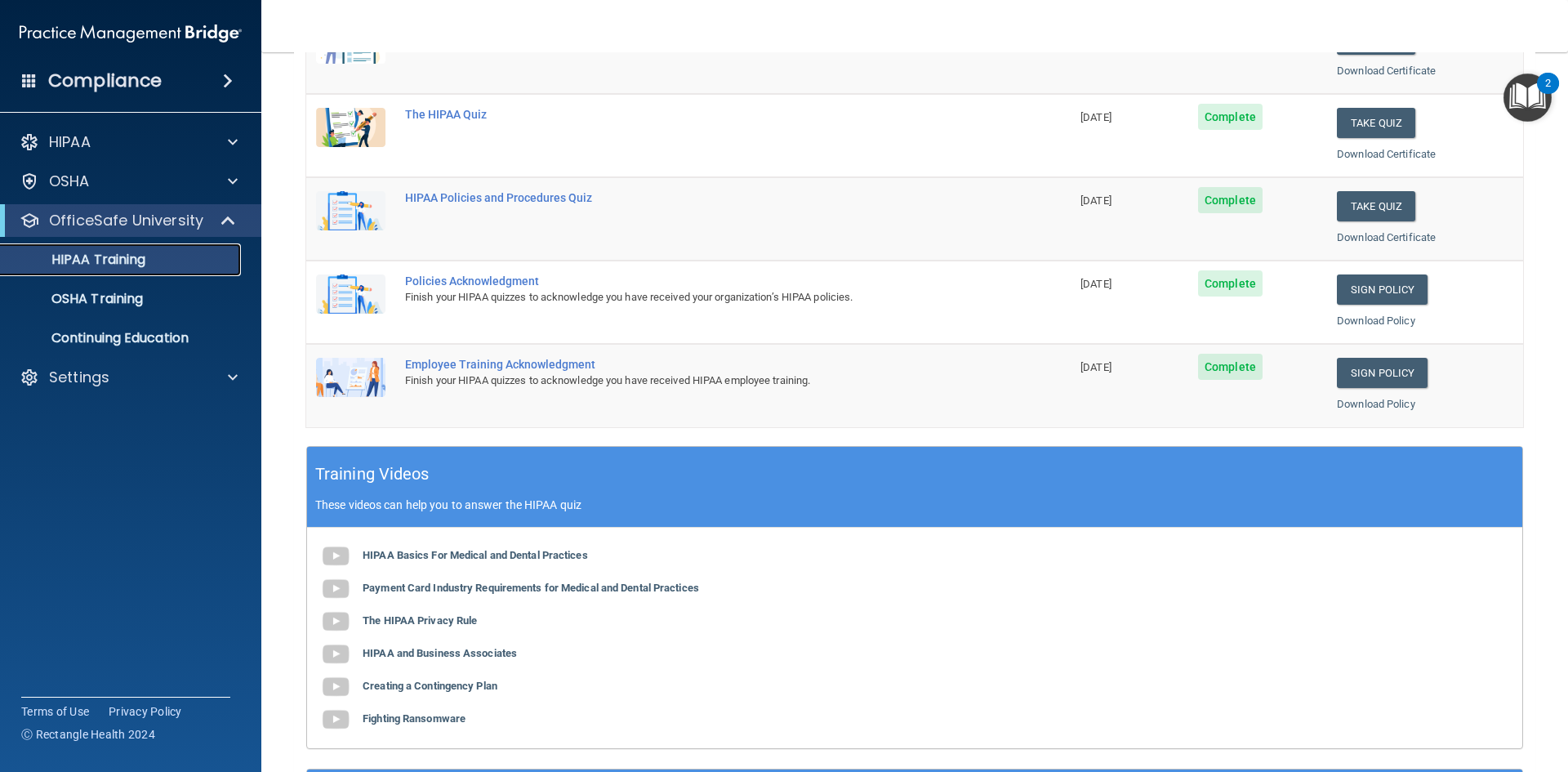
scroll to position [99, 0]
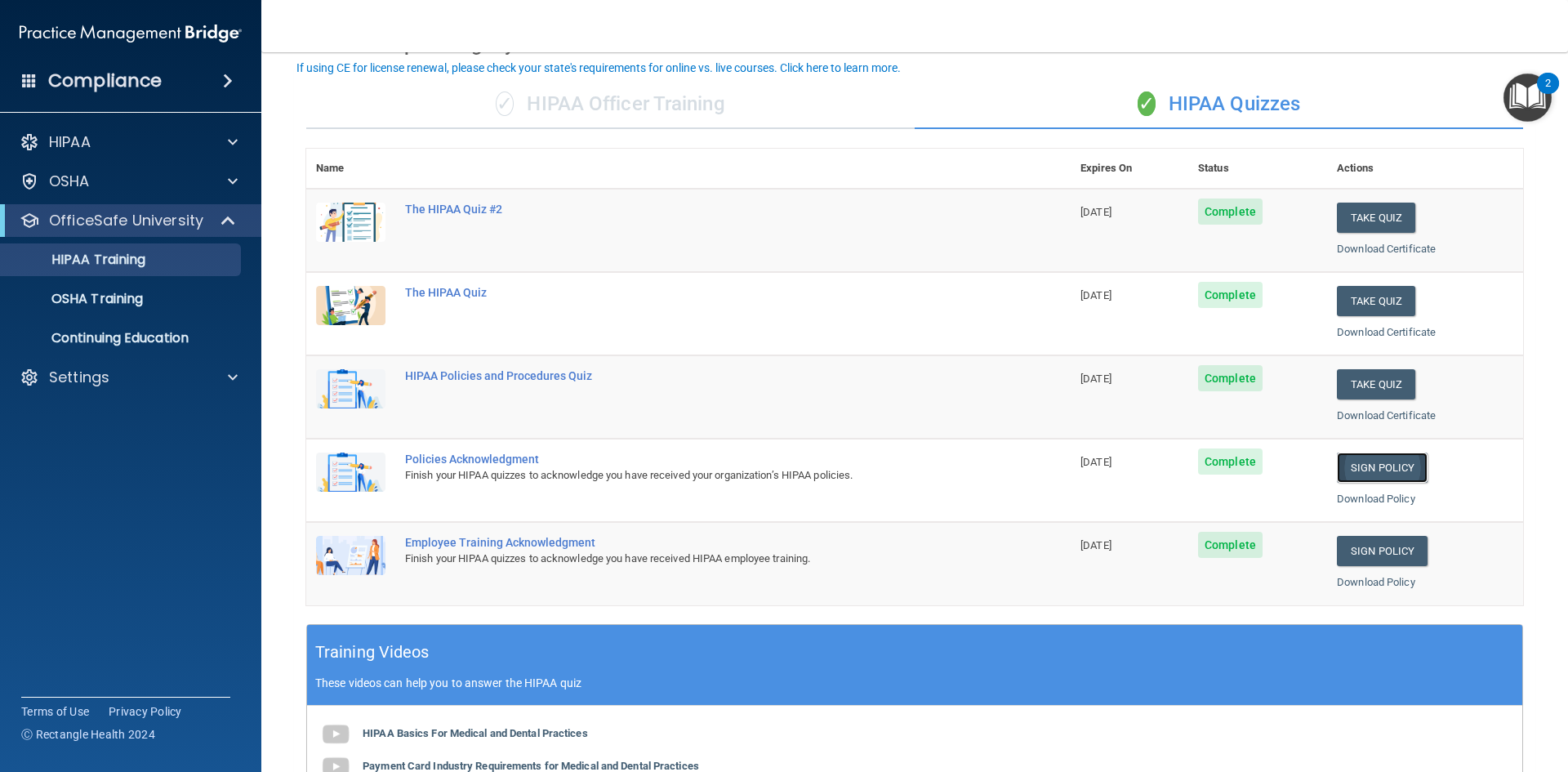
click at [1365, 466] on link "Sign Policy" at bounding box center [1381, 468] width 91 height 31
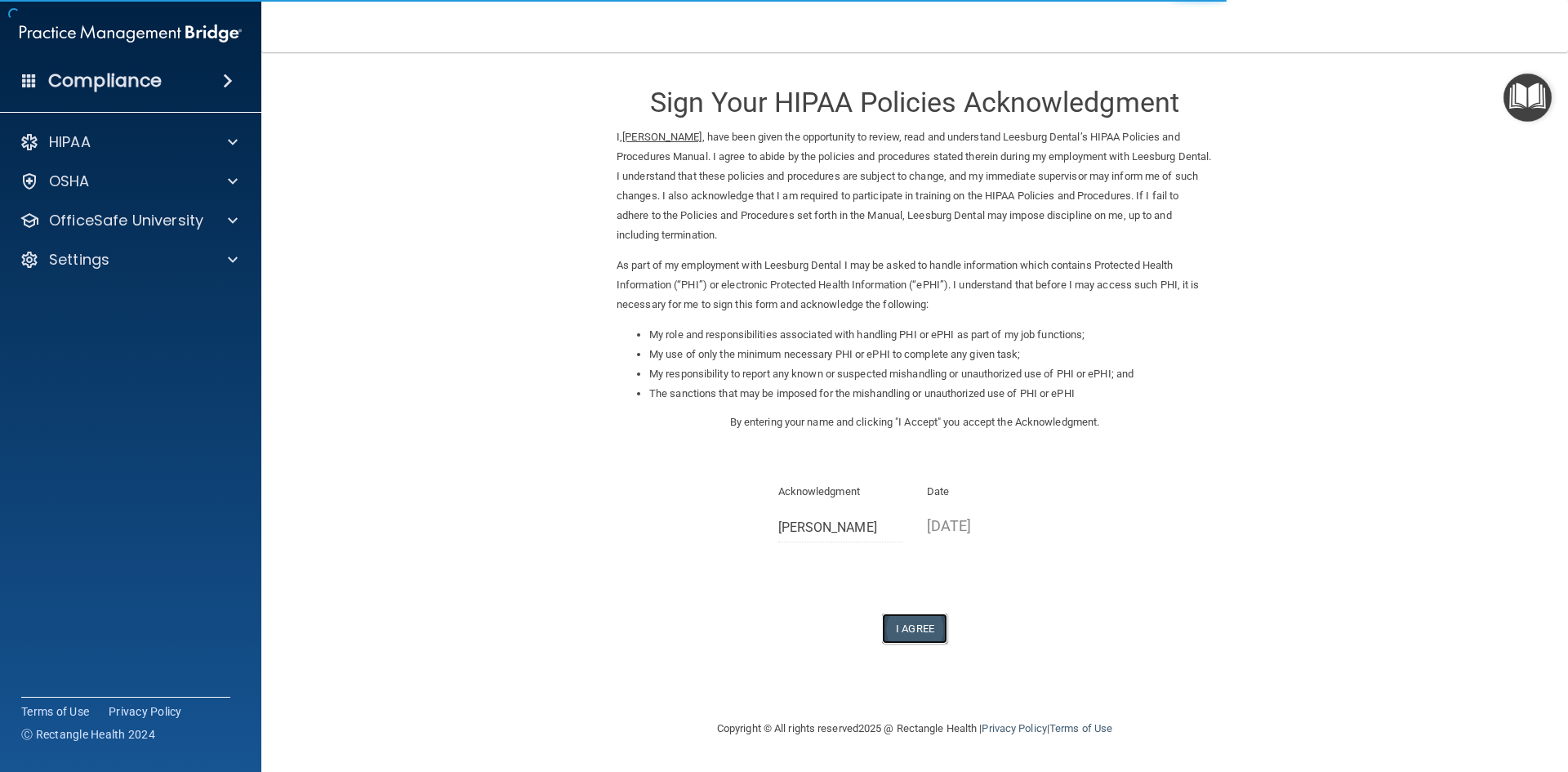
click at [916, 625] on button "I Agree" at bounding box center [914, 629] width 65 height 31
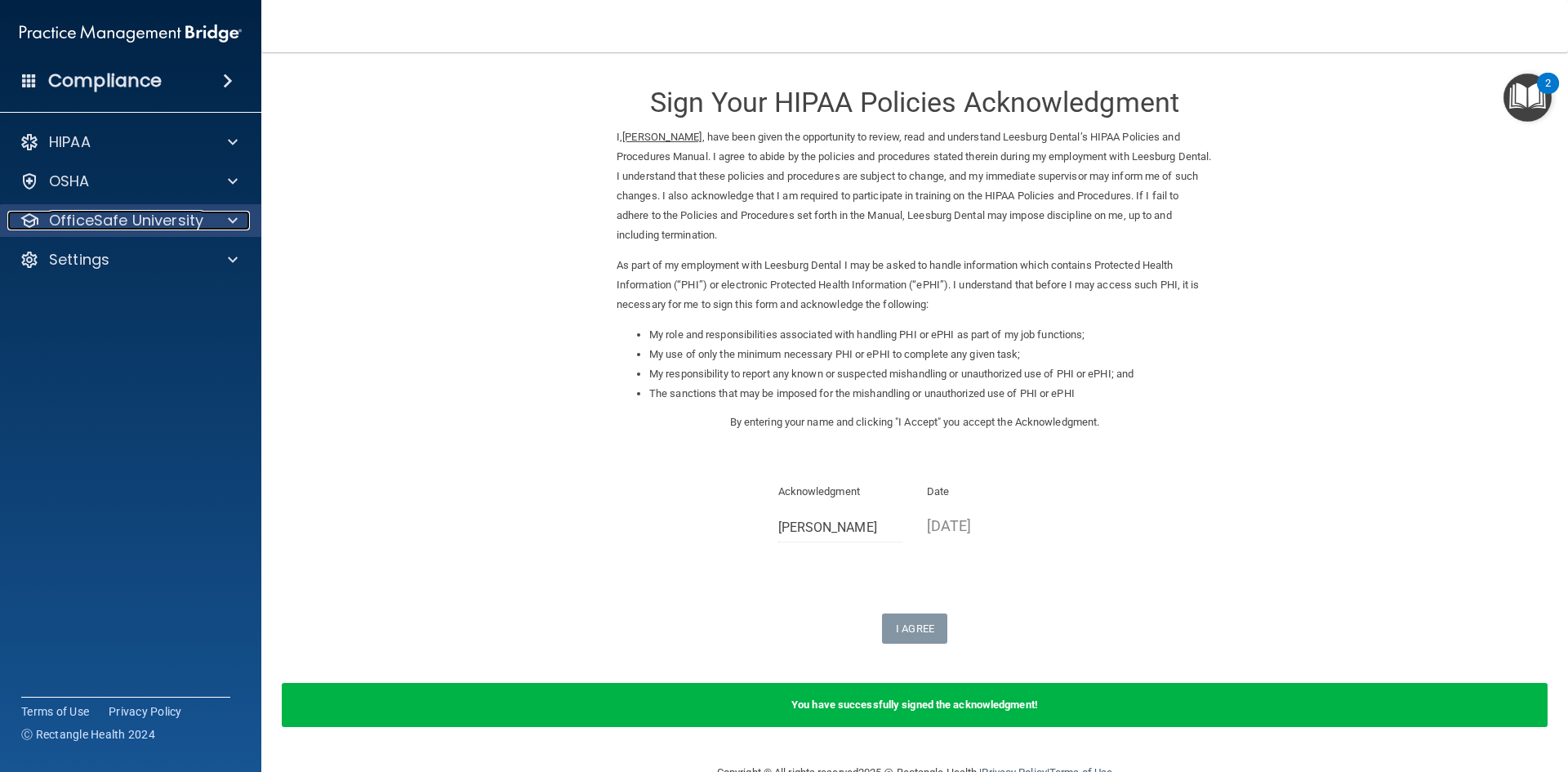
click at [137, 216] on p "OfficeSafe University" at bounding box center [126, 220] width 154 height 20
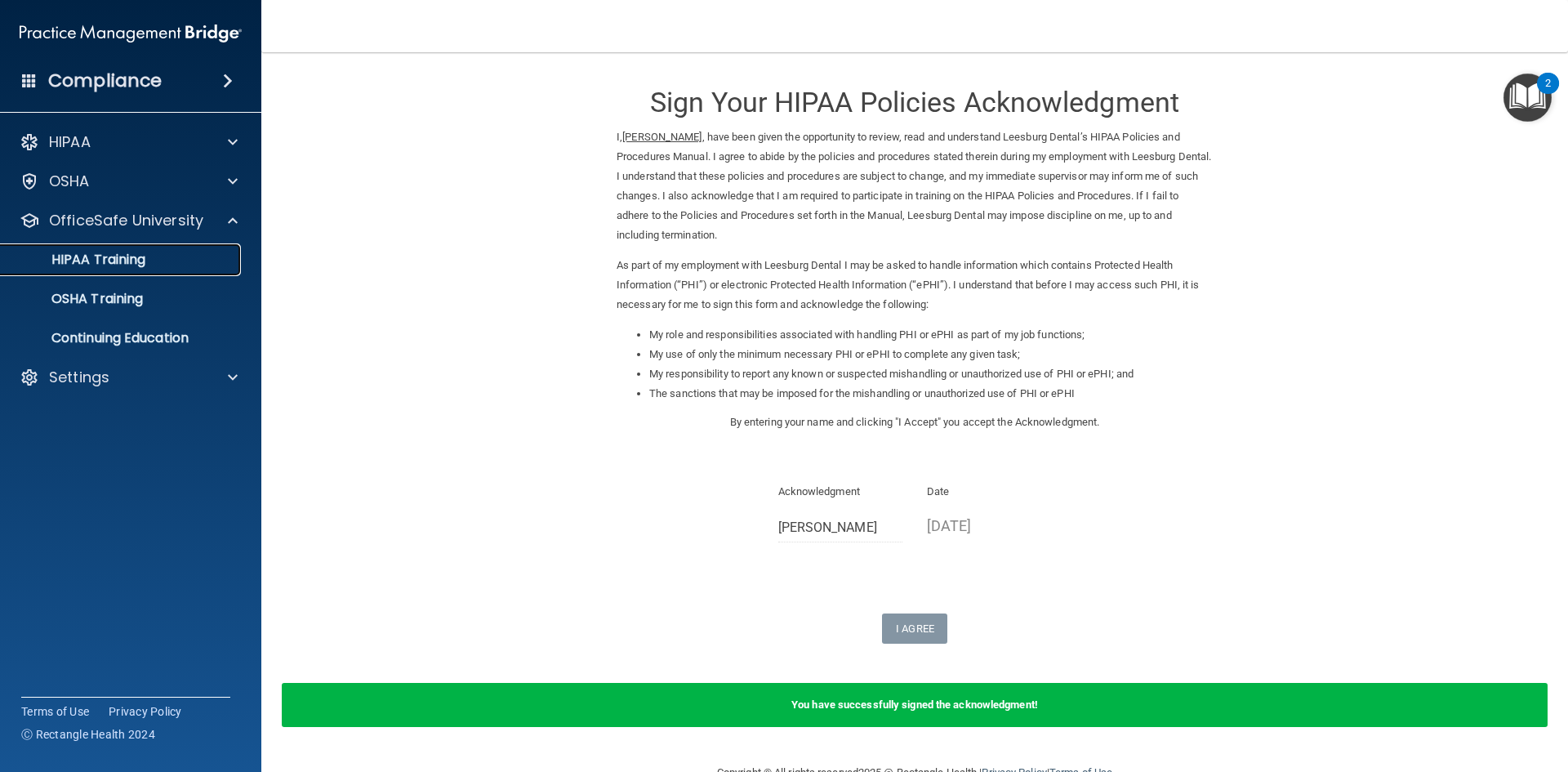
click at [142, 249] on link "HIPAA Training" at bounding box center [112, 260] width 257 height 33
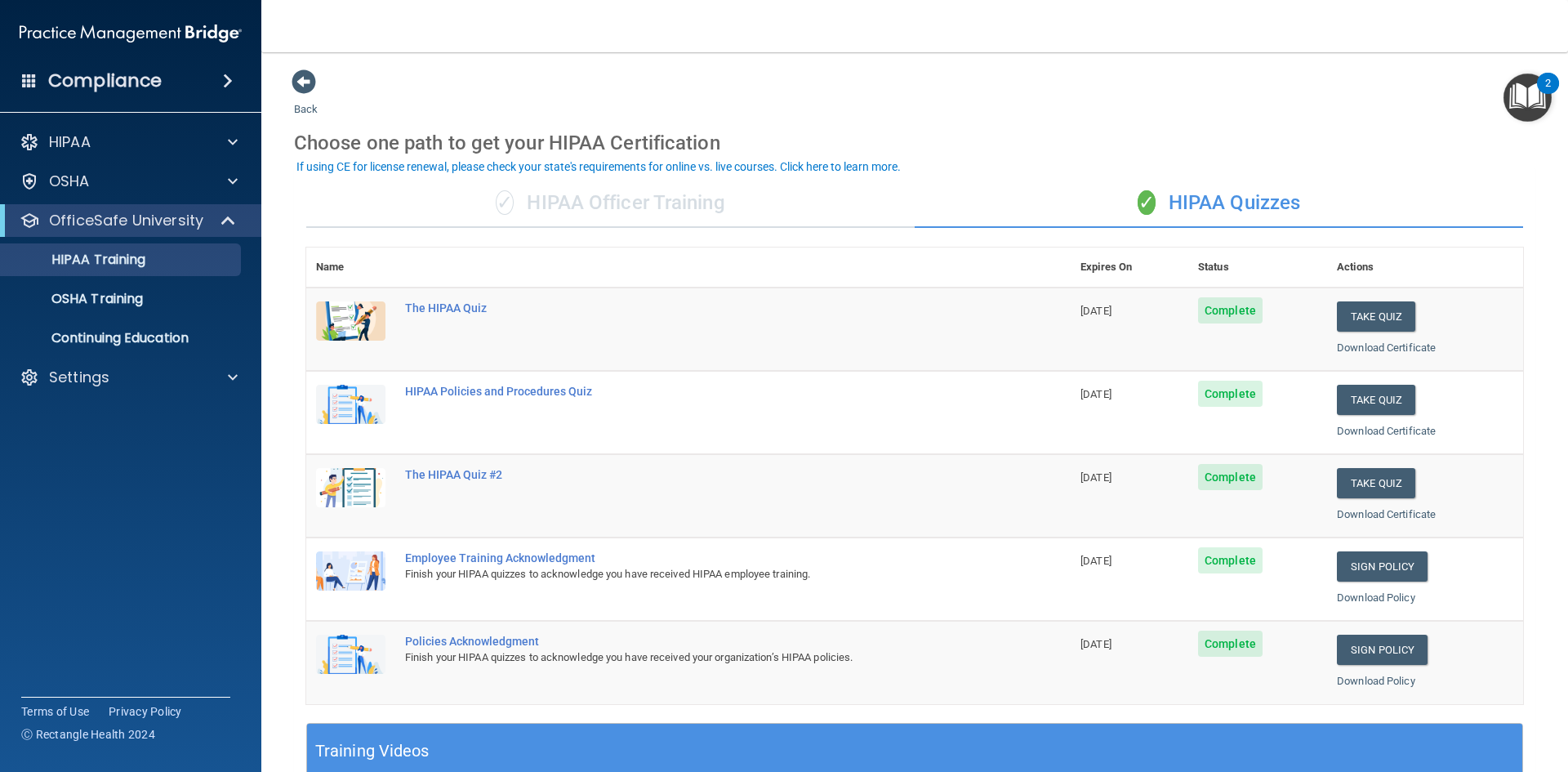
click at [700, 204] on div "✓ HIPAA Officer Training" at bounding box center [610, 204] width 608 height 49
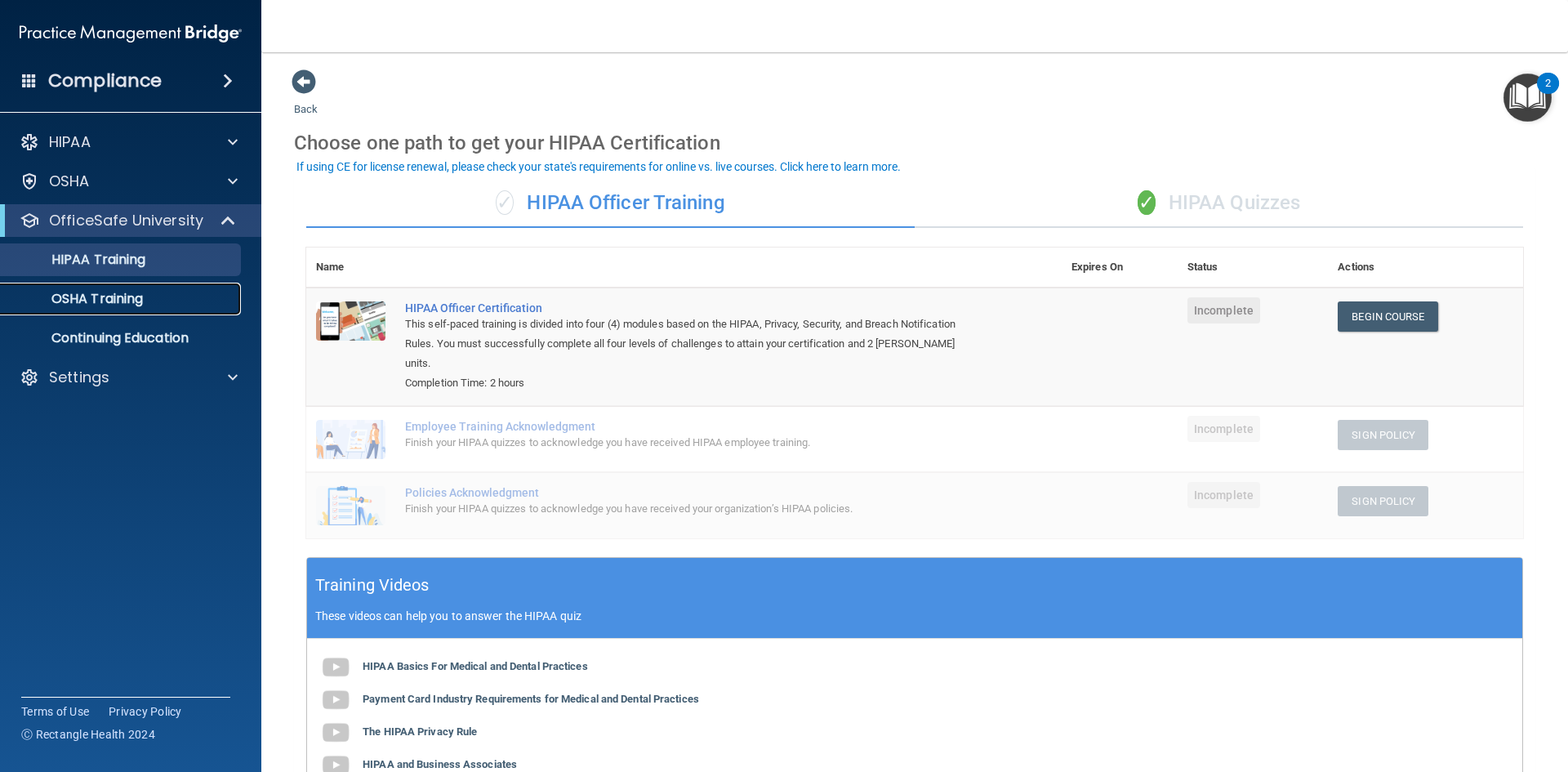
click at [107, 305] on p "OSHA Training" at bounding box center [77, 299] width 132 height 16
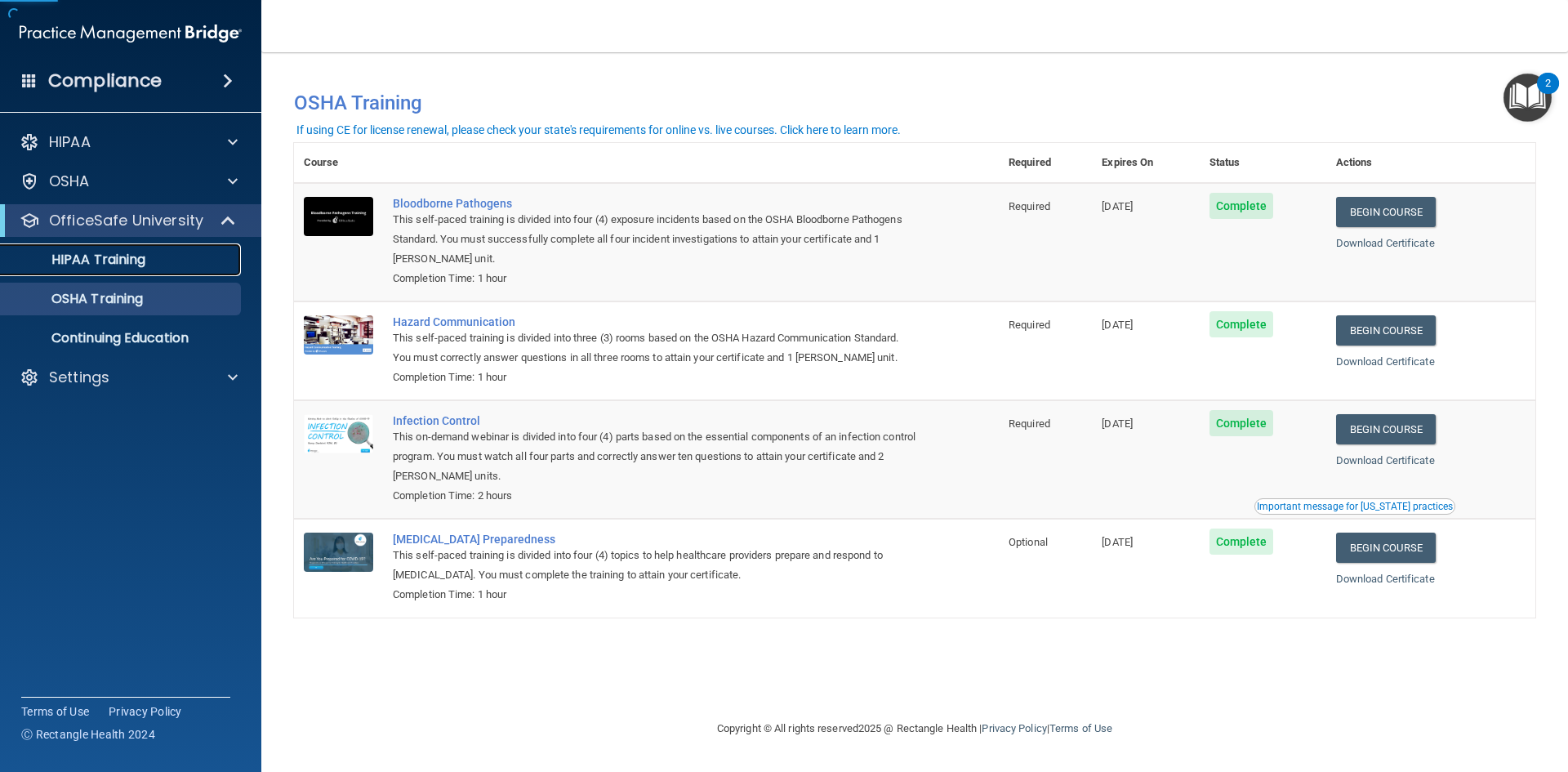
click at [101, 253] on p "HIPAA Training" at bounding box center [78, 260] width 135 height 16
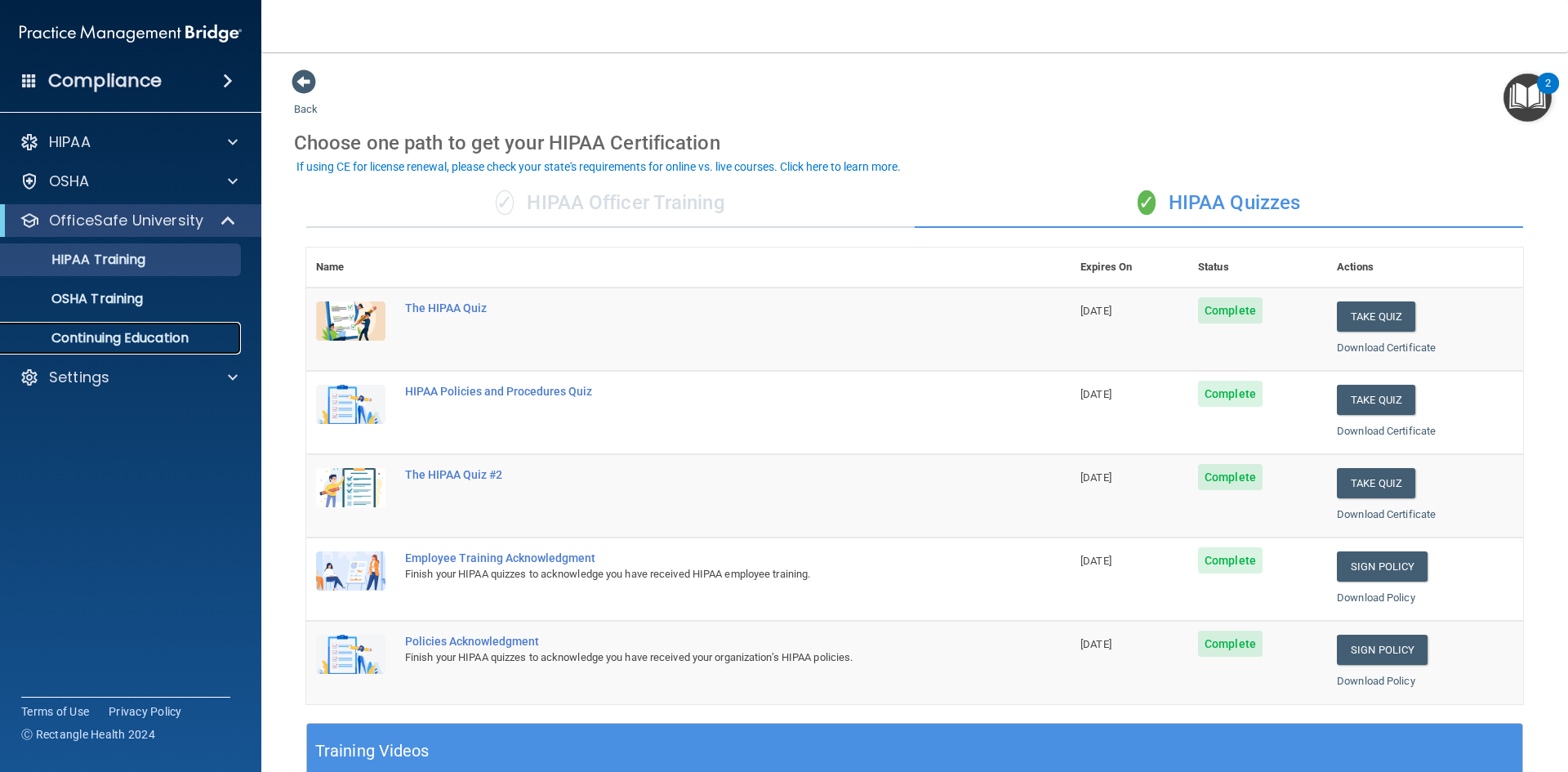
click at [124, 333] on p "Continuing Education" at bounding box center [122, 338] width 223 height 16
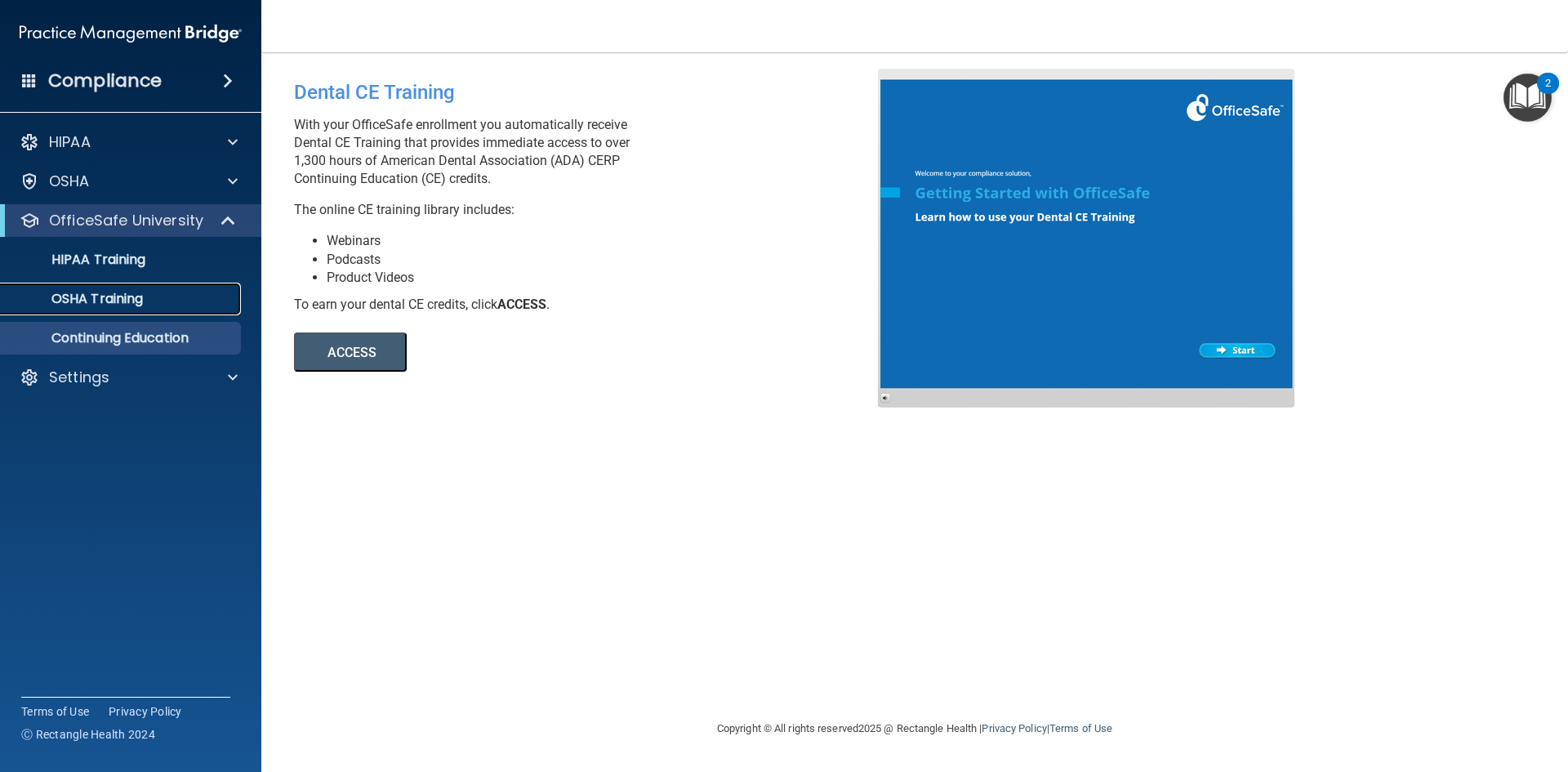
click at [115, 303] on p "OSHA Training" at bounding box center [77, 299] width 132 height 16
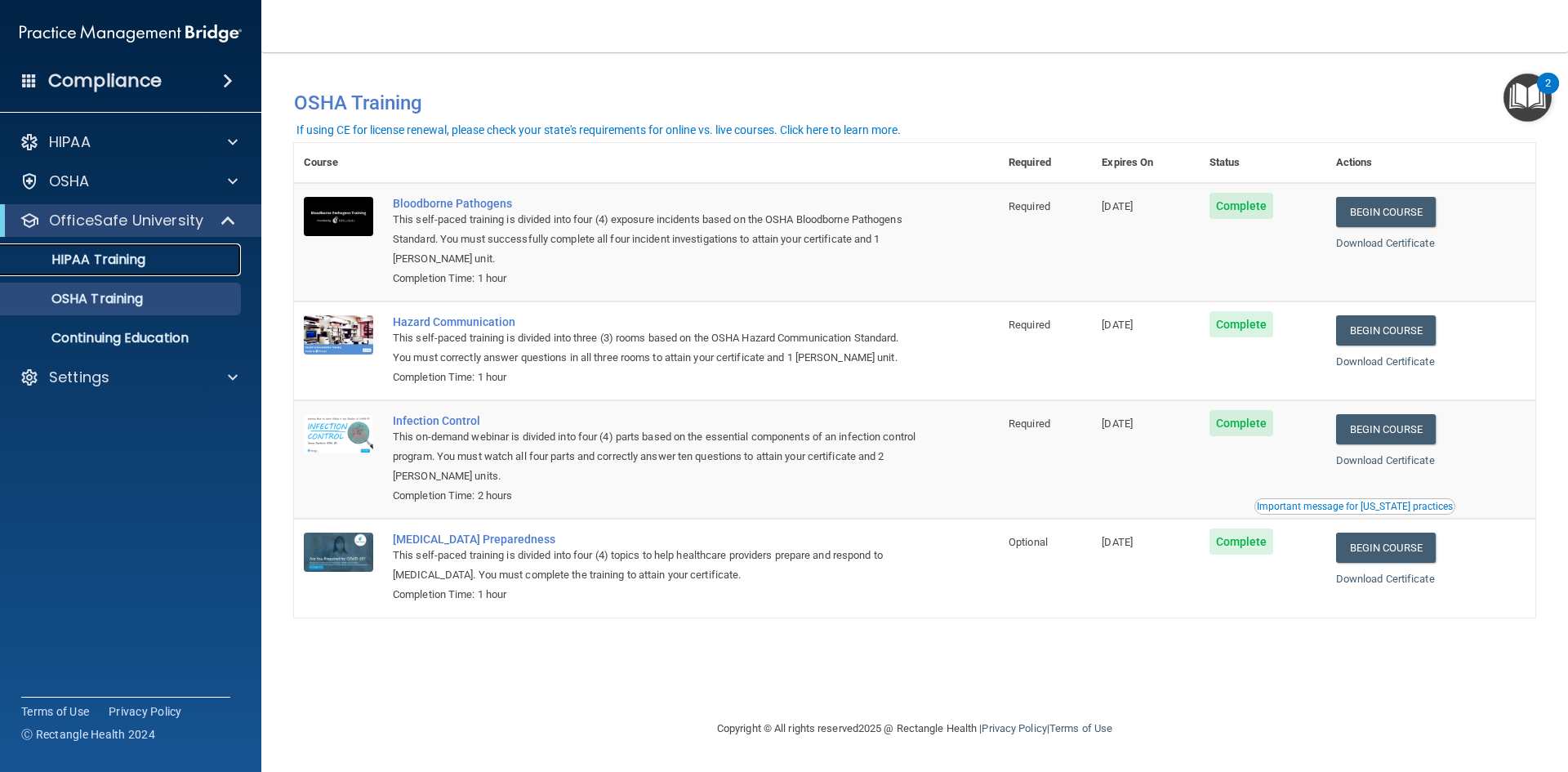
click at [128, 258] on p "HIPAA Training" at bounding box center [78, 260] width 135 height 16
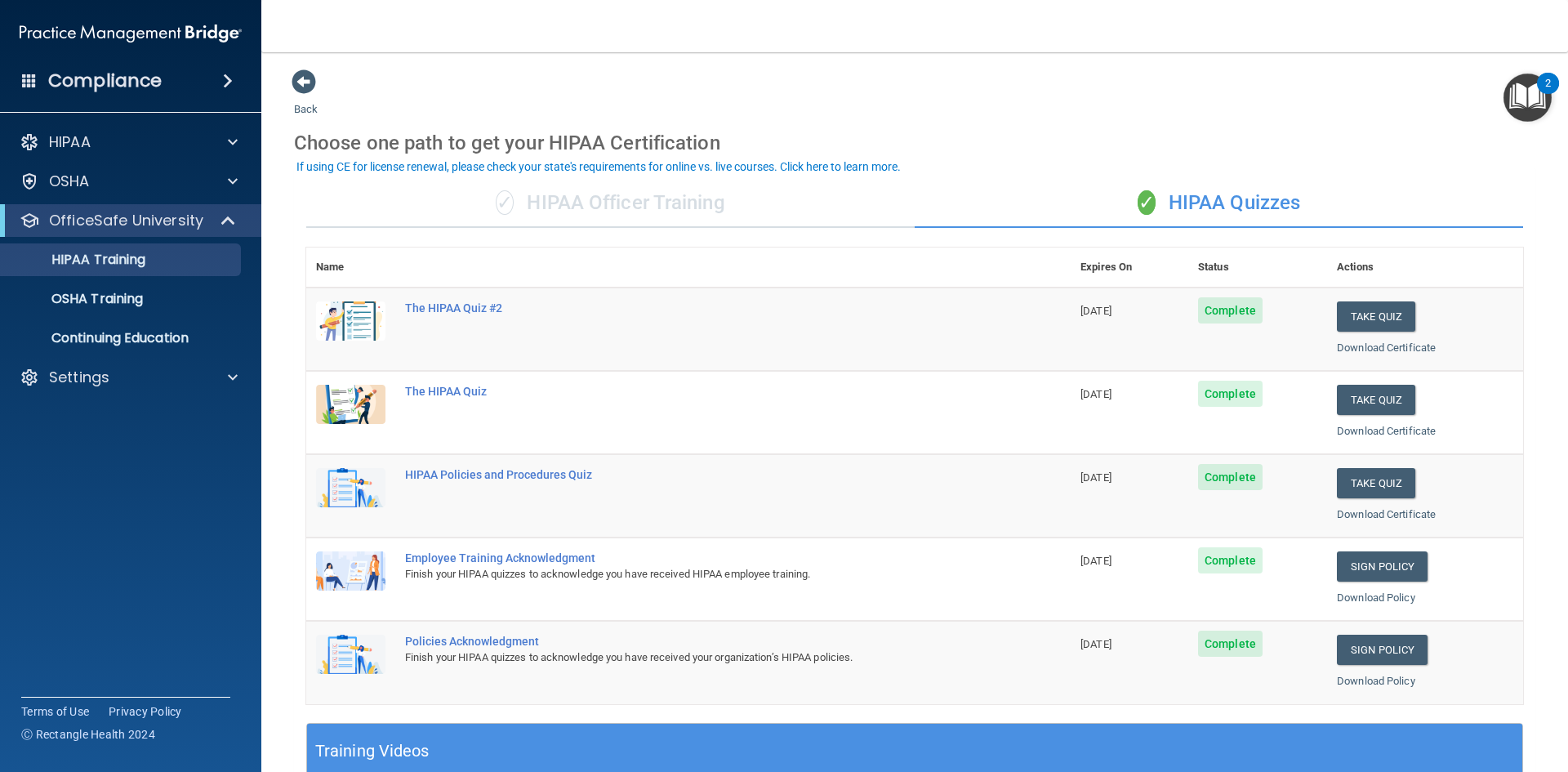
click at [1240, 148] on div "Choose one path to get your HIPAA Certification" at bounding box center [915, 143] width 1242 height 48
click at [72, 257] on p "HIPAA Training" at bounding box center [78, 260] width 135 height 16
click at [678, 204] on div "✓ HIPAA Officer Training" at bounding box center [610, 204] width 608 height 49
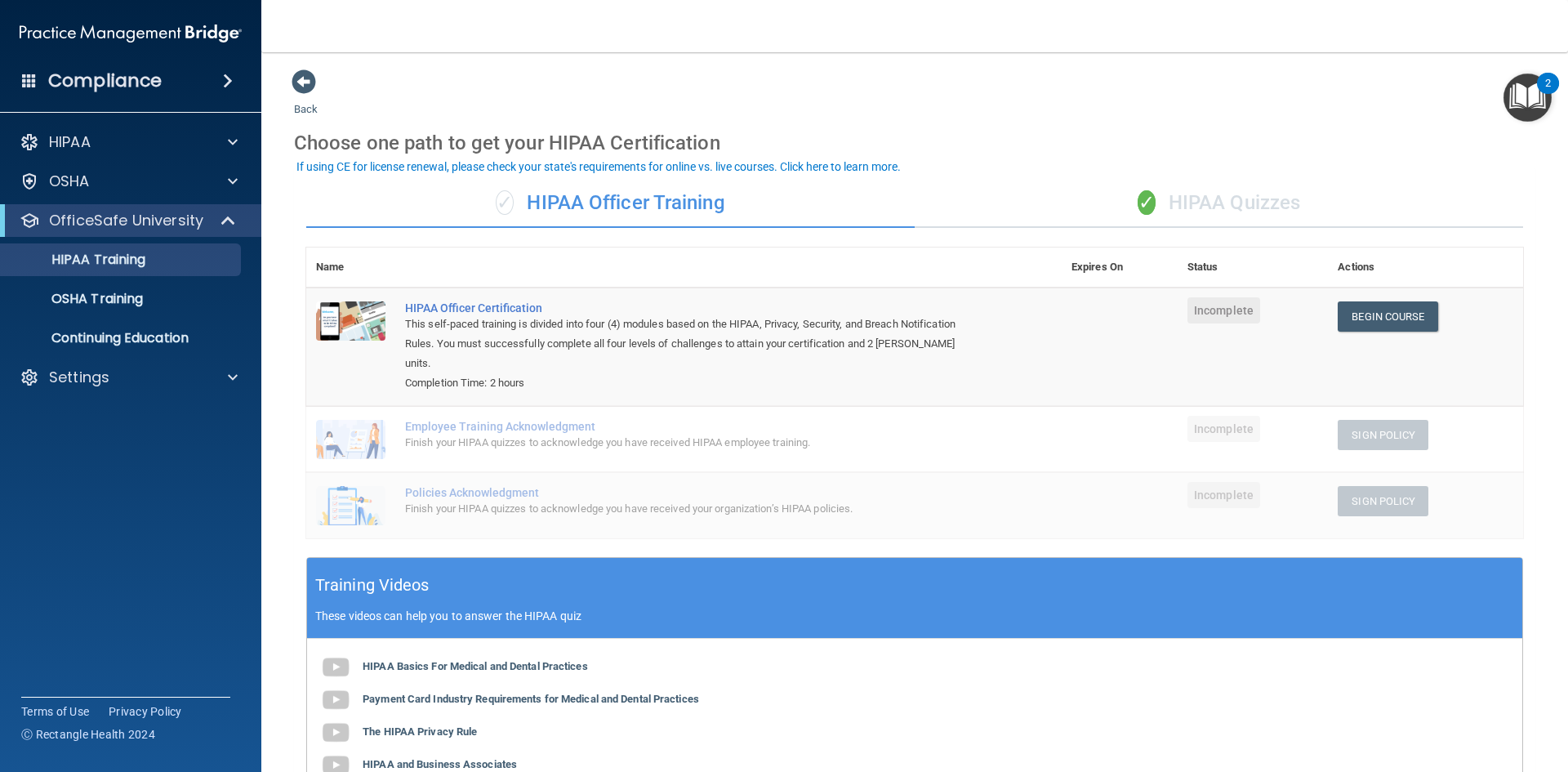
click at [1193, 198] on div "✓ HIPAA Quizzes" at bounding box center [1219, 204] width 608 height 49
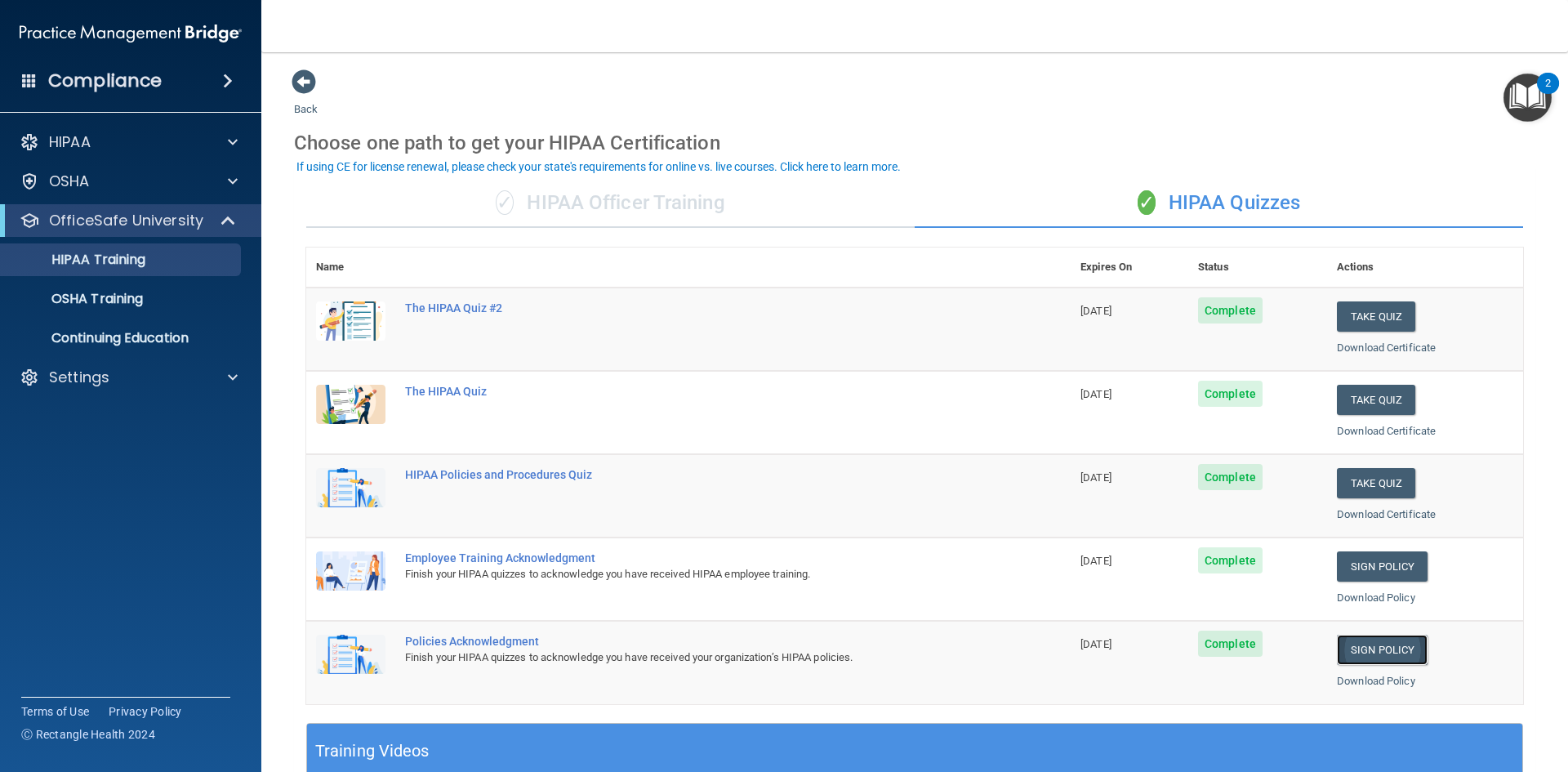
click at [1367, 649] on link "Sign Policy" at bounding box center [1381, 650] width 91 height 31
click at [1375, 572] on link "Sign Policy" at bounding box center [1381, 567] width 91 height 31
click at [94, 255] on p "HIPAA Training" at bounding box center [78, 260] width 135 height 16
click at [108, 263] on p "HIPAA Training" at bounding box center [78, 260] width 135 height 16
click at [232, 143] on span at bounding box center [233, 142] width 10 height 20
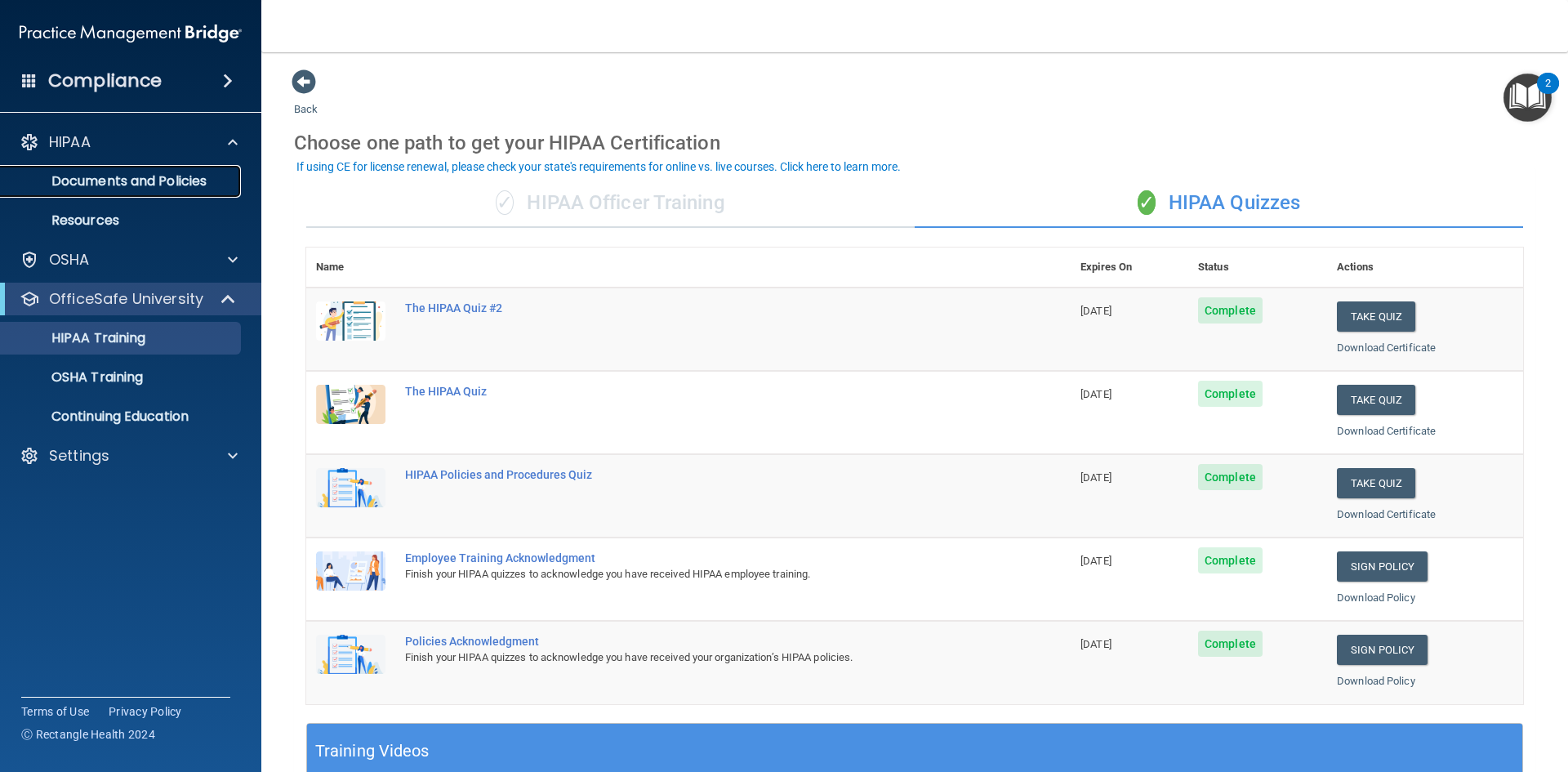
click at [197, 182] on p "Documents and Policies" at bounding box center [122, 181] width 223 height 16
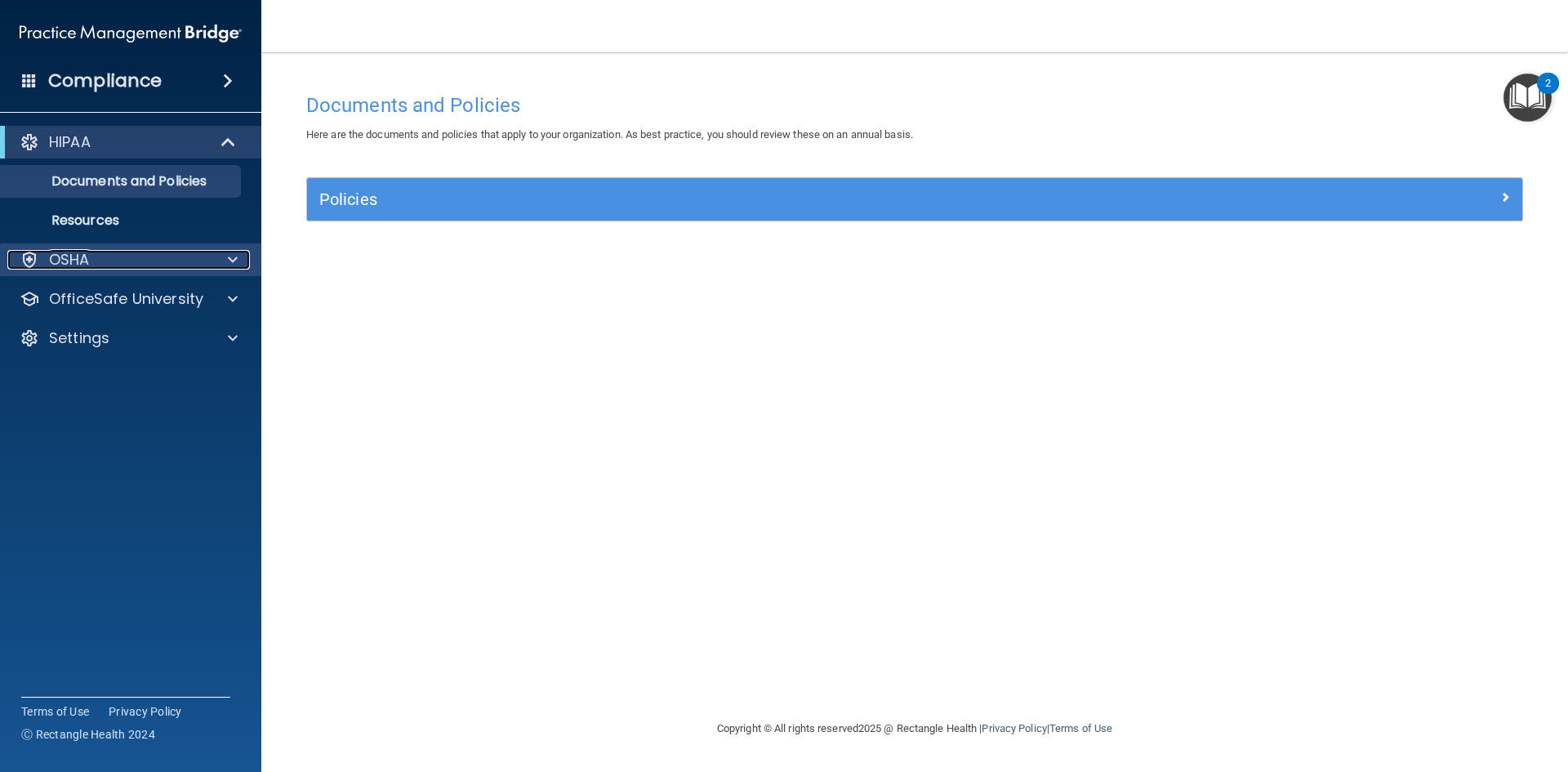
click at [234, 261] on span at bounding box center [233, 260] width 10 height 20
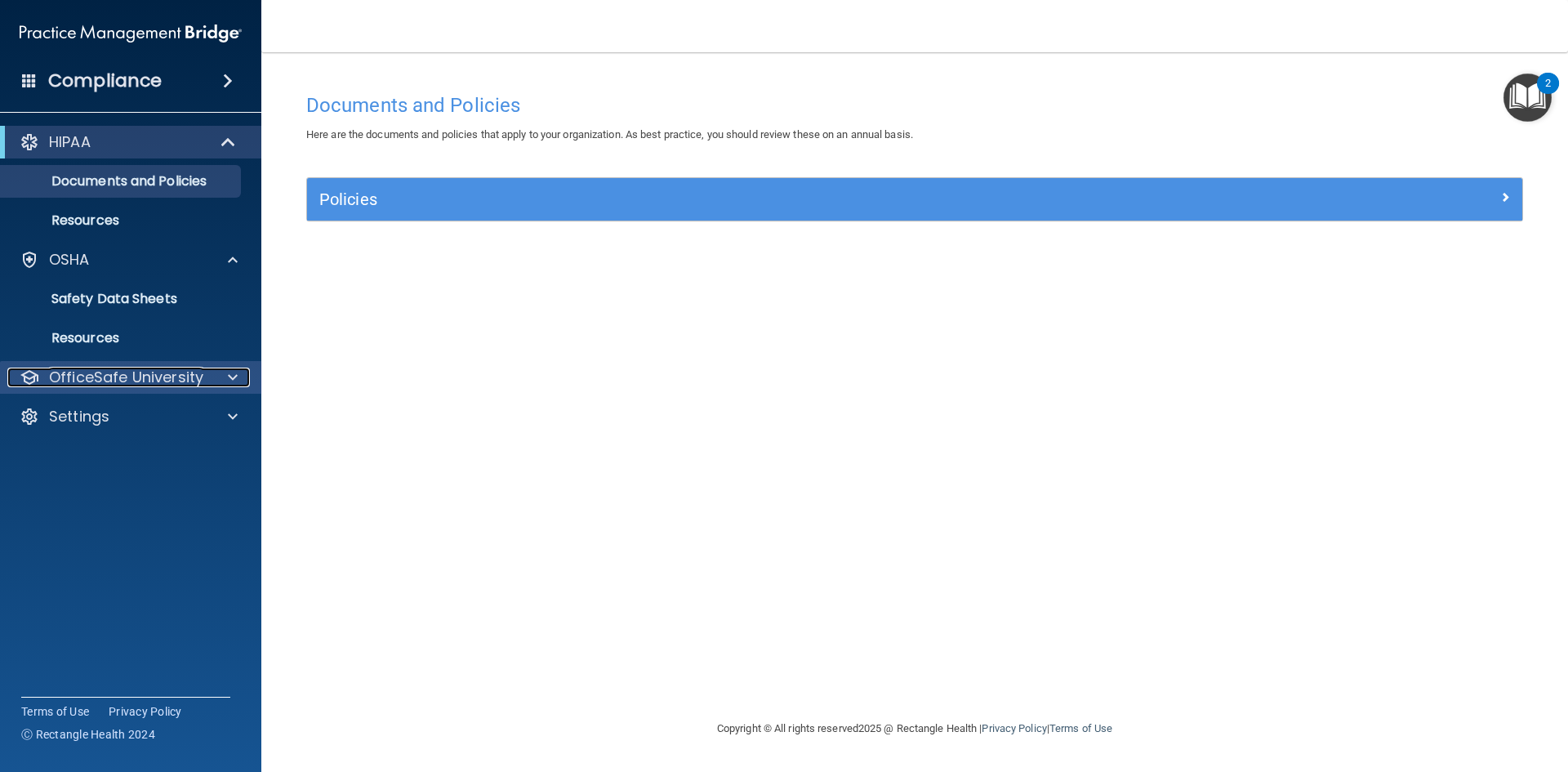
click at [226, 372] on div at bounding box center [230, 377] width 41 height 20
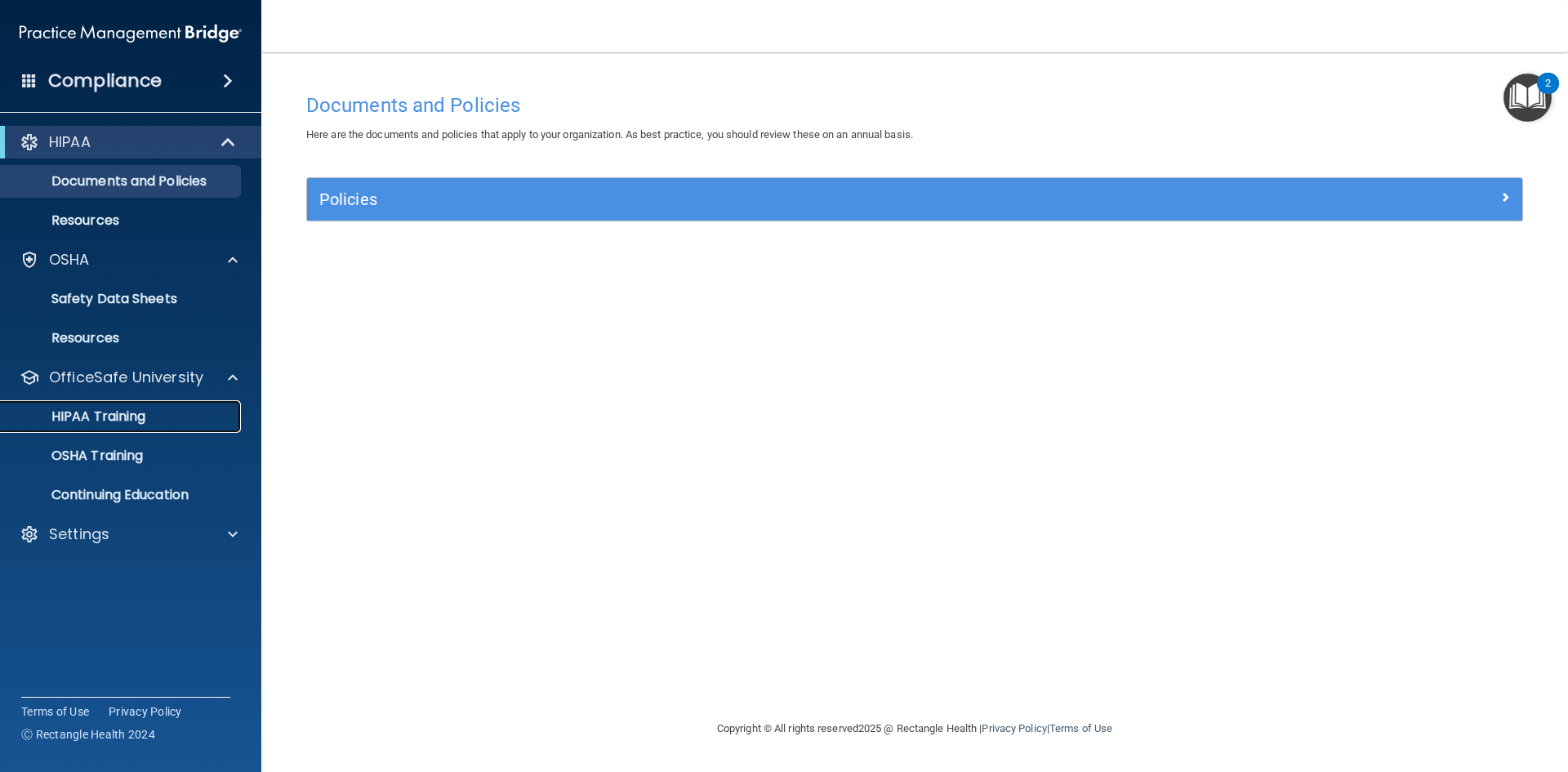
click at [114, 419] on p "HIPAA Training" at bounding box center [78, 417] width 135 height 16
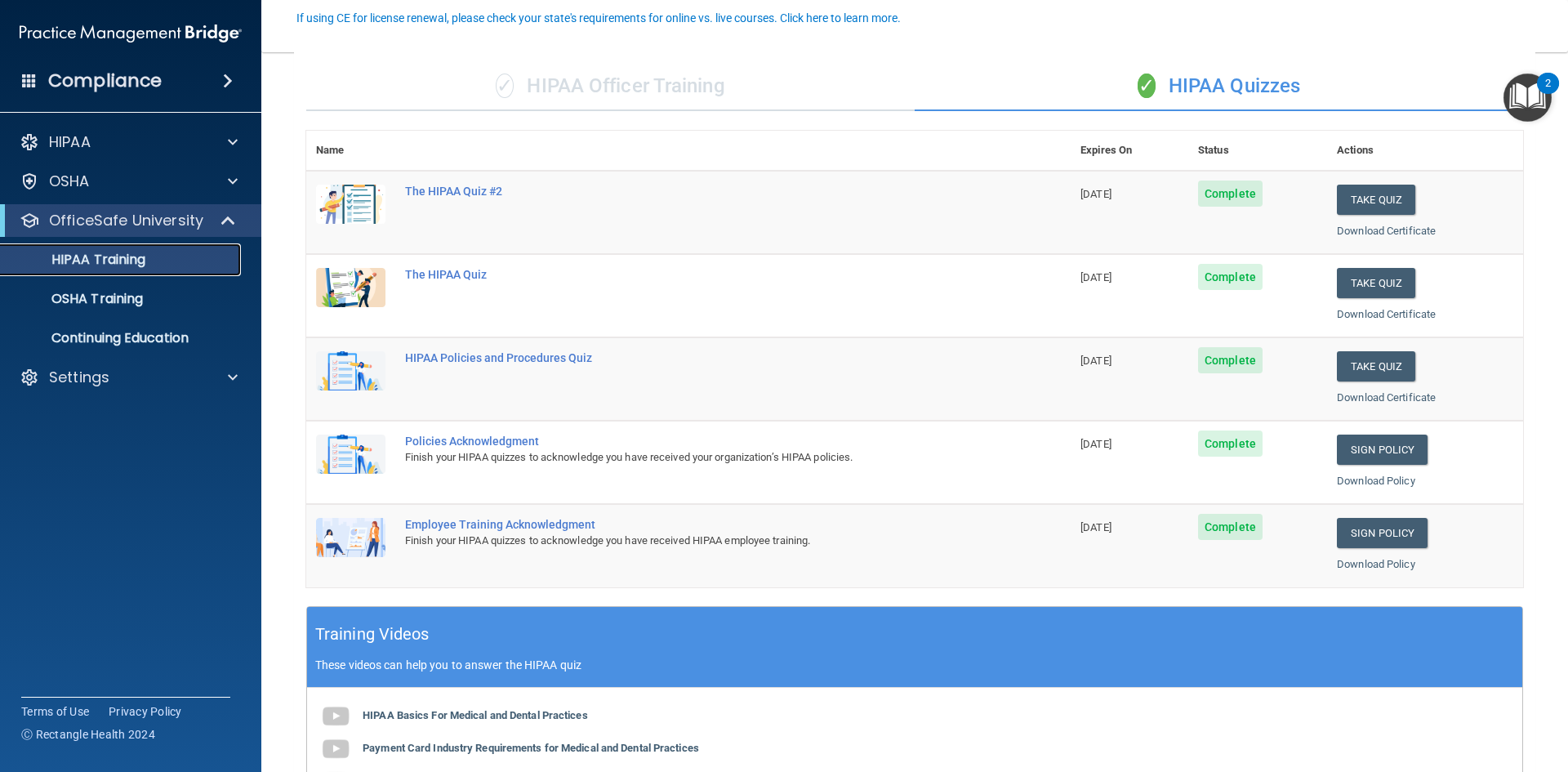
scroll to position [152, 0]
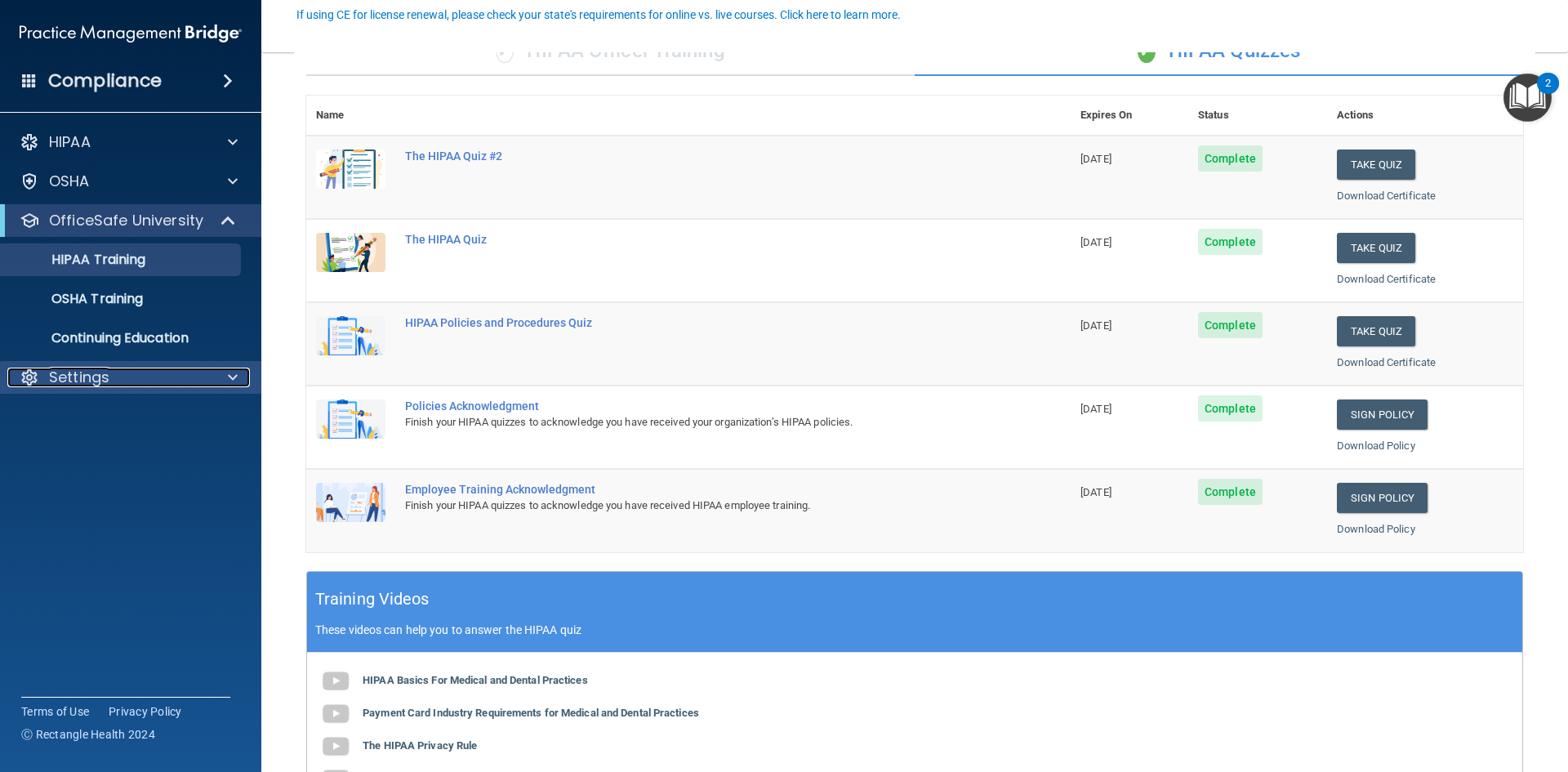
click at [94, 371] on p "Settings" at bounding box center [79, 377] width 60 height 20
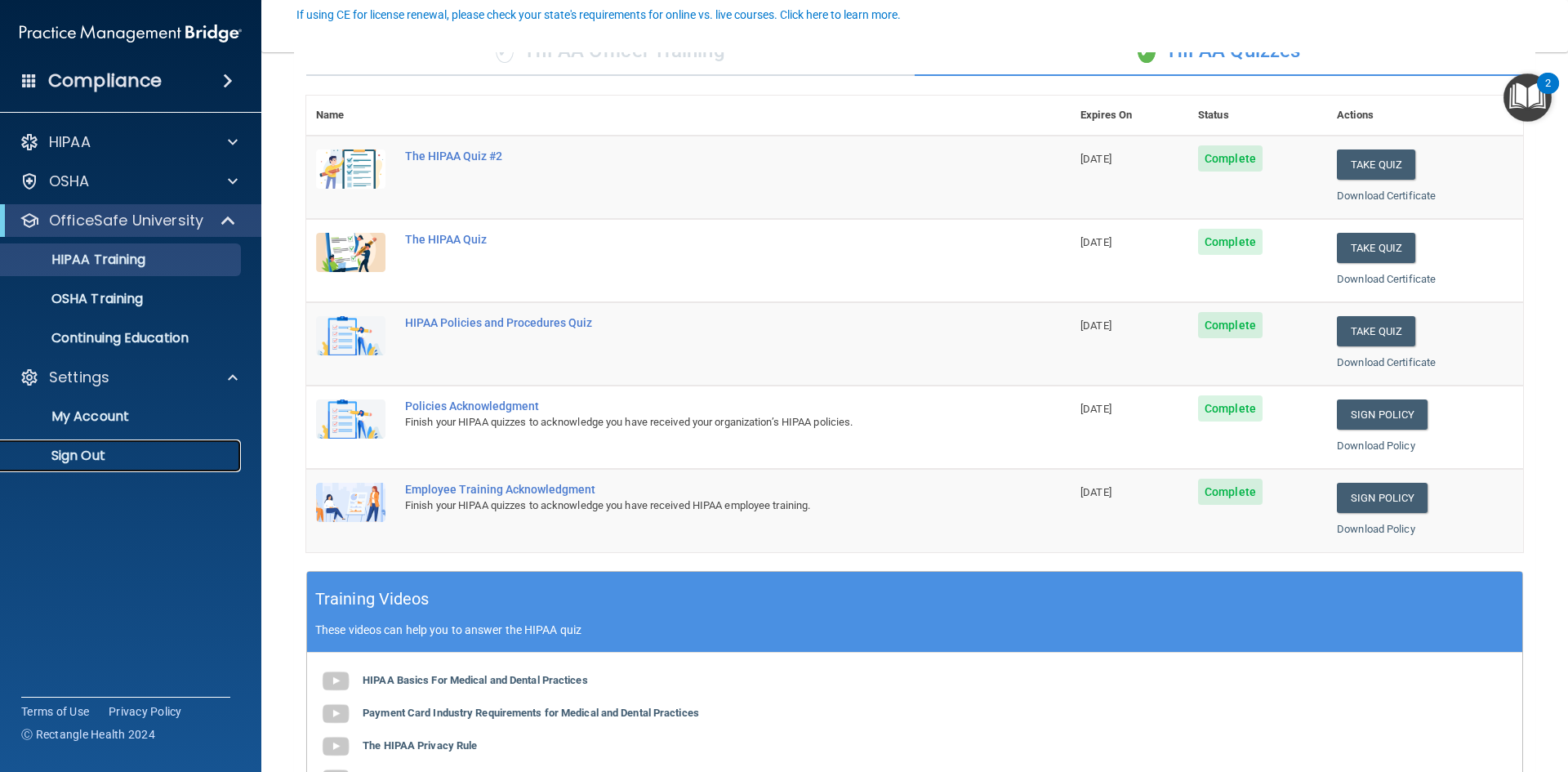
click at [88, 458] on p "Sign Out" at bounding box center [122, 456] width 223 height 16
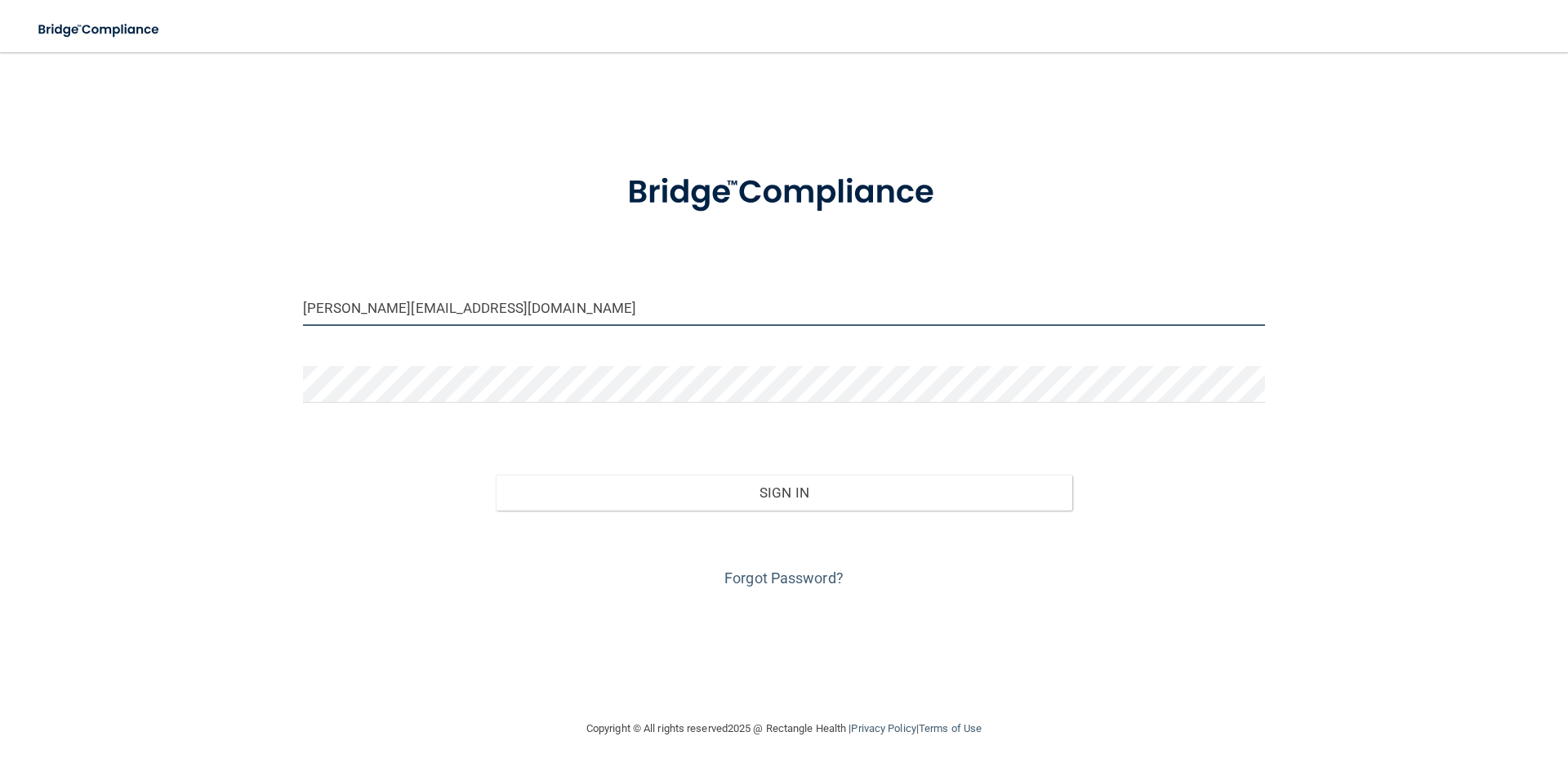
drag, startPoint x: 603, startPoint y: 314, endPoint x: 0, endPoint y: 365, distance: 605.2
click at [0, 365] on main "adrianakhachi@yahoo.com Invalid email/password. You don't have permission to ac…" at bounding box center [784, 412] width 1568 height 719
type input "[EMAIL_ADDRESS][DOMAIN_NAME]"
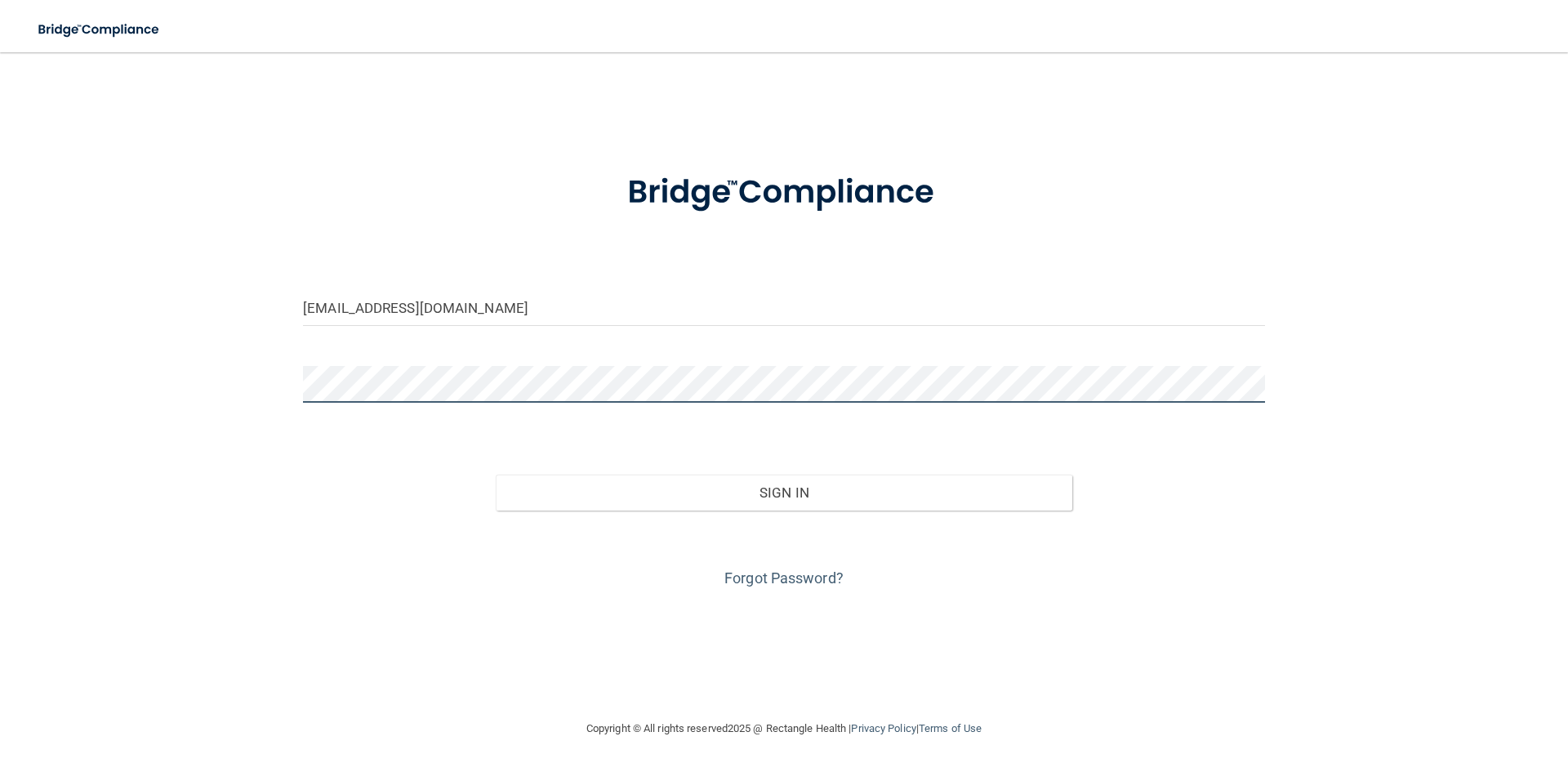
click at [496, 475] on button "Sign In" at bounding box center [784, 493] width 578 height 36
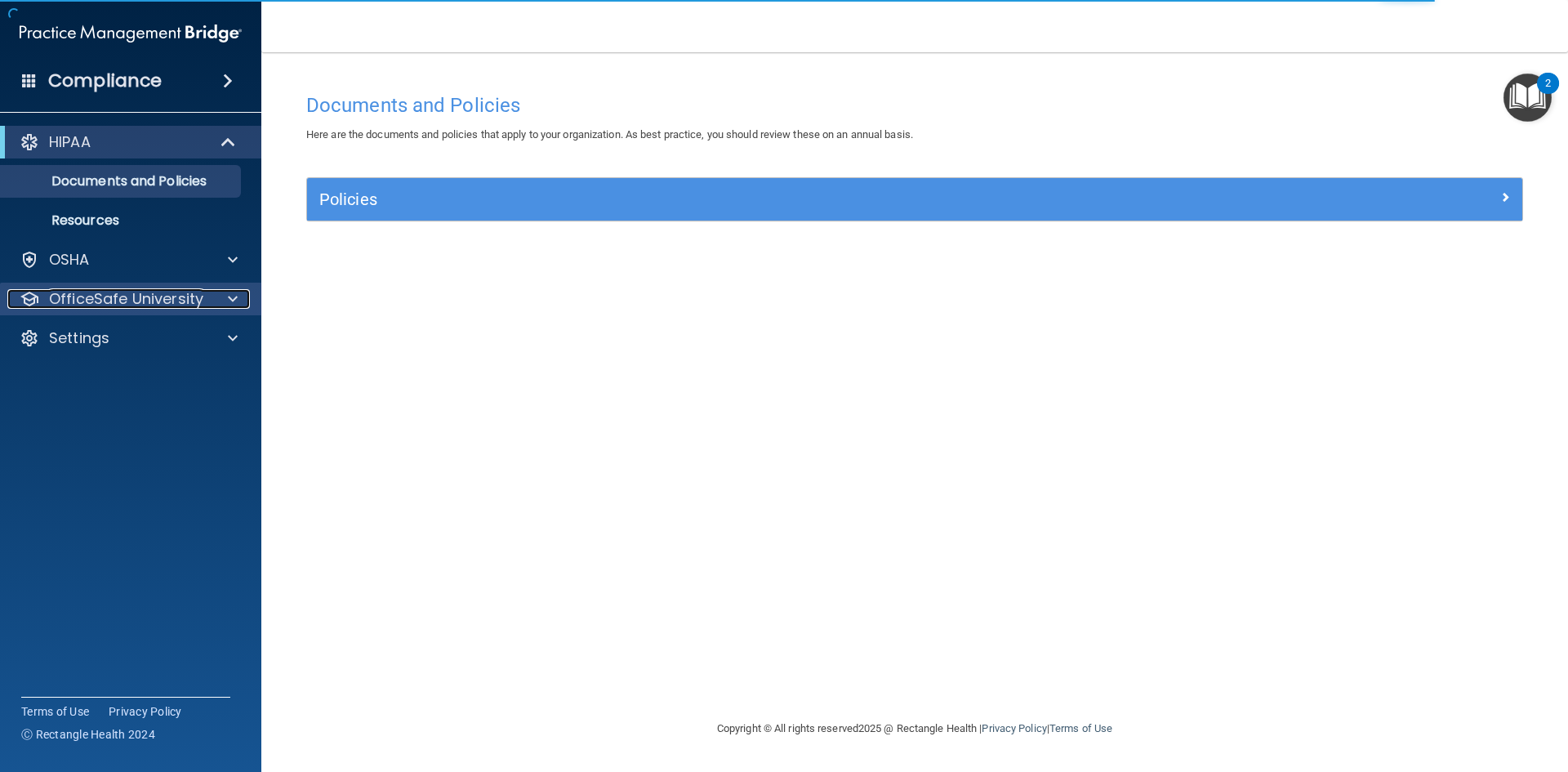
click at [231, 299] on span at bounding box center [233, 299] width 10 height 20
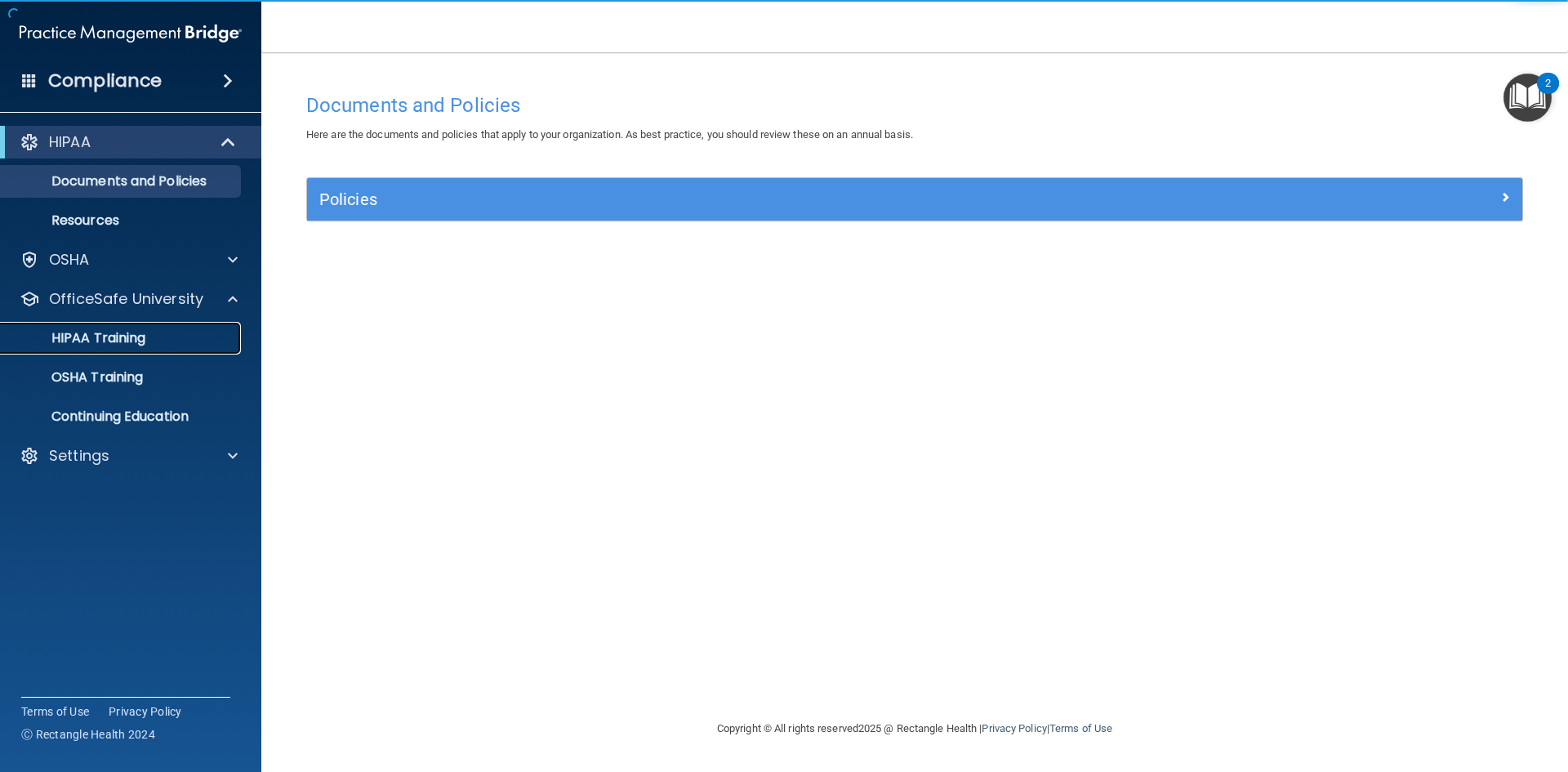
click at [161, 337] on div "HIPAA Training" at bounding box center [122, 338] width 223 height 16
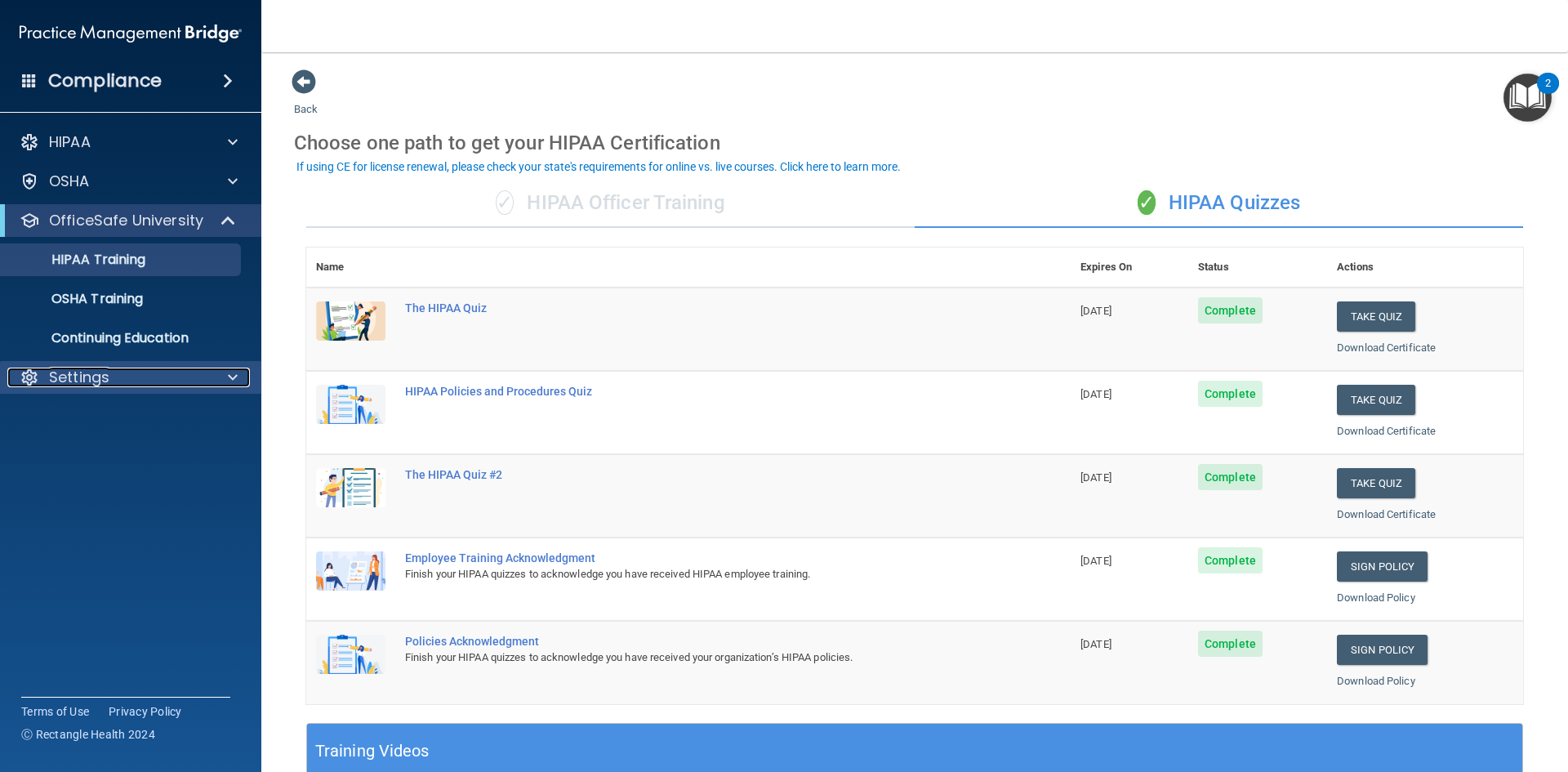
click at [230, 384] on span at bounding box center [233, 377] width 10 height 20
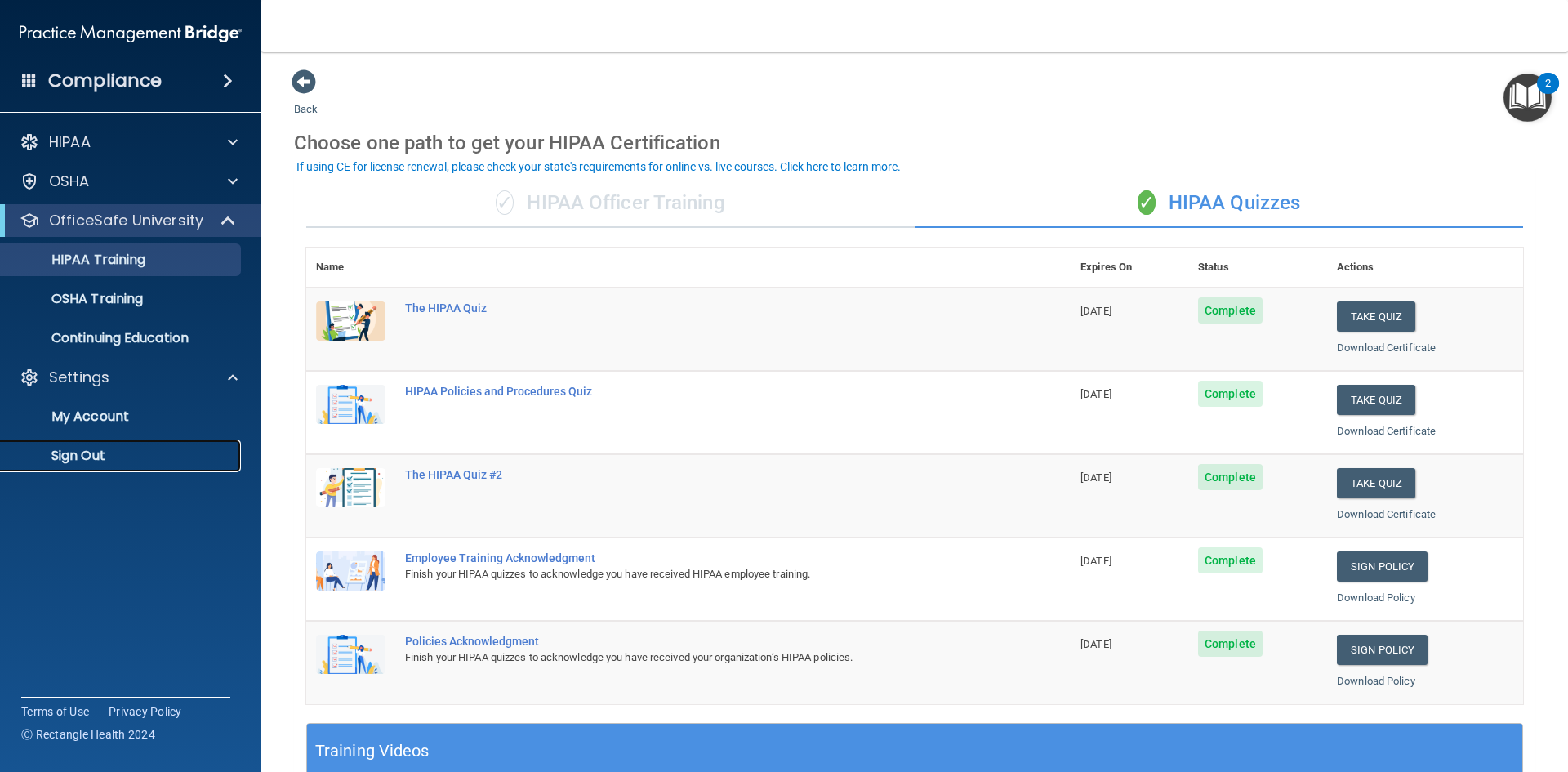
click at [85, 458] on p "Sign Out" at bounding box center [122, 456] width 223 height 16
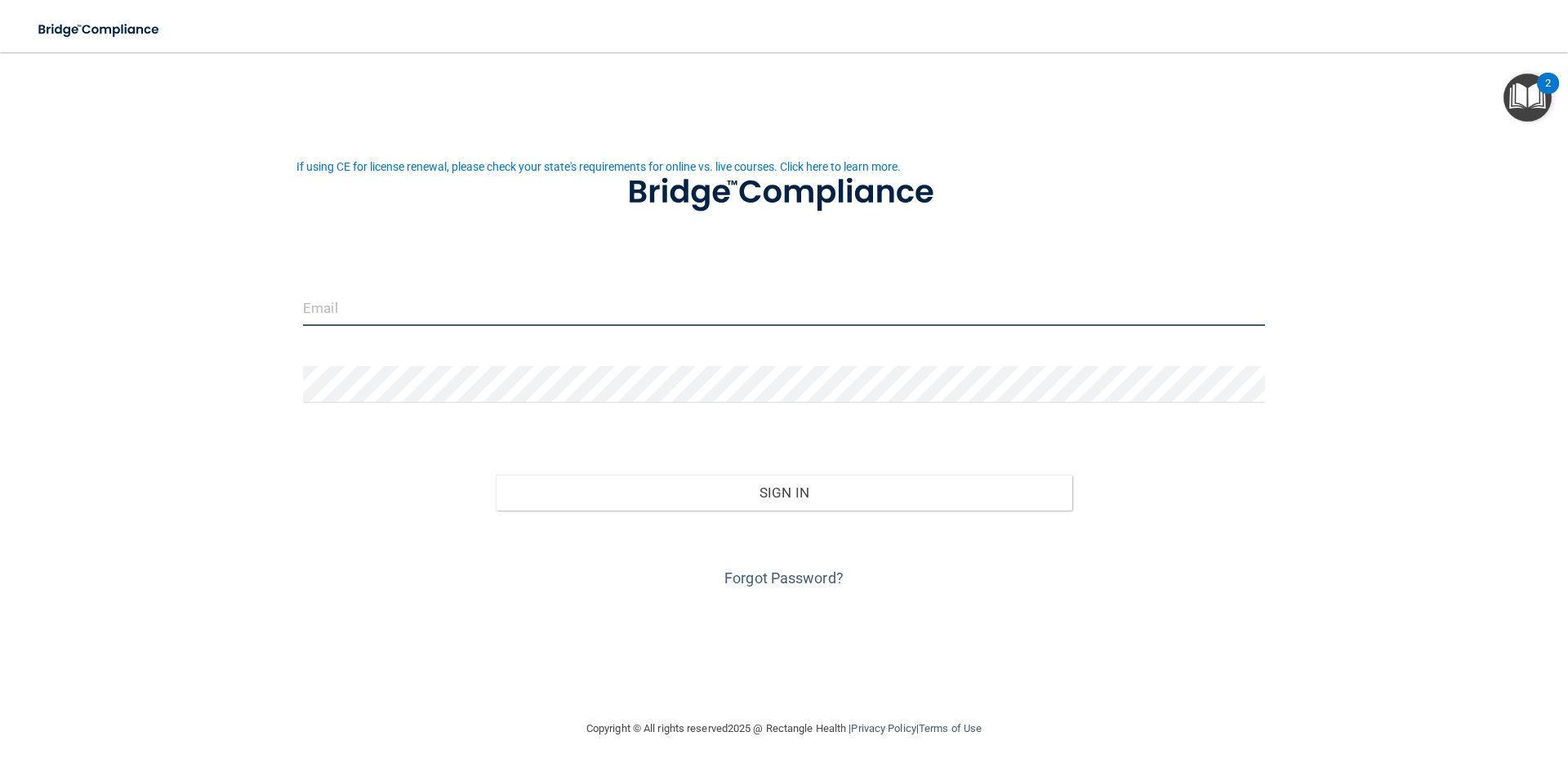
type input "adrianakhachi@yahoo.com"
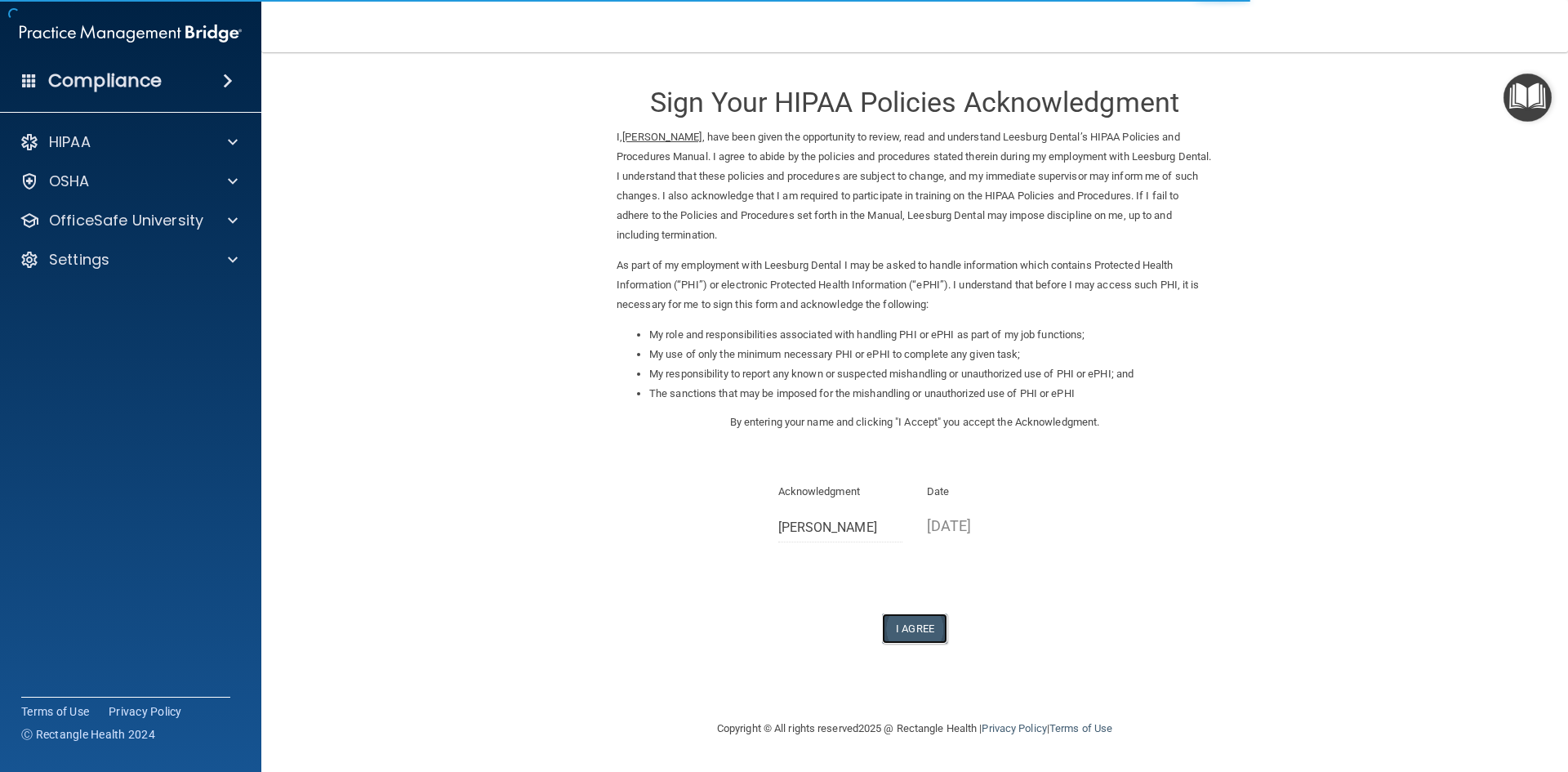
click at [925, 620] on button "I Agree" at bounding box center [914, 629] width 65 height 31
click at [925, 634] on button "I Agree" at bounding box center [914, 629] width 65 height 31
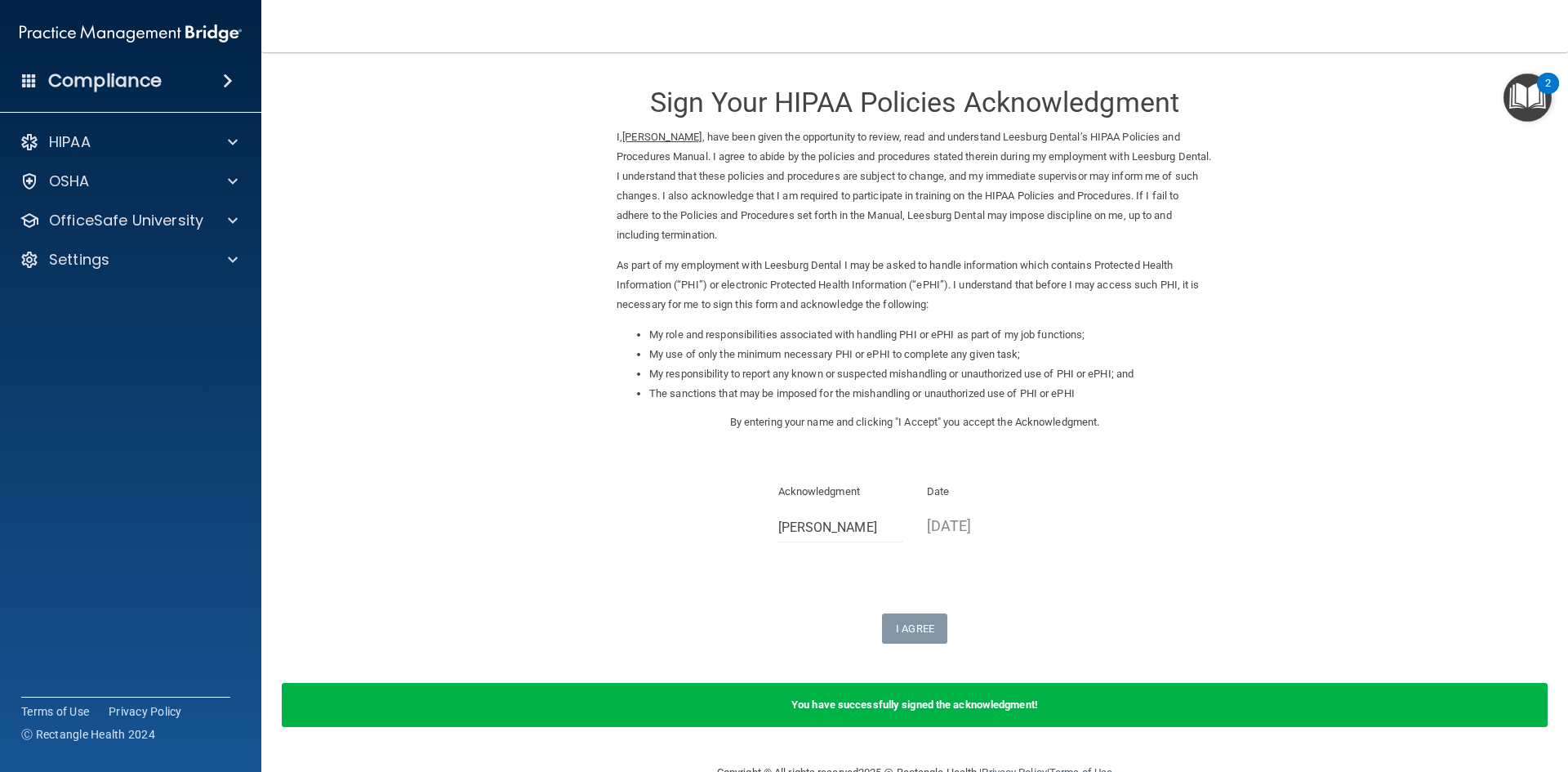
click at [982, 713] on div "You have successfully signed the acknowledgment!" at bounding box center [914, 705] width 1266 height 44
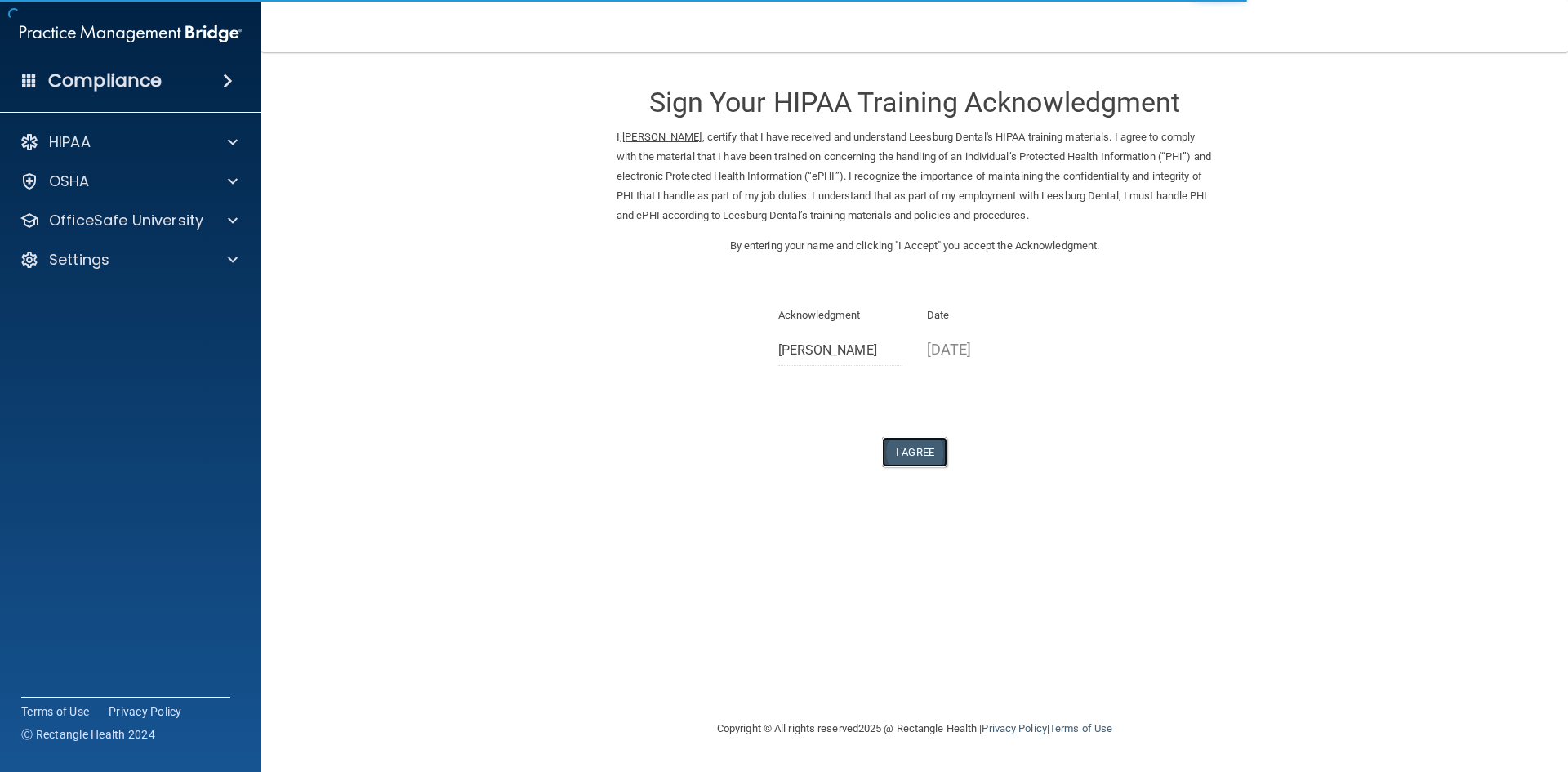
click at [931, 450] on button "I Agree" at bounding box center [914, 452] width 65 height 31
